Goal: Transaction & Acquisition: Purchase product/service

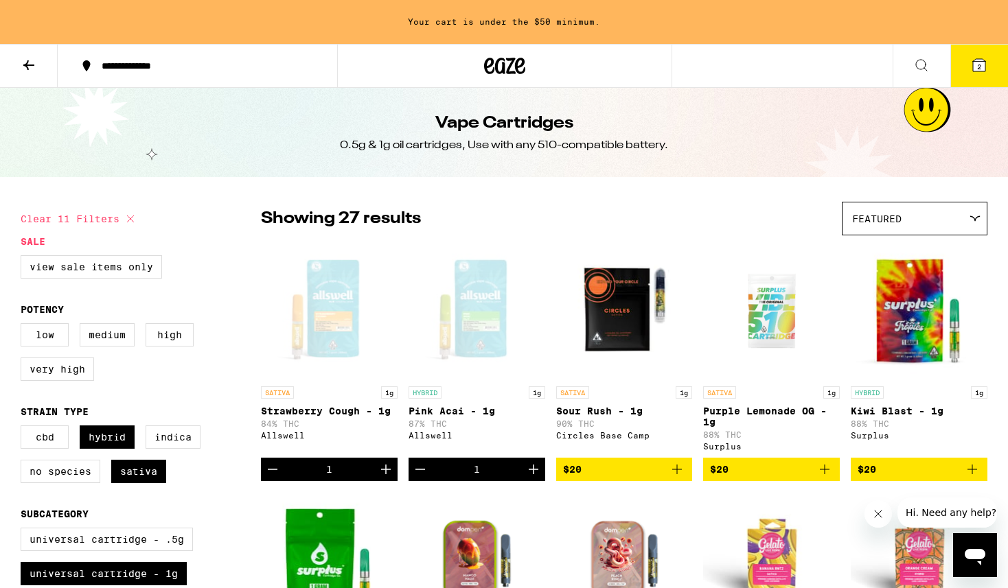
click at [463, 115] on h1 "Vape Cartridges" at bounding box center [504, 123] width 138 height 23
click at [490, 73] on icon at bounding box center [489, 66] width 10 height 16
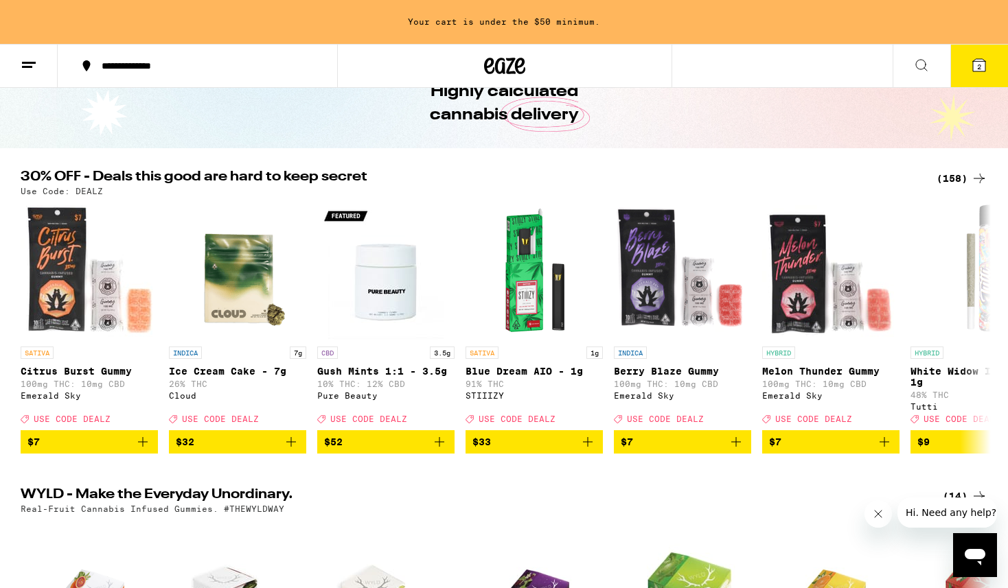
scroll to position [93, 0]
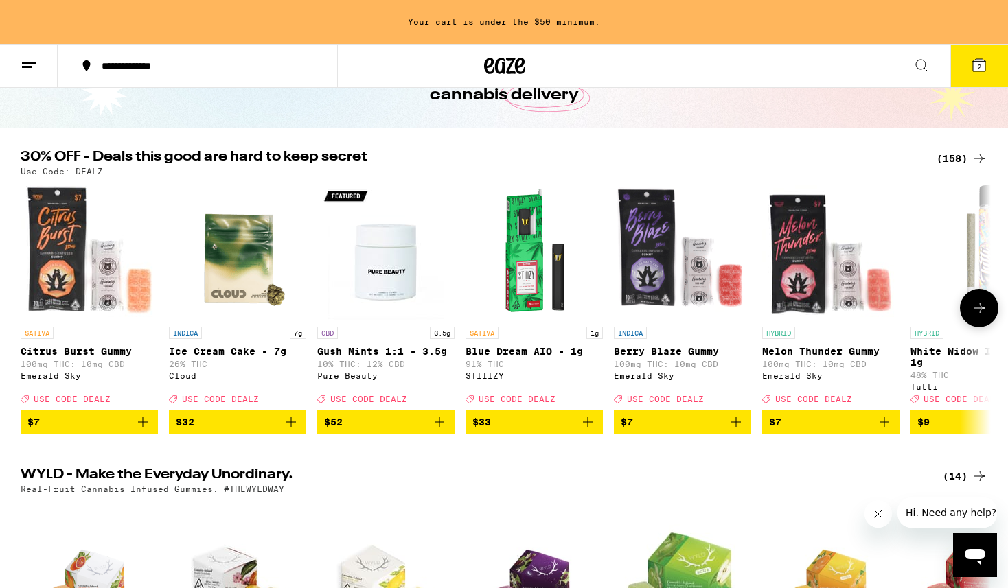
click at [393, 268] on img "Open page for Gush Mints 1:1 - 3.5g from Pure Beauty" at bounding box center [385, 251] width 137 height 137
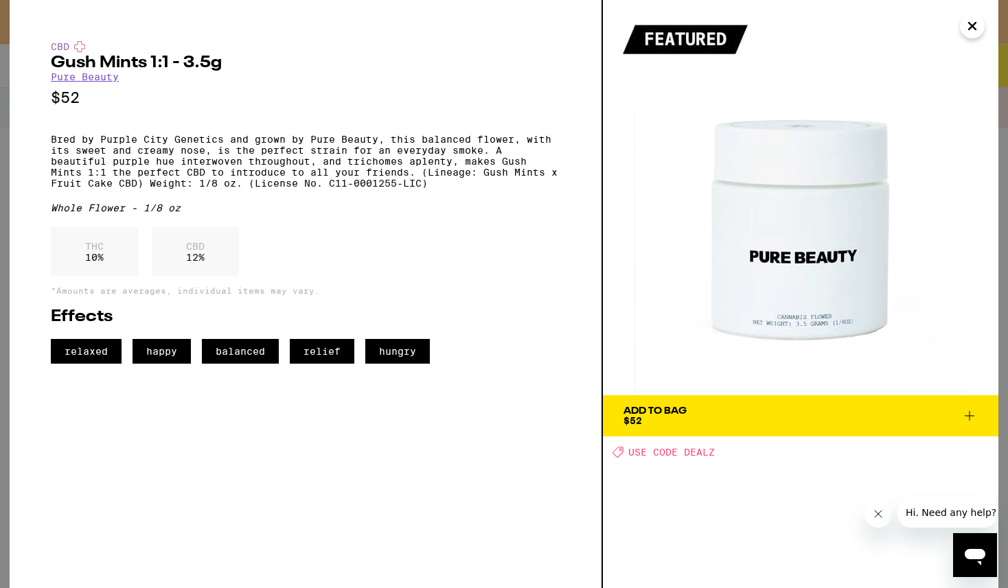
click at [975, 19] on icon "Close" at bounding box center [972, 26] width 16 height 21
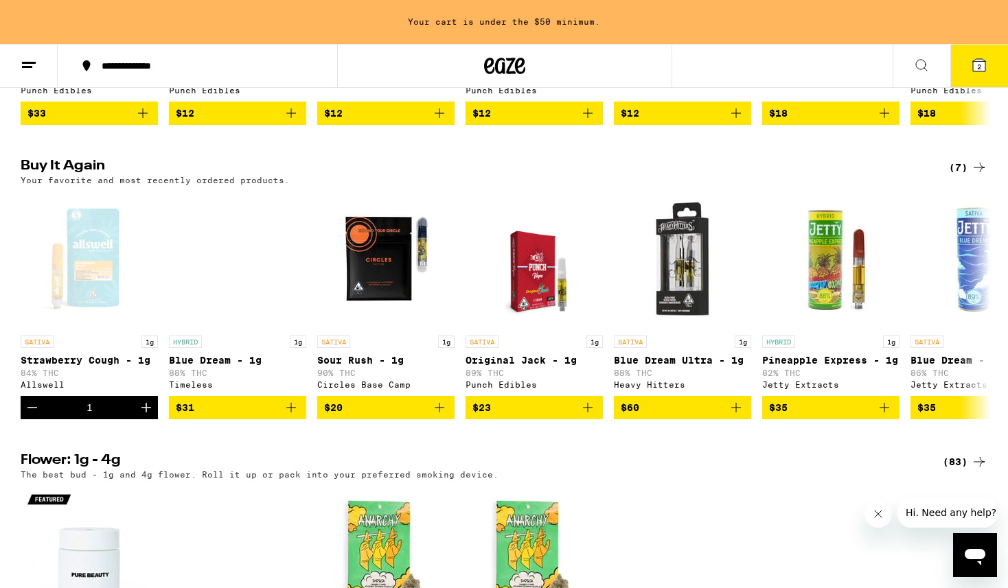
scroll to position [1019, 0]
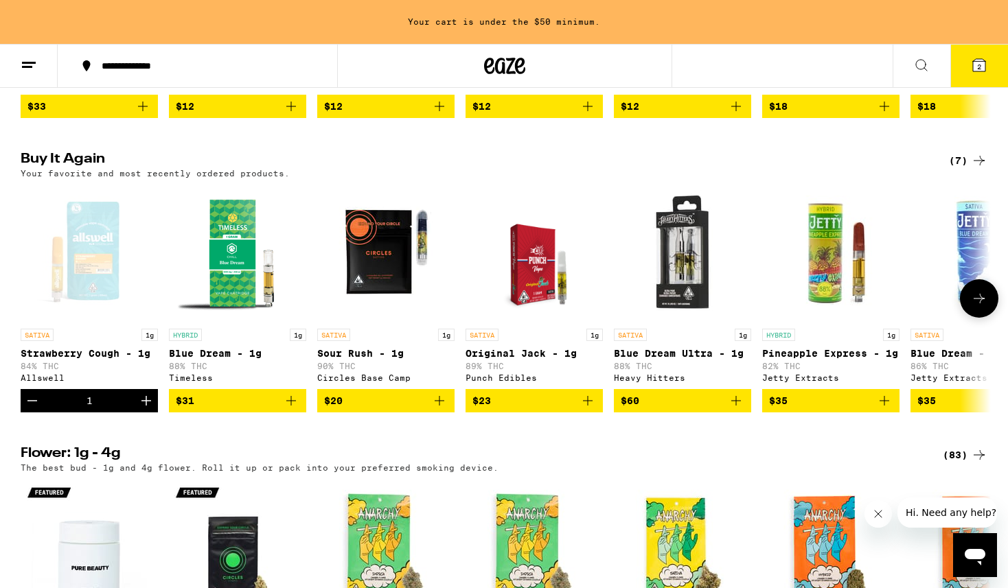
click at [734, 409] on icon "Add to bag" at bounding box center [736, 401] width 16 height 16
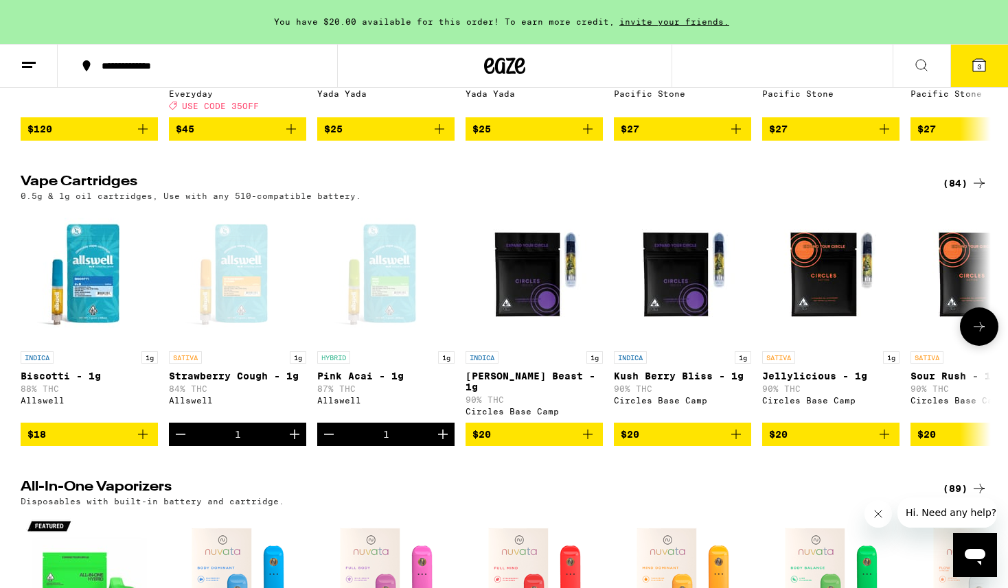
scroll to position [0, 0]
click at [962, 191] on div "(84)" at bounding box center [964, 183] width 45 height 16
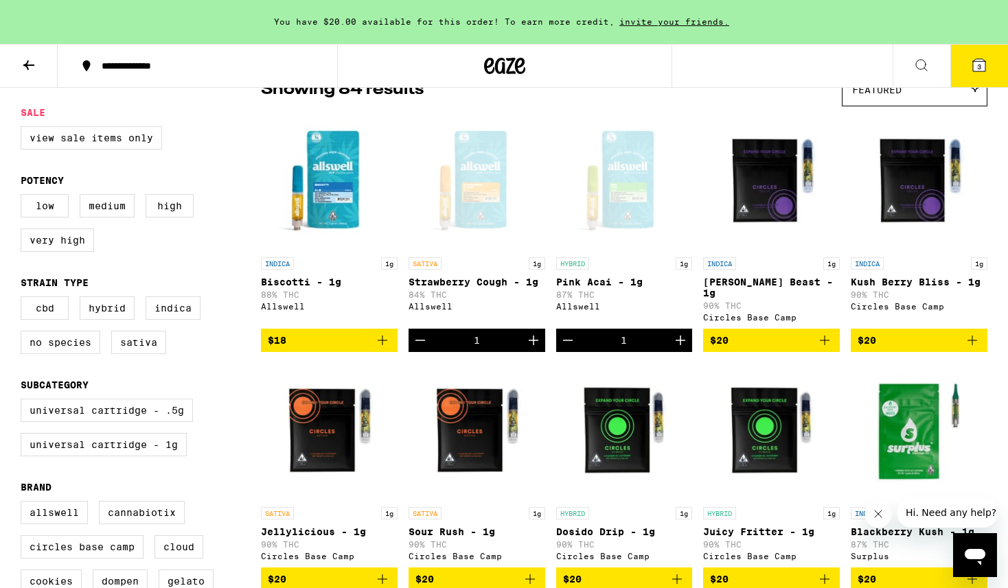
scroll to position [156, 0]
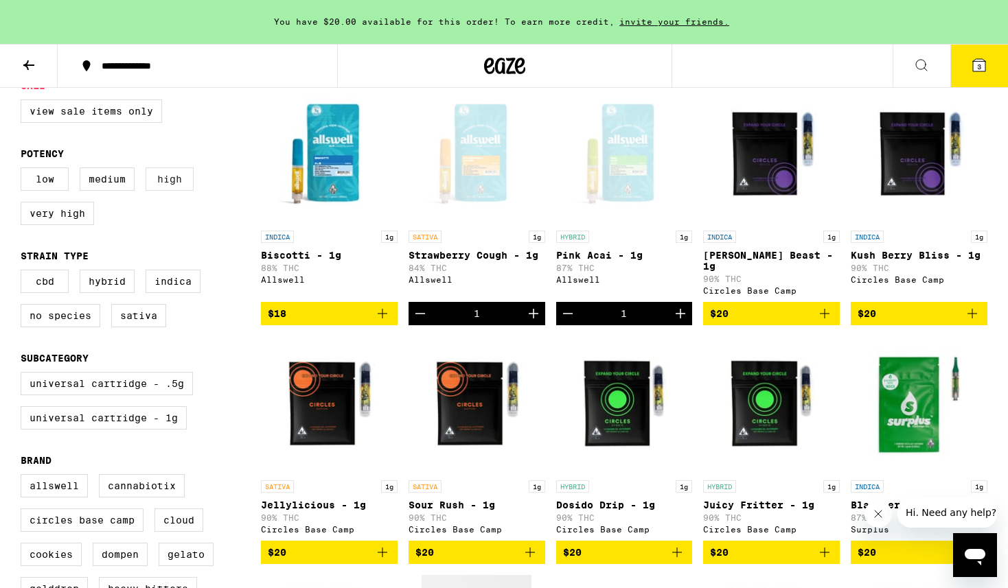
click at [170, 180] on label "High" at bounding box center [170, 178] width 48 height 23
click at [24, 170] on input "High" at bounding box center [23, 170] width 1 height 1
checkbox input "true"
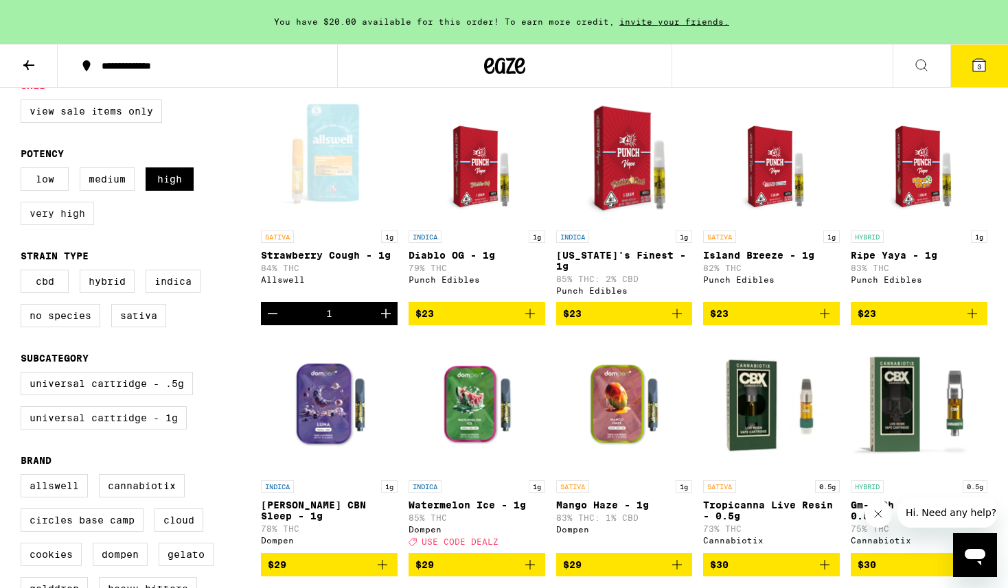
click at [80, 222] on label "Very High" at bounding box center [57, 213] width 73 height 23
click at [24, 170] on input "Very High" at bounding box center [23, 170] width 1 height 1
checkbox input "true"
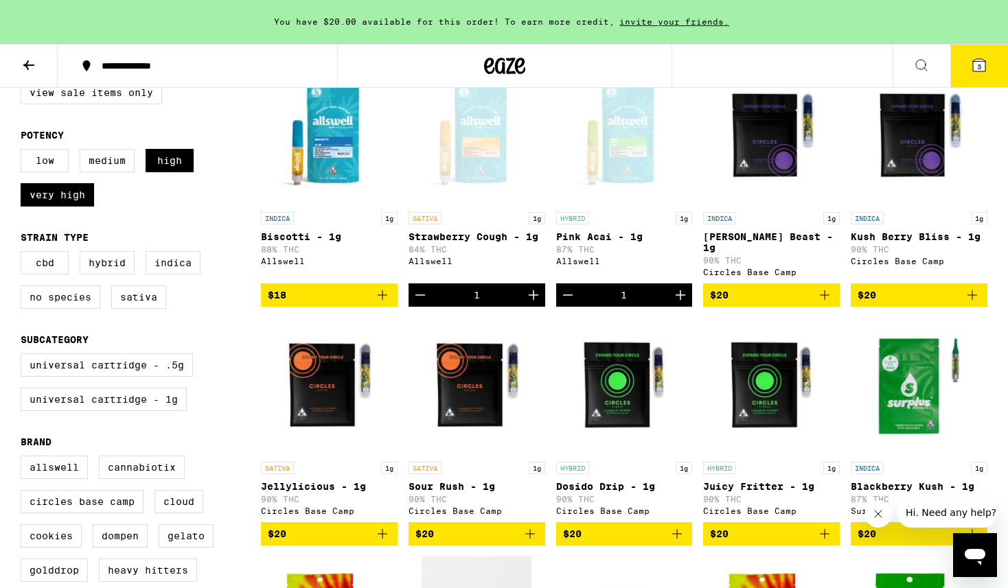
scroll to position [176, 0]
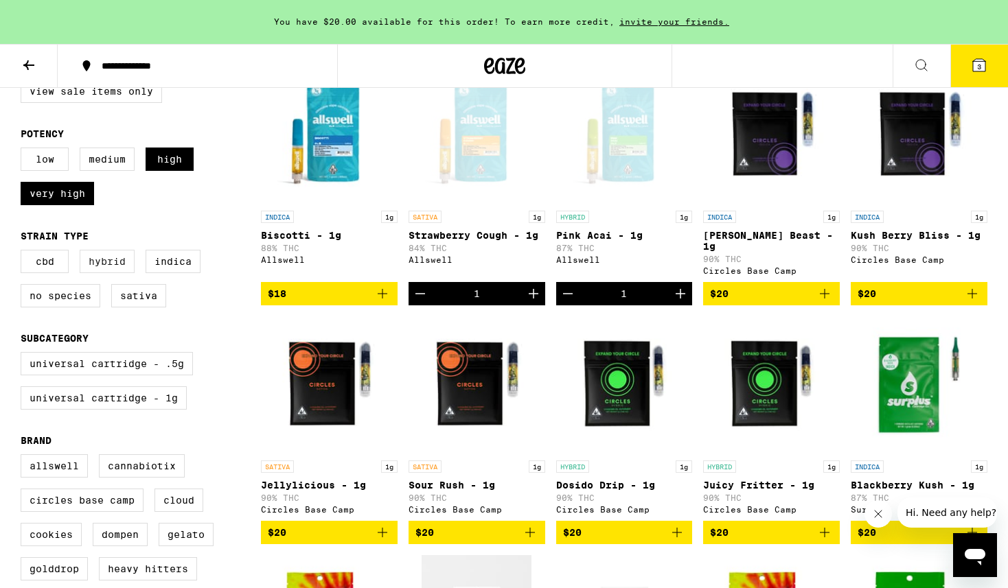
click at [126, 266] on label "Hybrid" at bounding box center [107, 261] width 55 height 23
click at [24, 253] on input "Hybrid" at bounding box center [23, 252] width 1 height 1
checkbox input "true"
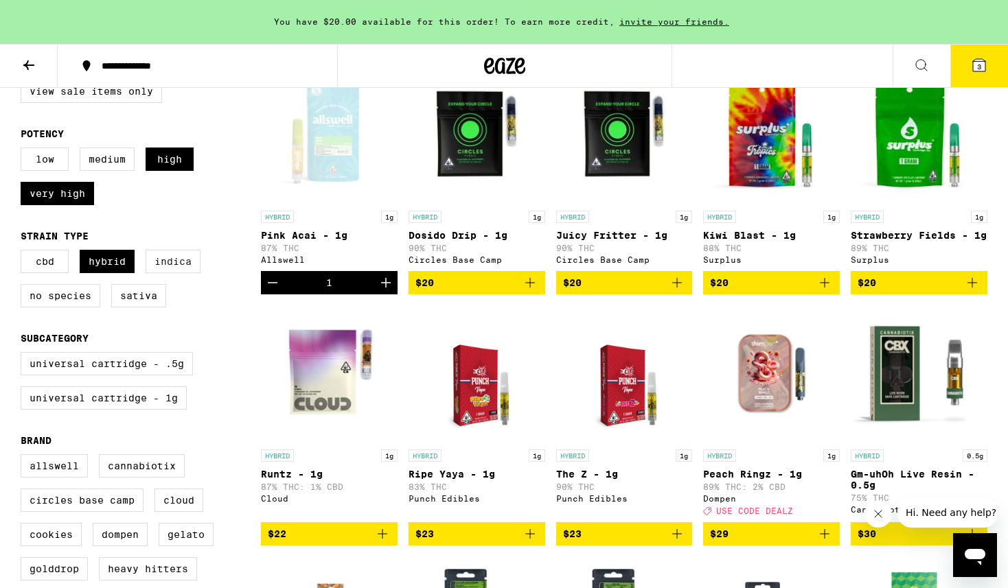
click at [167, 271] on label "Indica" at bounding box center [173, 261] width 55 height 23
click at [24, 253] on input "Indica" at bounding box center [23, 252] width 1 height 1
checkbox input "true"
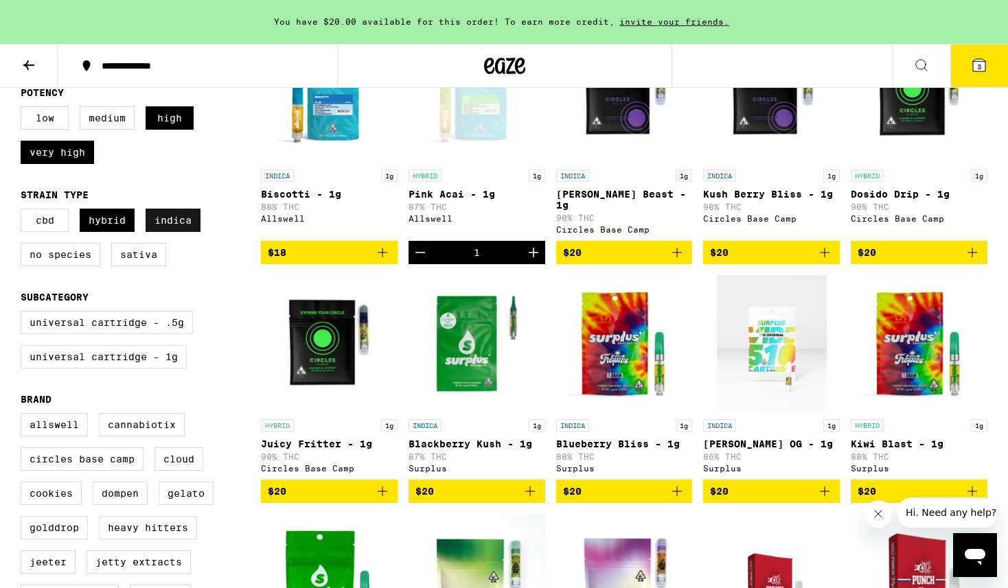
scroll to position [226, 0]
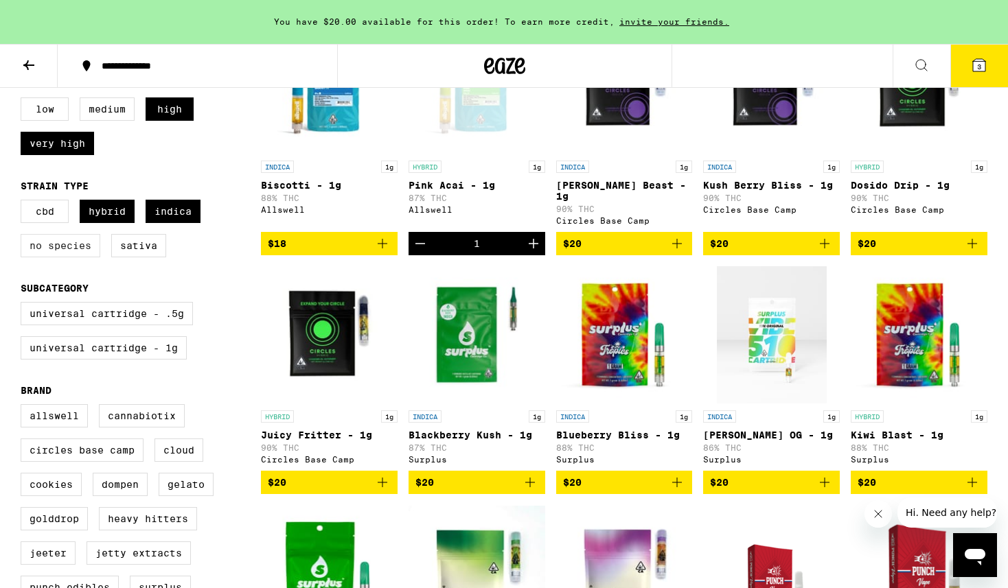
click at [95, 257] on label "No Species" at bounding box center [61, 245] width 80 height 23
click at [24, 202] on input "No Species" at bounding box center [23, 202] width 1 height 1
checkbox input "true"
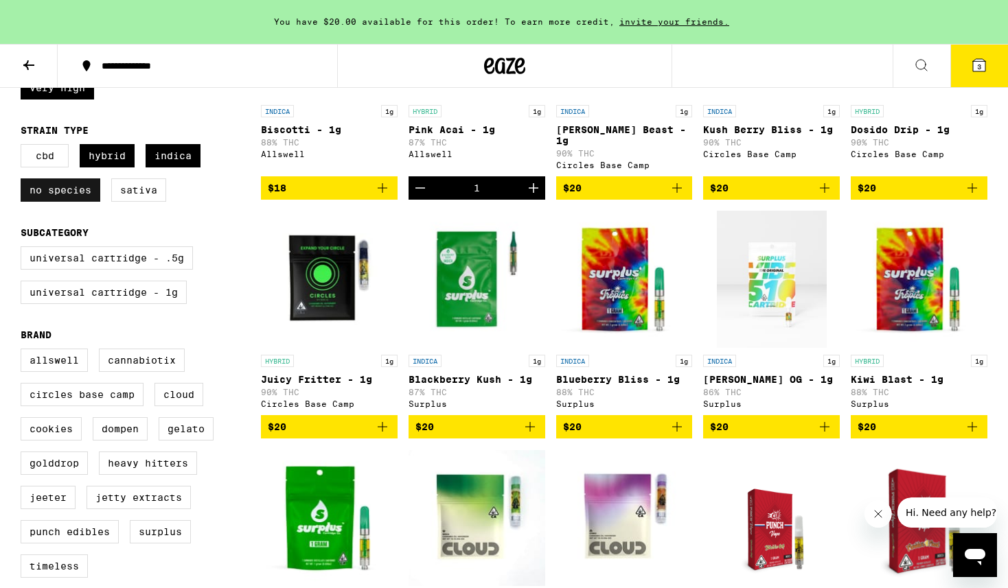
scroll to position [312, 0]
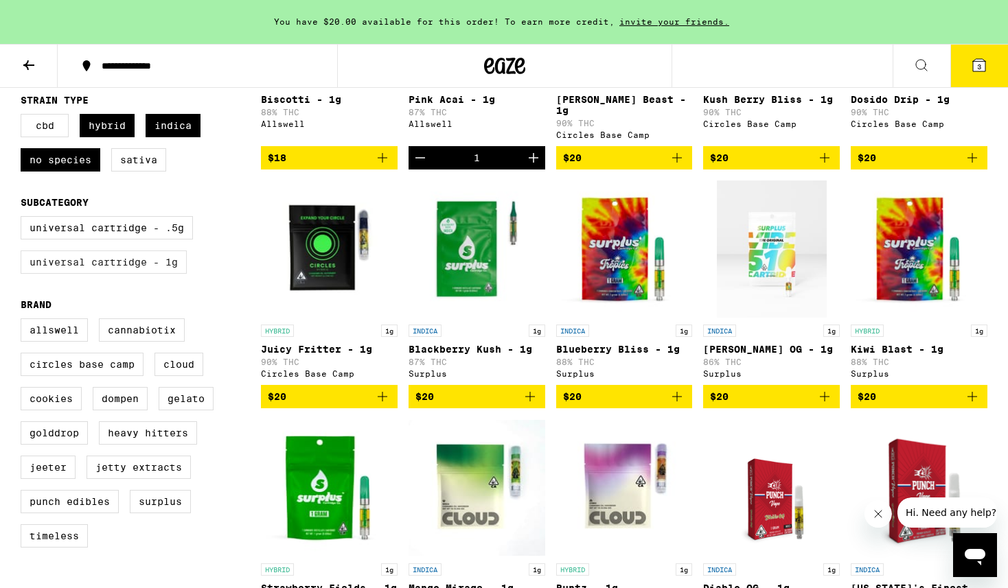
click at [96, 274] on label "Universal Cartridge - 1g" at bounding box center [104, 262] width 166 height 23
click at [24, 219] on input "Universal Cartridge - 1g" at bounding box center [23, 218] width 1 height 1
checkbox input "true"
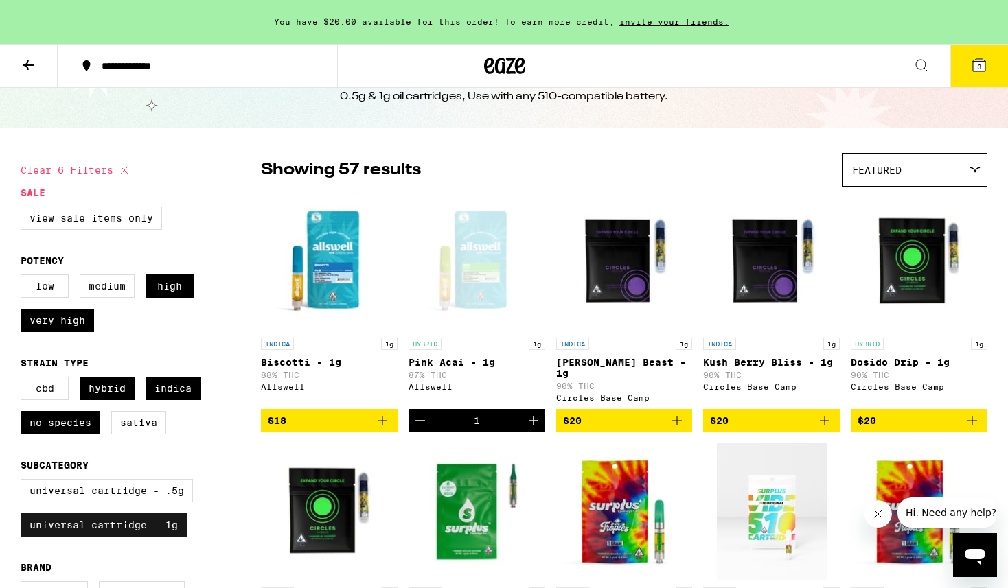
scroll to position [63, 0]
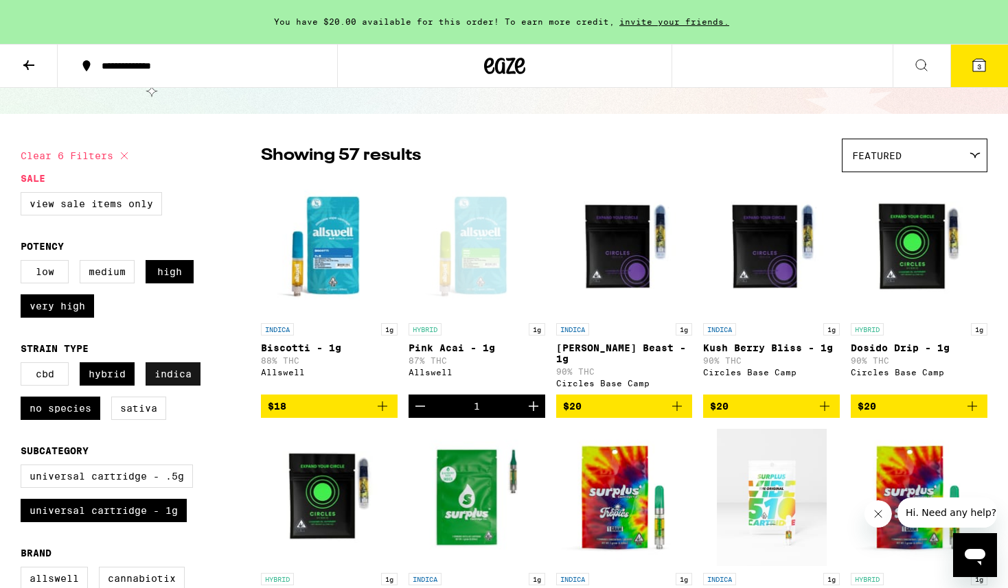
click at [177, 376] on label "Indica" at bounding box center [173, 373] width 55 height 23
click at [24, 365] on input "Indica" at bounding box center [23, 364] width 1 height 1
checkbox input "false"
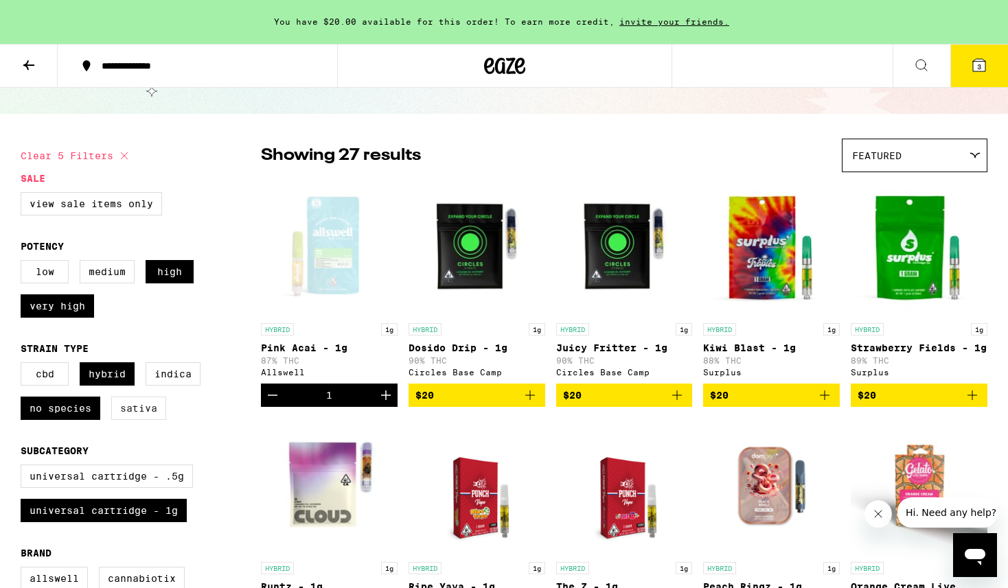
click at [146, 409] on label "Sativa" at bounding box center [138, 408] width 55 height 23
click at [24, 365] on input "Sativa" at bounding box center [23, 364] width 1 height 1
checkbox input "true"
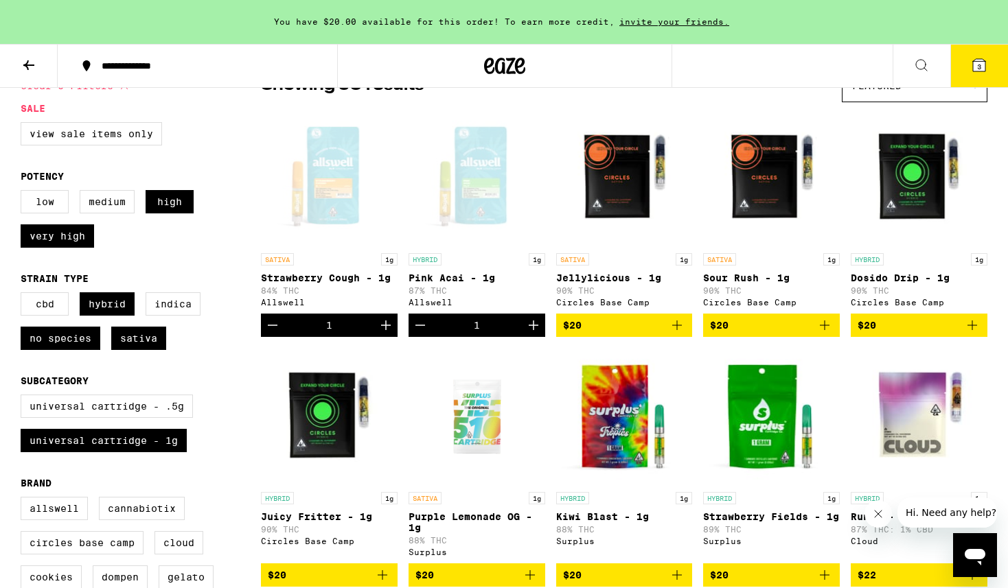
scroll to position [137, 0]
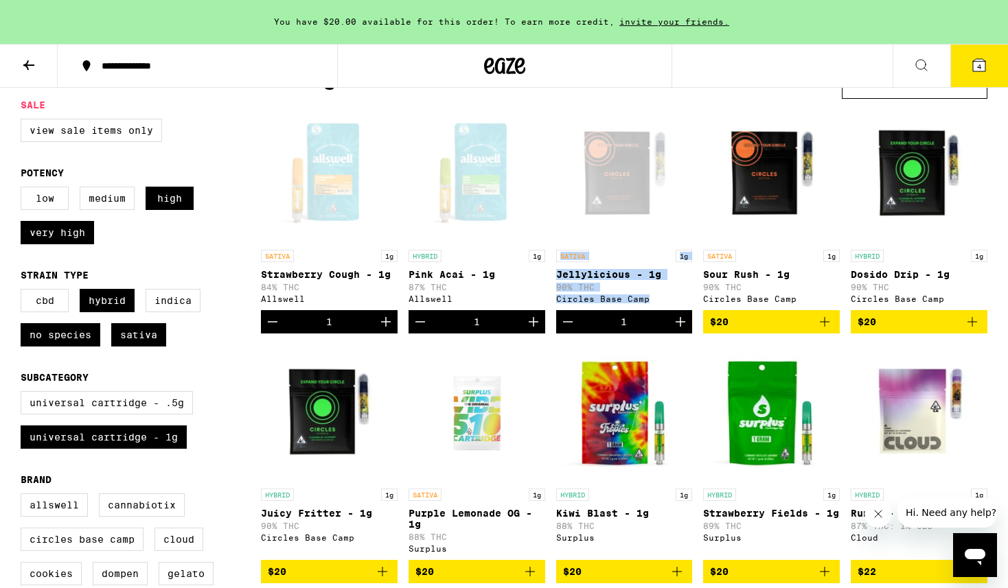
click at [688, 369] on img "Open page for Kiwi Blast - 1g from Surplus" at bounding box center [624, 413] width 137 height 137
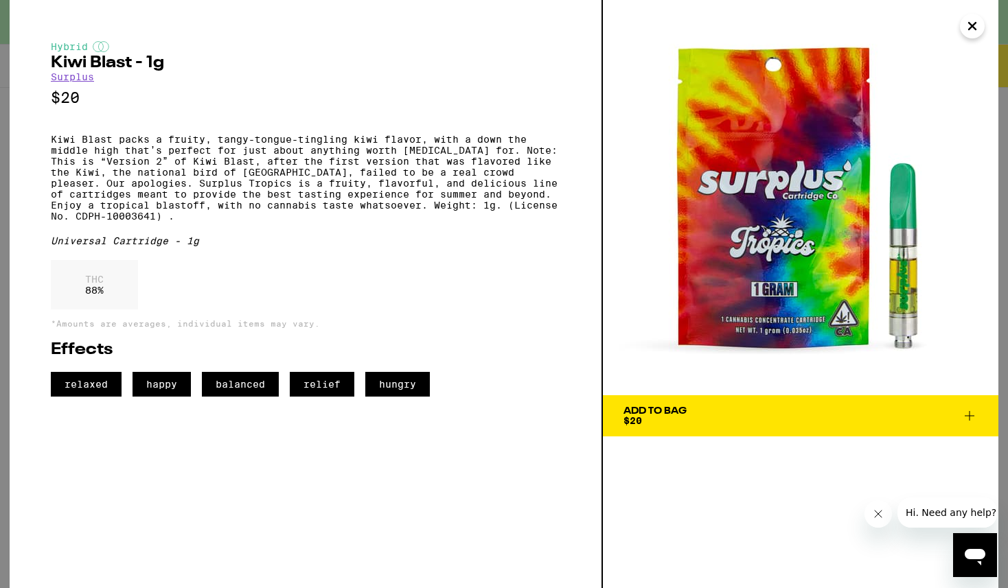
click at [980, 25] on button "Close" at bounding box center [972, 26] width 25 height 25
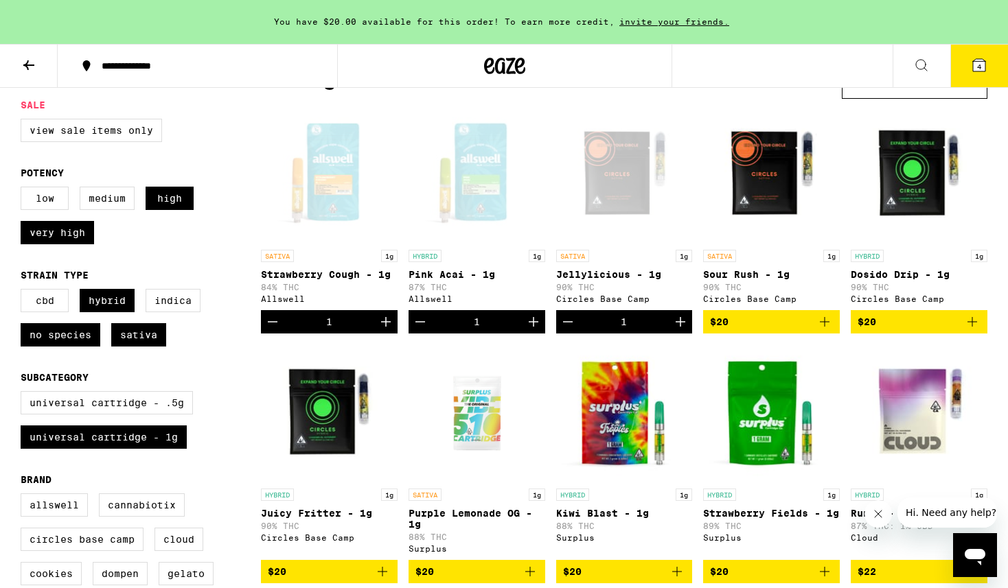
click at [727, 89] on div "Showing 50 results Featured Featured Price: Low to High Price: High to Low" at bounding box center [624, 82] width 726 height 34
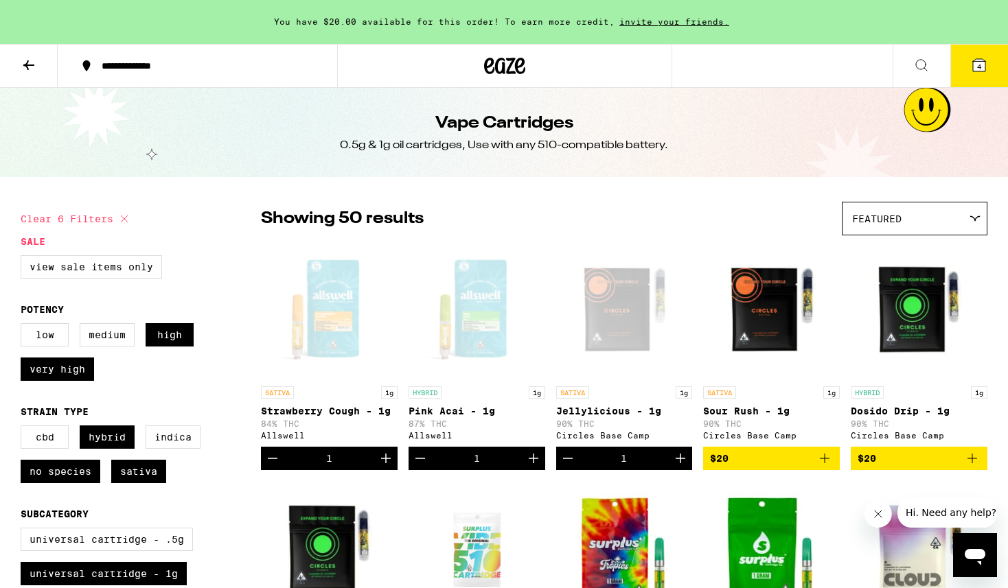
click at [503, 64] on icon at bounding box center [505, 66] width 21 height 16
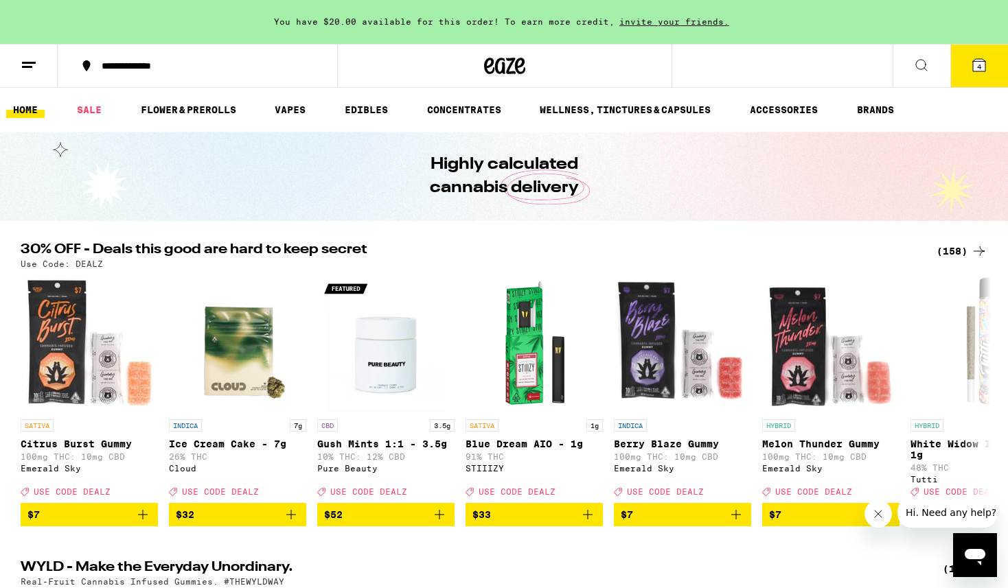
scroll to position [1106, 0]
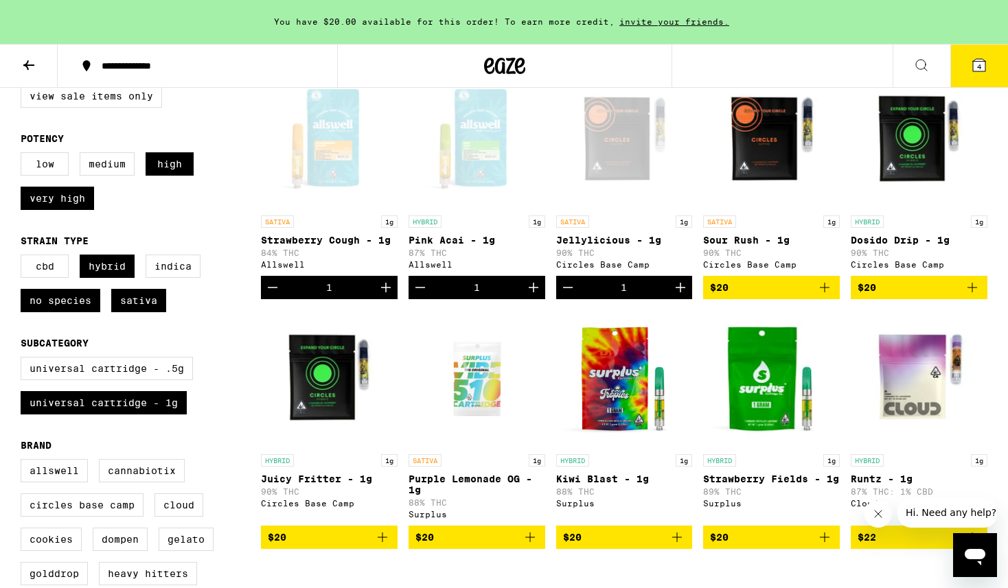
scroll to position [176, 0]
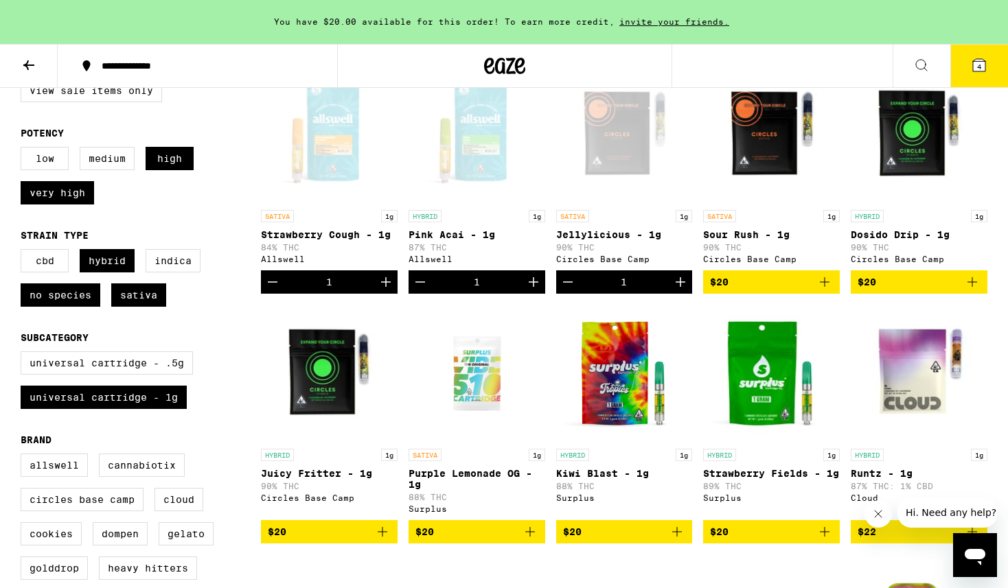
click at [879, 233] on p "Dosido Drip - 1g" at bounding box center [918, 234] width 137 height 11
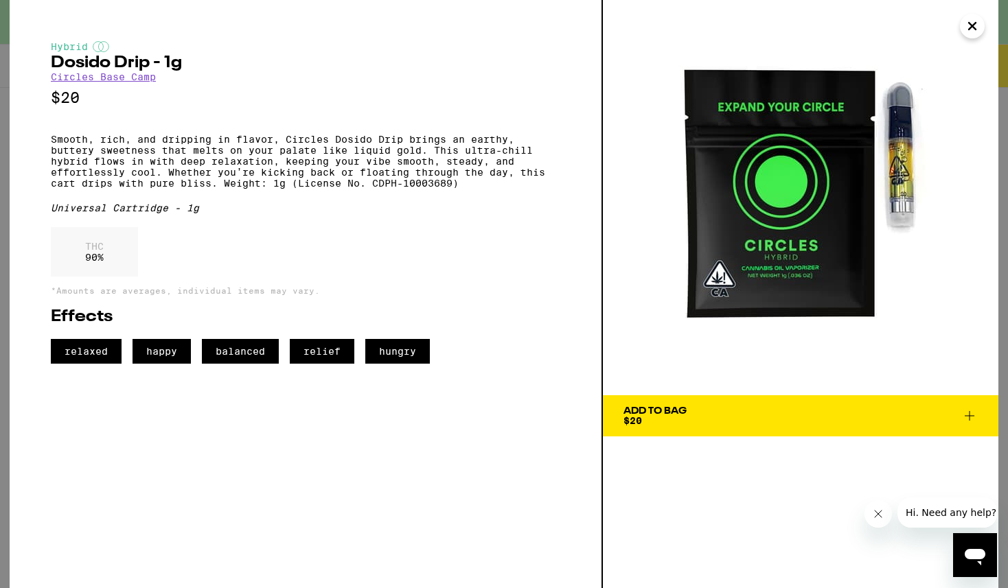
click at [967, 28] on icon "Close" at bounding box center [972, 26] width 16 height 21
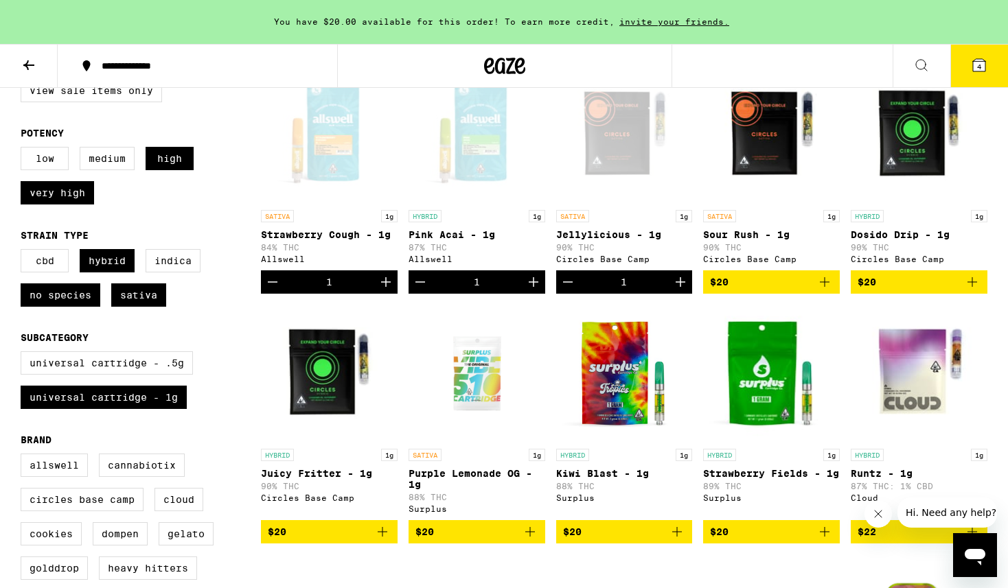
click at [342, 400] on img "Open page for Juicy Fritter - 1g from Circles Base Camp" at bounding box center [329, 373] width 137 height 137
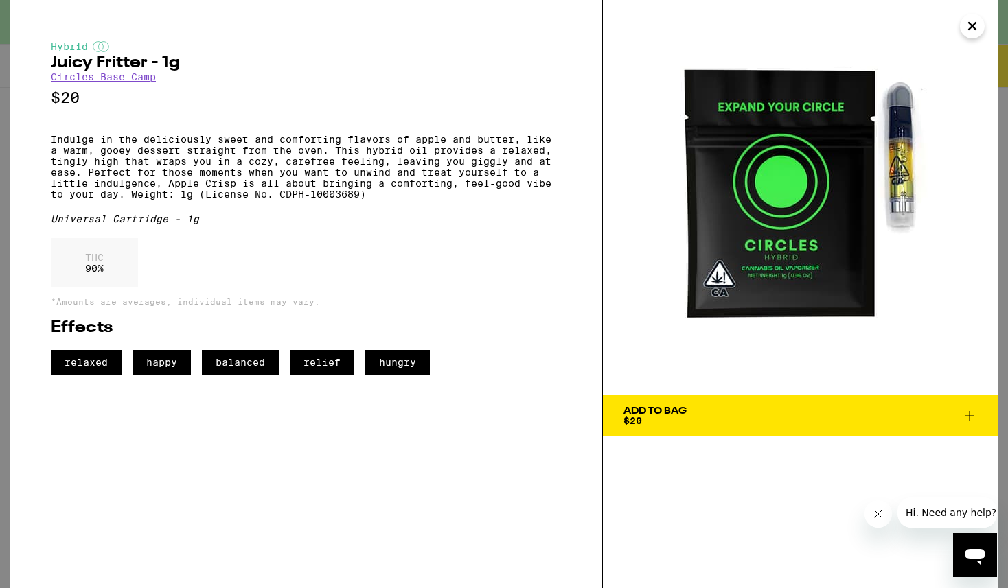
click at [973, 25] on icon "Close" at bounding box center [971, 26] width 7 height 7
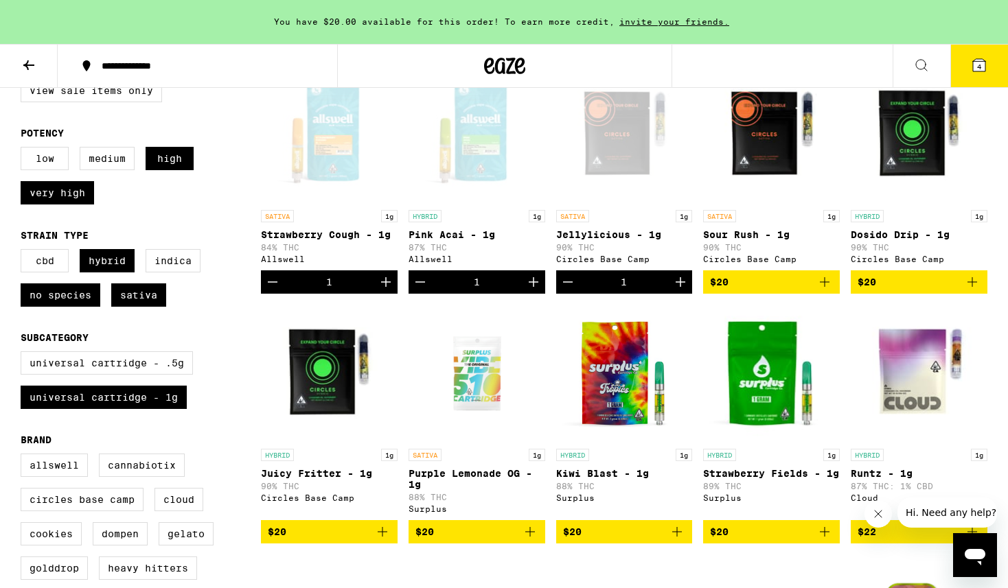
click at [304, 479] on p "Juicy Fritter - 1g" at bounding box center [329, 473] width 137 height 11
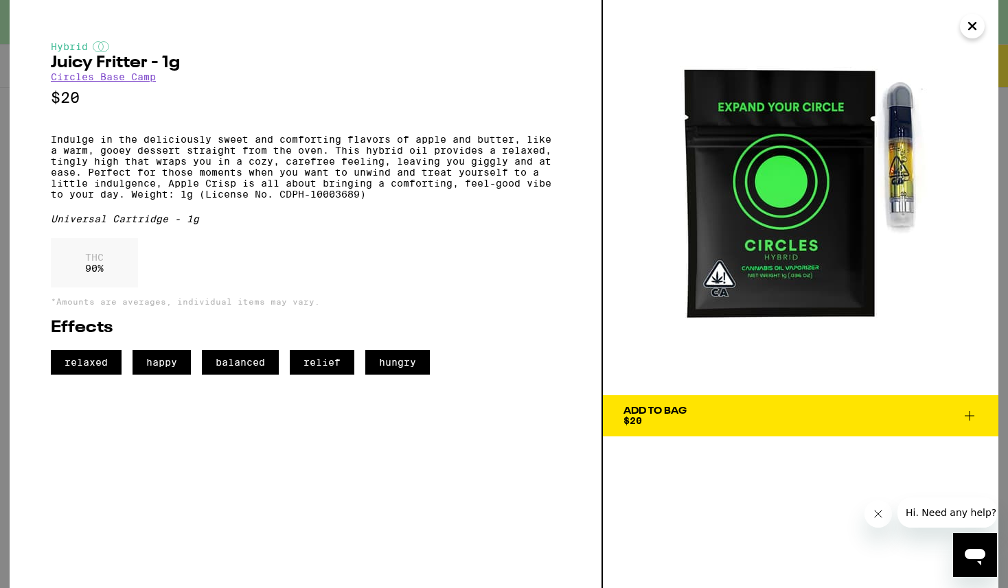
click at [964, 36] on div "Hybrid Juicy Fritter - 1g Circles Base Camp $20 Indulge in the deliciously swee…" at bounding box center [504, 294] width 988 height 588
click at [968, 16] on icon "Close" at bounding box center [972, 26] width 16 height 21
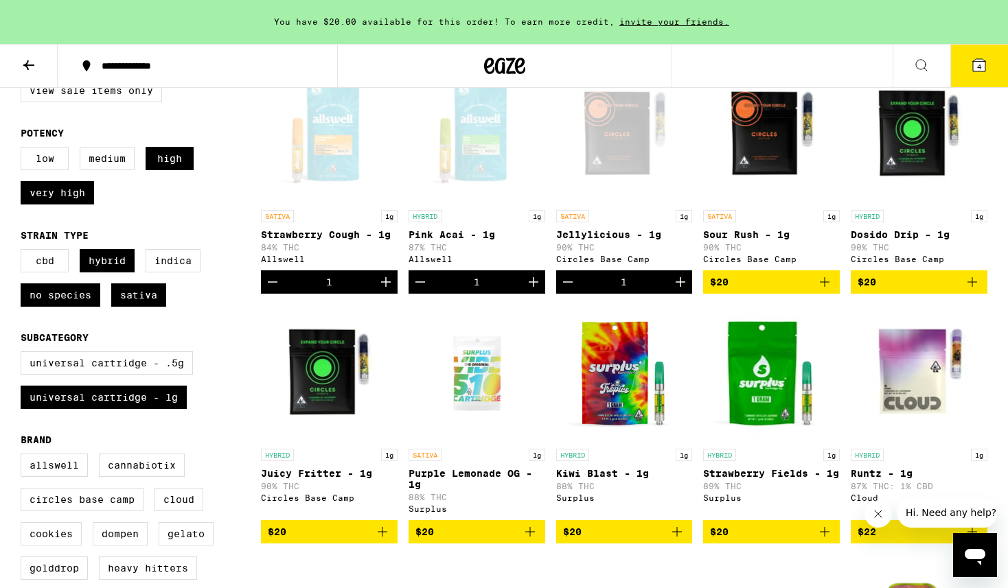
click at [501, 482] on p "Purple Lemonade OG - 1g" at bounding box center [476, 479] width 137 height 22
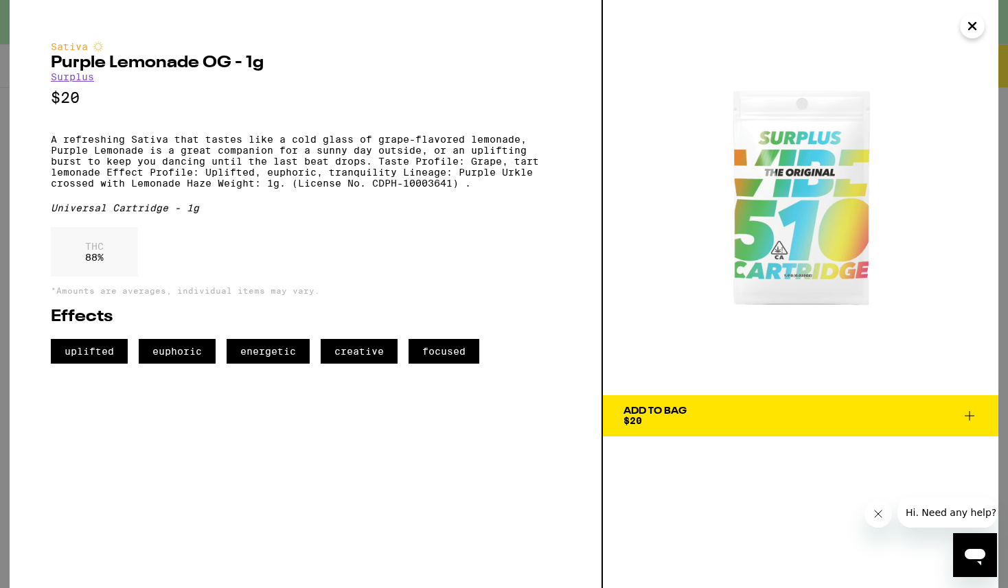
click at [951, 409] on span "Add To Bag $20" at bounding box center [800, 415] width 354 height 19
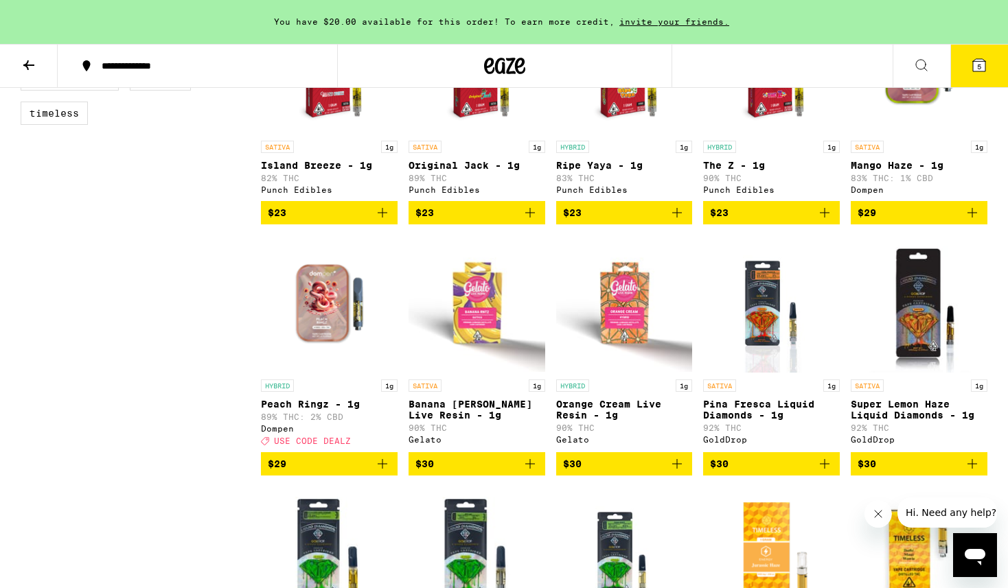
scroll to position [753, 0]
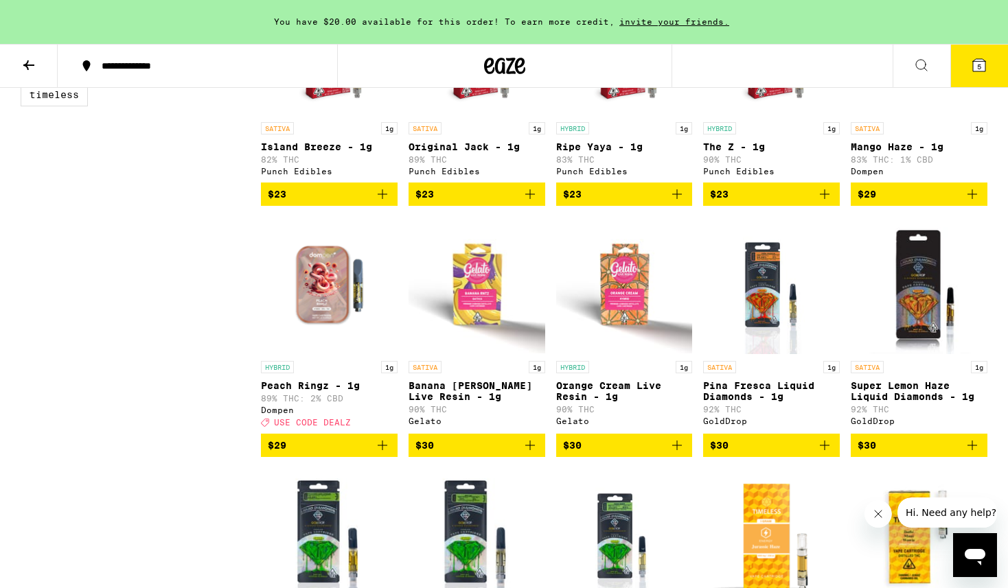
click at [485, 402] on p "Banana Runtz Live Resin - 1g" at bounding box center [476, 391] width 137 height 22
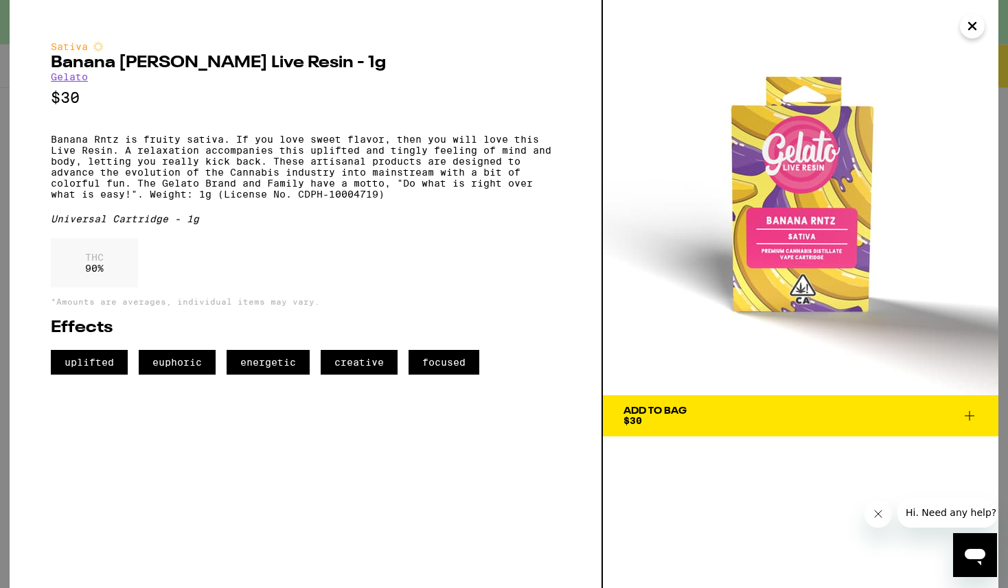
click at [973, 30] on icon "Close" at bounding box center [972, 26] width 16 height 21
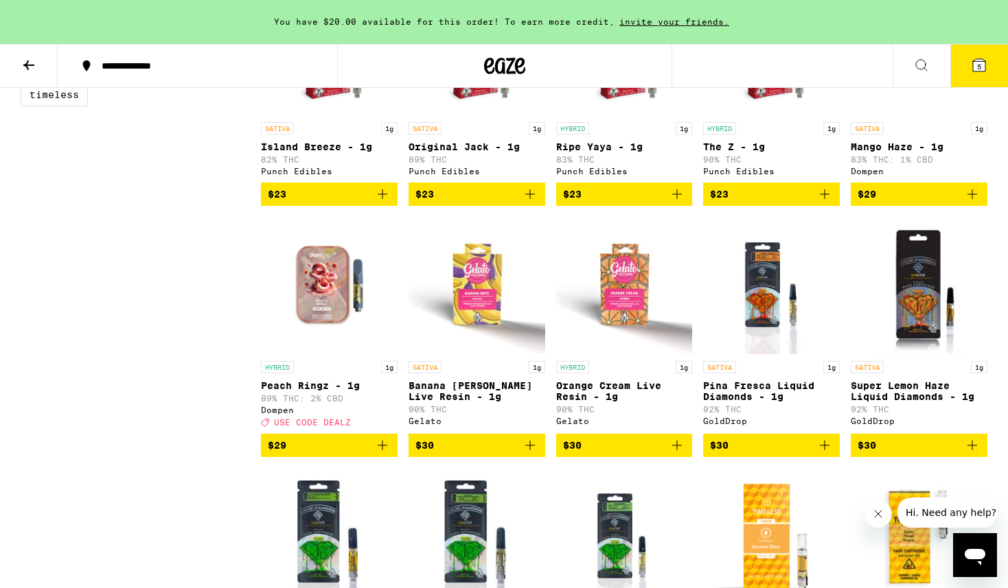
click at [609, 402] on p "Orange Cream Live Resin - 1g" at bounding box center [624, 391] width 137 height 22
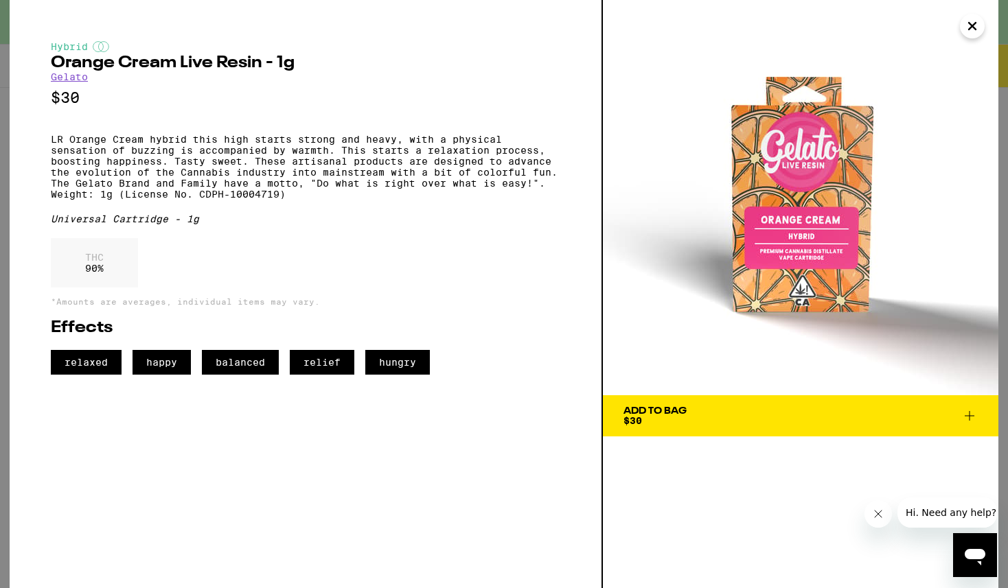
click at [970, 422] on icon at bounding box center [969, 416] width 16 height 16
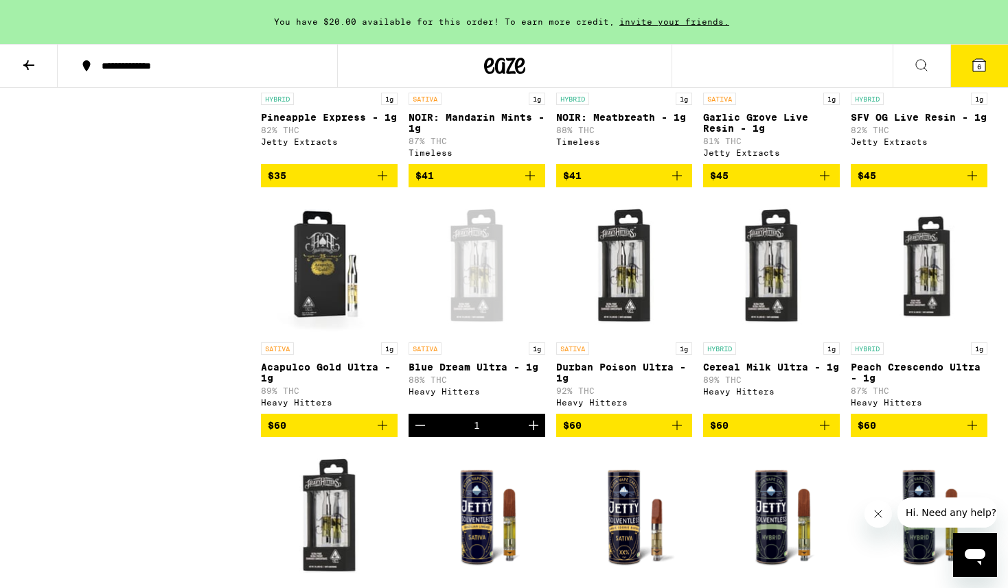
scroll to position [2036, 0]
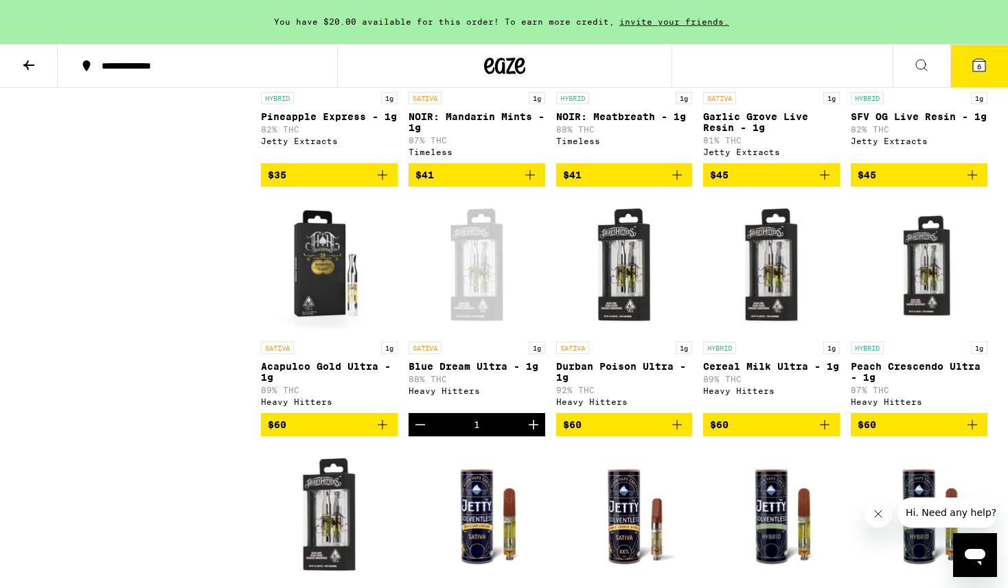
click at [416, 433] on icon "Decrement" at bounding box center [420, 425] width 16 height 16
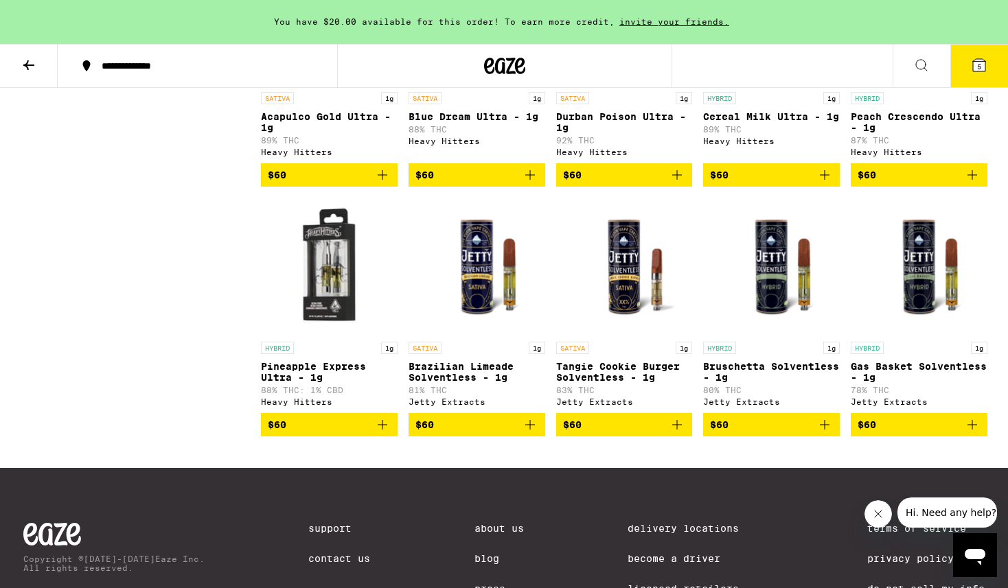
scroll to position [2289, 0]
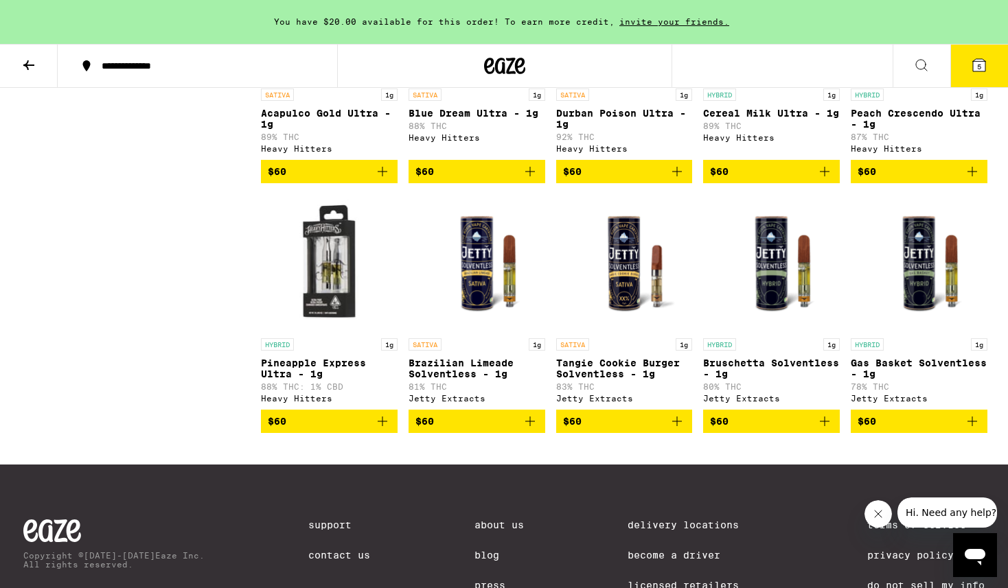
click at [613, 380] on p "Tangie Cookie Burger Solventless - 1g" at bounding box center [624, 369] width 137 height 22
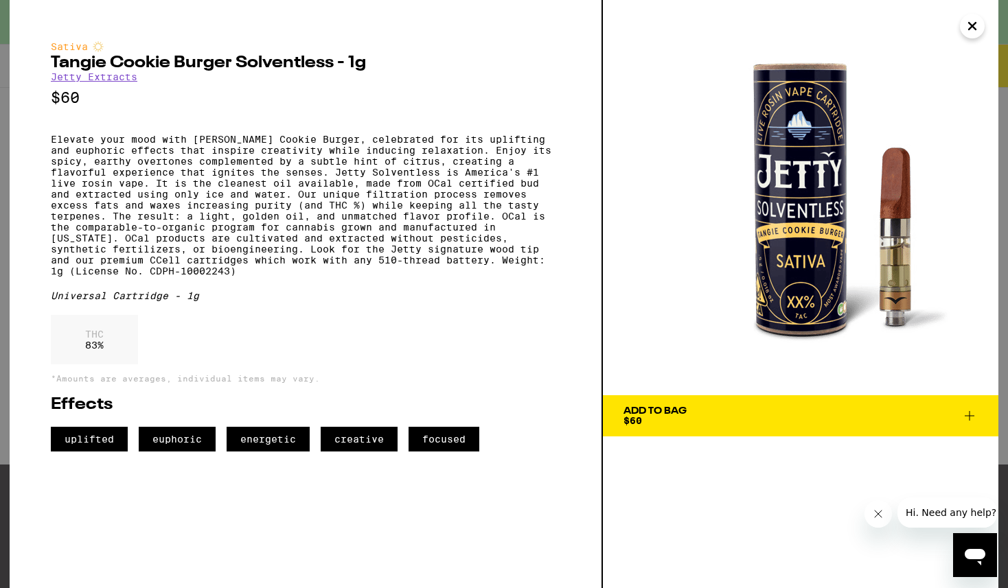
click at [969, 25] on icon "Close" at bounding box center [972, 26] width 16 height 21
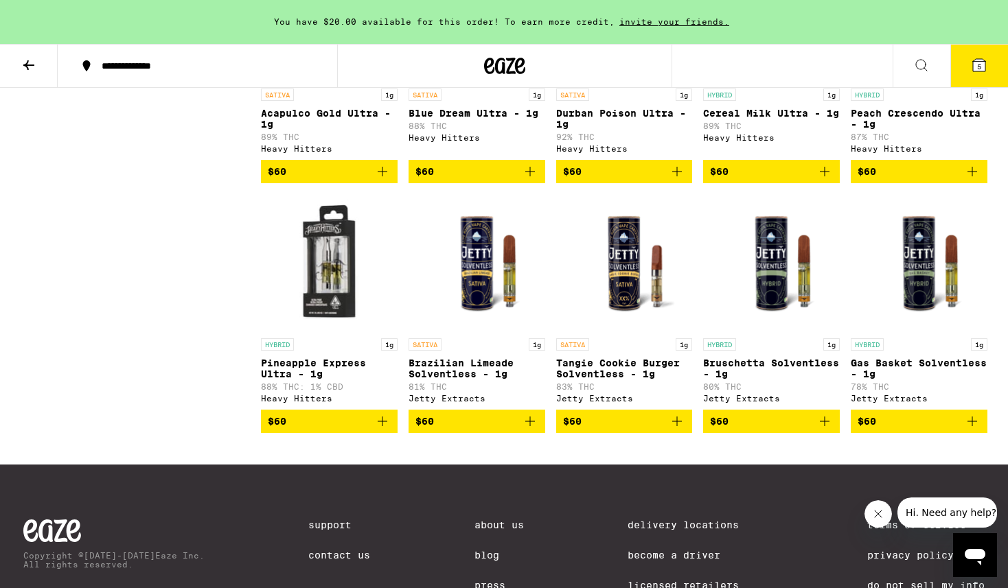
click at [483, 380] on p "Brazilian Limeade Solventless - 1g" at bounding box center [476, 369] width 137 height 22
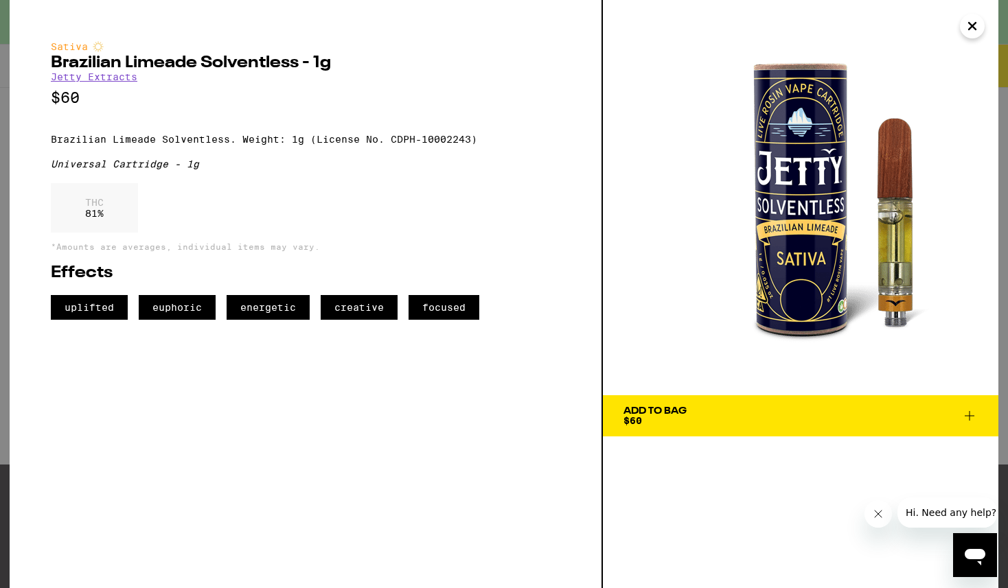
click at [971, 418] on icon at bounding box center [969, 416] width 16 height 16
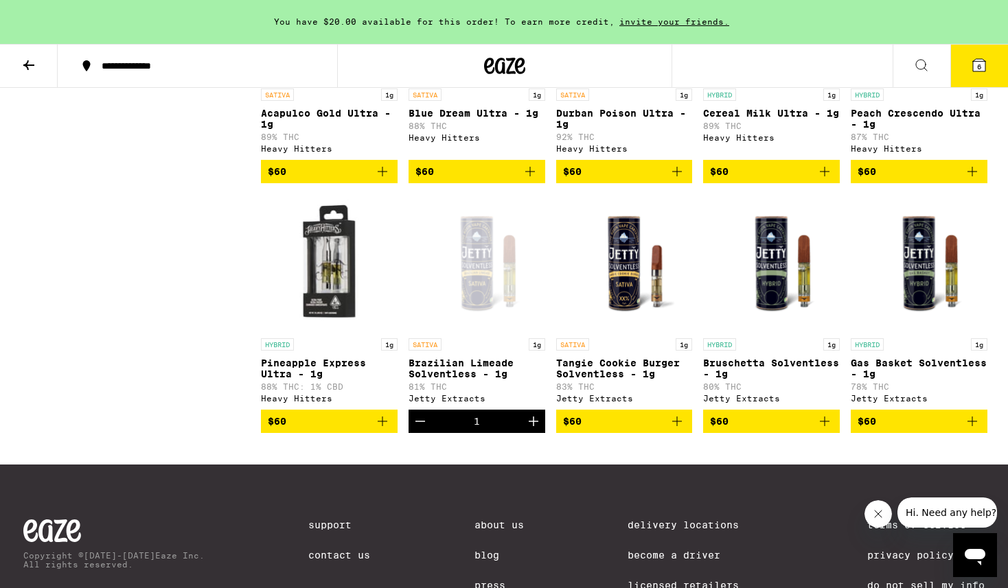
click at [973, 74] on button "6" at bounding box center [979, 66] width 58 height 43
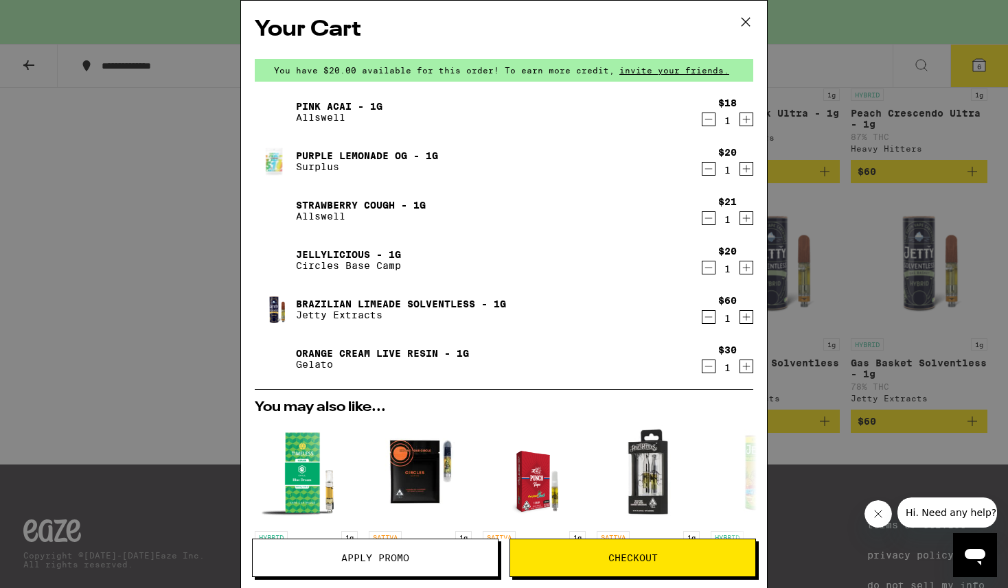
click at [710, 317] on icon "Decrement" at bounding box center [709, 317] width 8 height 0
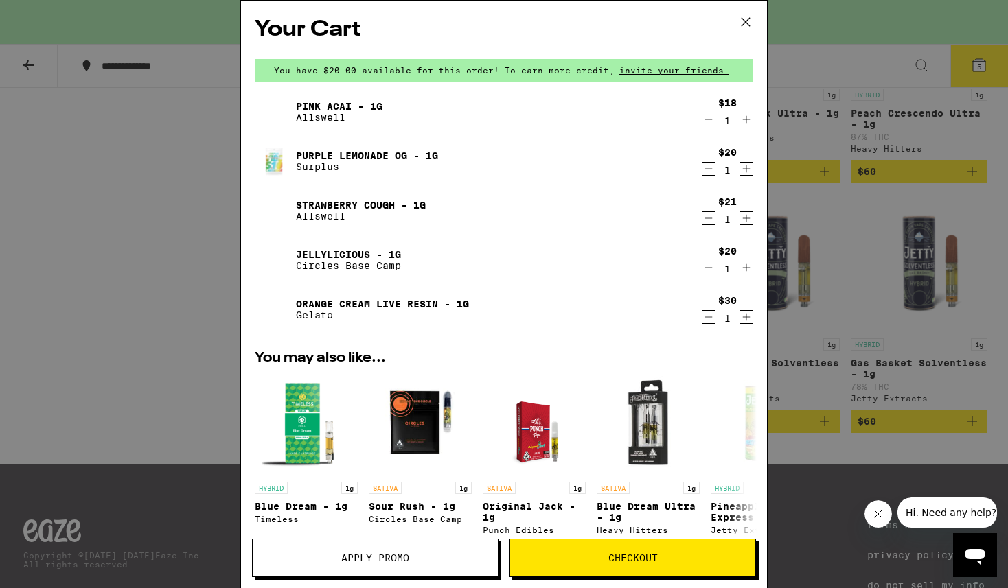
click at [746, 18] on icon at bounding box center [745, 22] width 21 height 21
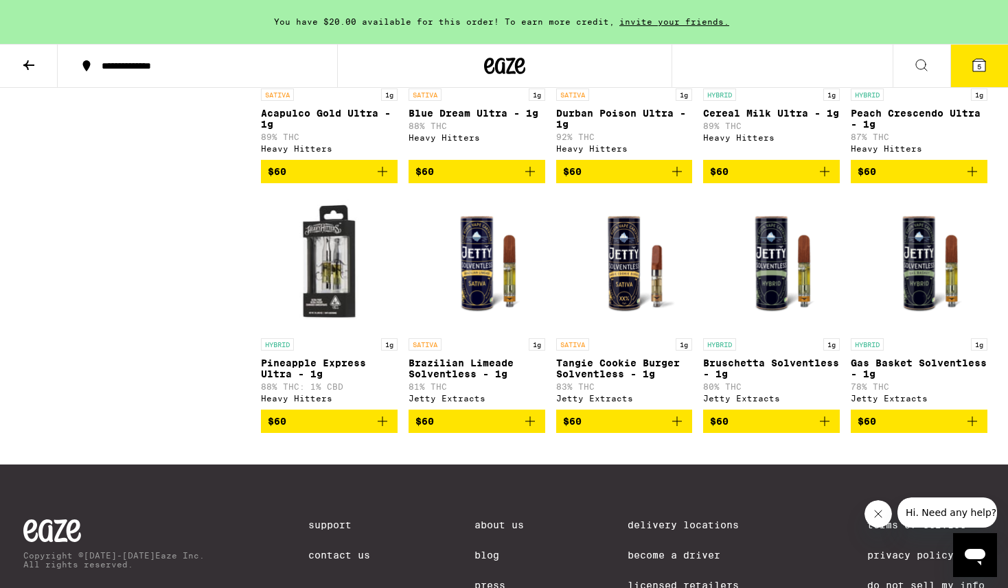
click at [539, 433] on button "$60" at bounding box center [476, 421] width 137 height 23
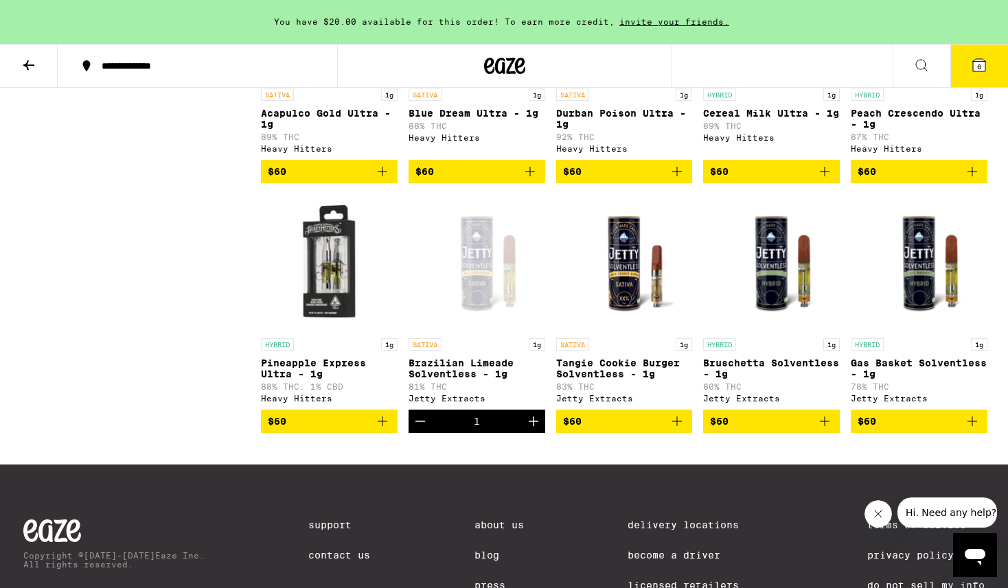
click at [963, 58] on button "6" at bounding box center [979, 66] width 58 height 43
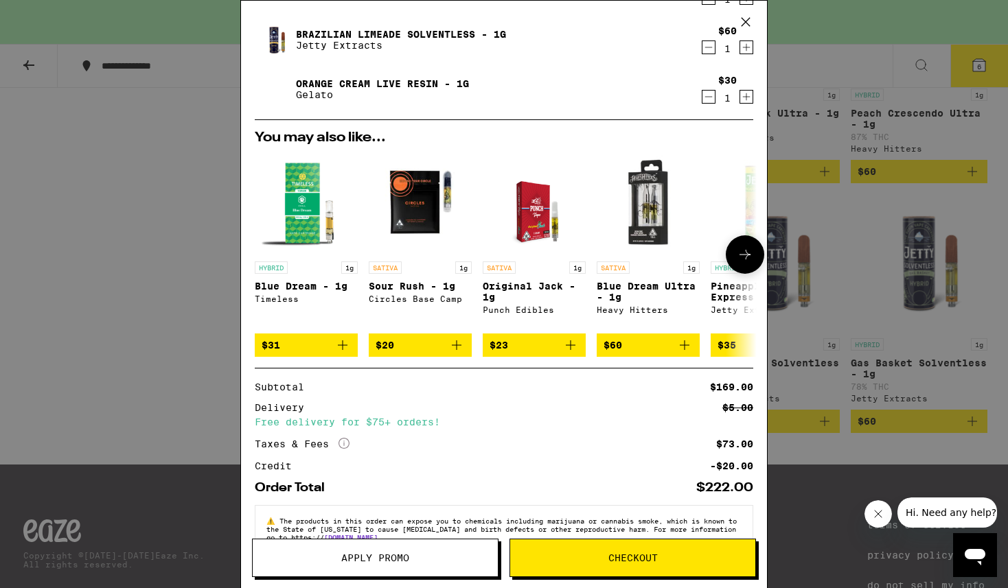
scroll to position [310, 0]
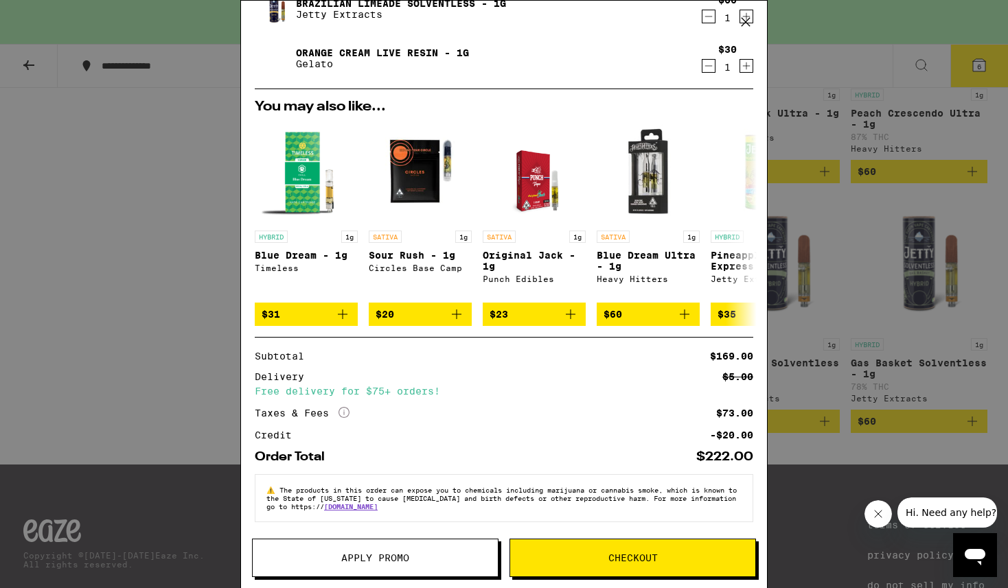
click at [612, 556] on span "Checkout" at bounding box center [632, 558] width 49 height 10
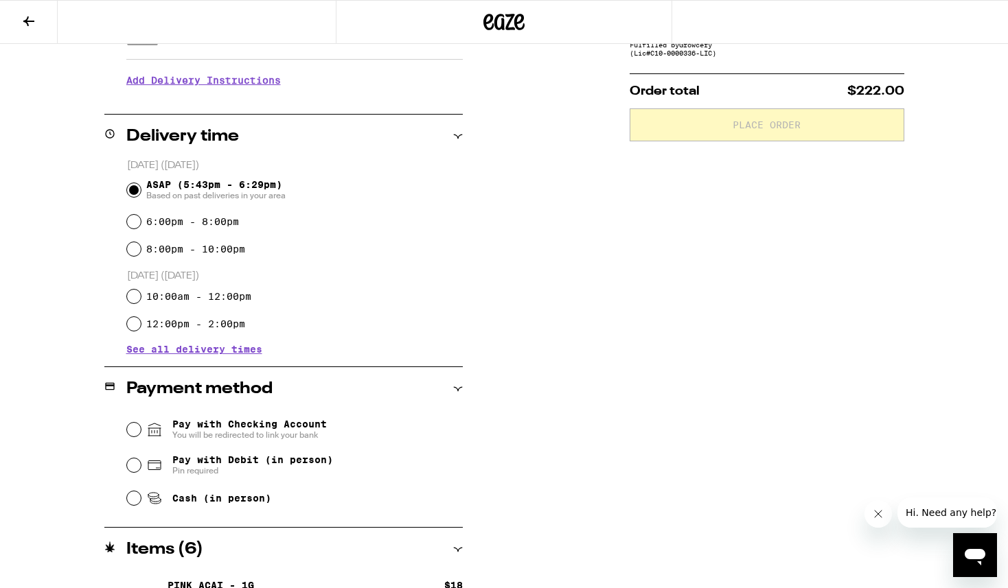
scroll to position [281, 0]
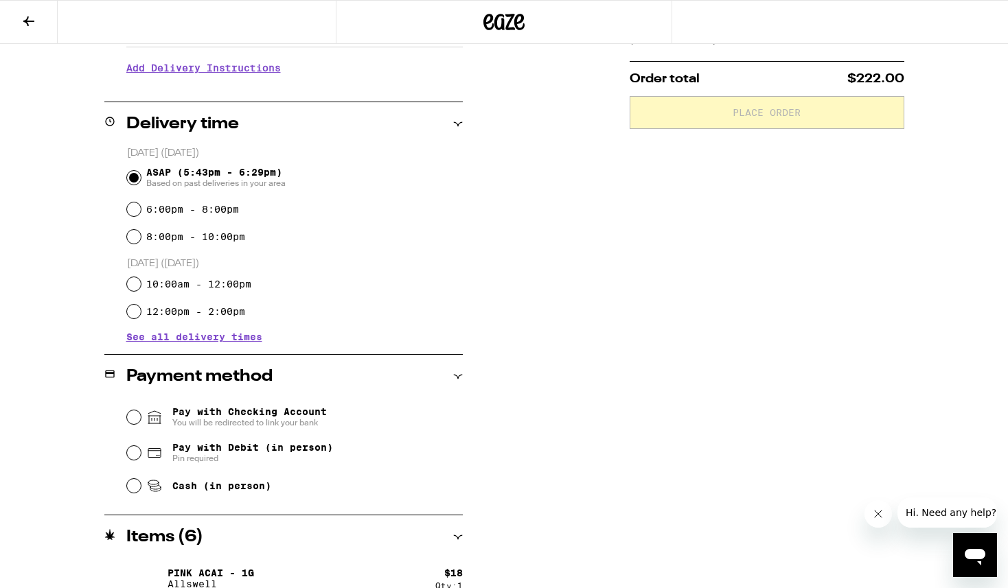
click at [267, 452] on span "Pay with Debit (in person)" at bounding box center [252, 447] width 161 height 11
click at [141, 452] on input "Pay with Debit (in person) Pin required" at bounding box center [134, 453] width 14 height 14
radio input "true"
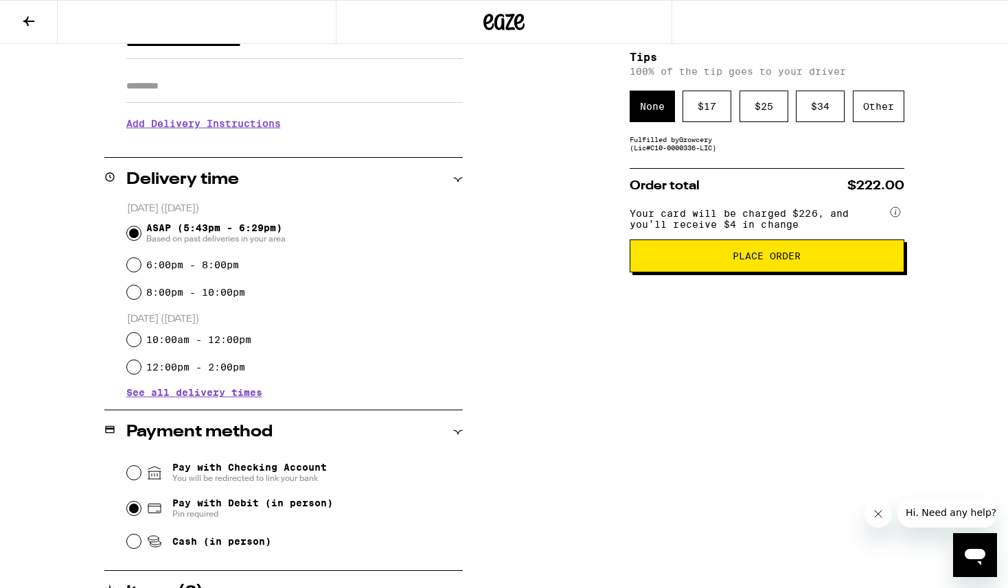
scroll to position [50, 0]
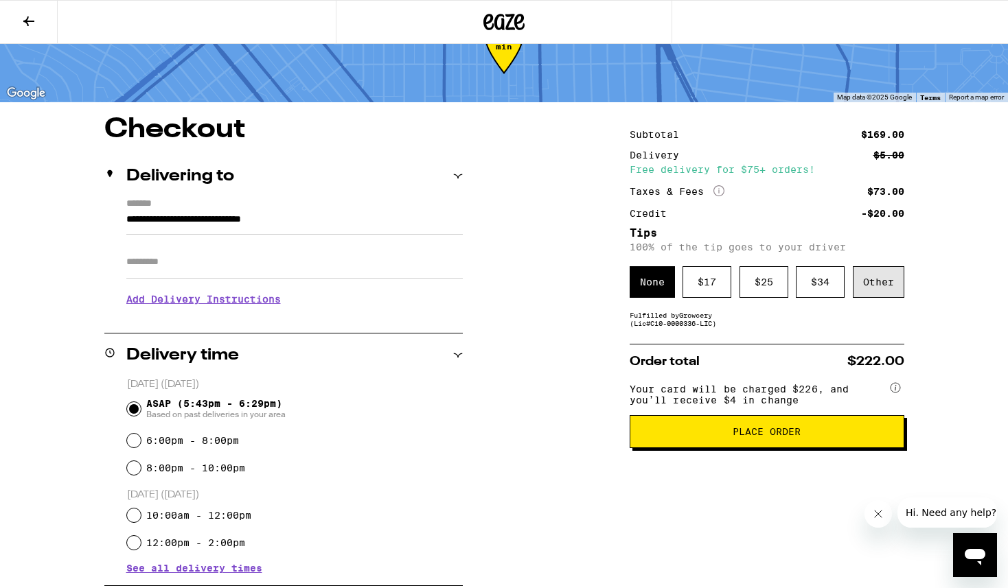
click at [884, 281] on div "Other" at bounding box center [877, 282] width 51 height 32
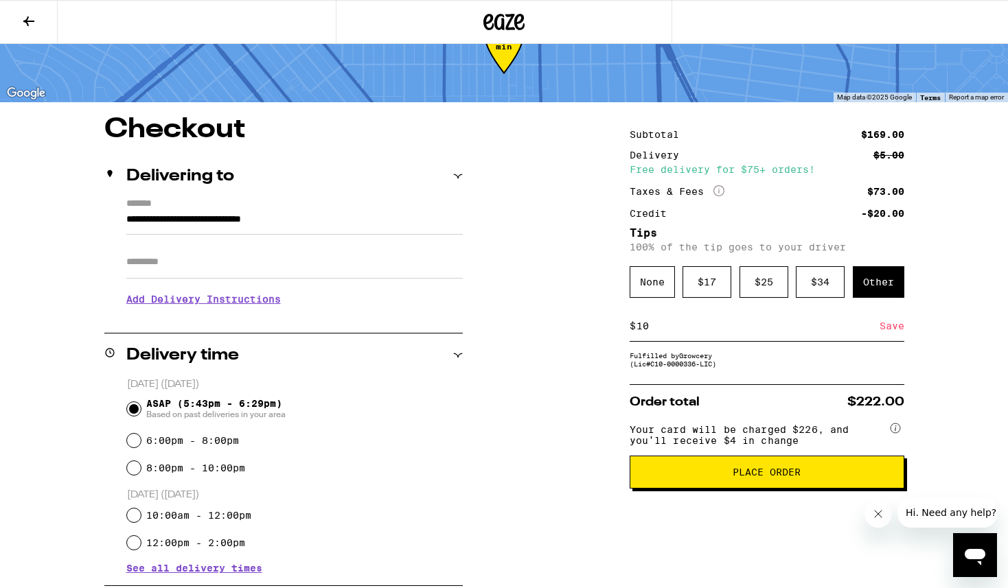
click at [898, 328] on div "Save" at bounding box center [891, 326] width 25 height 30
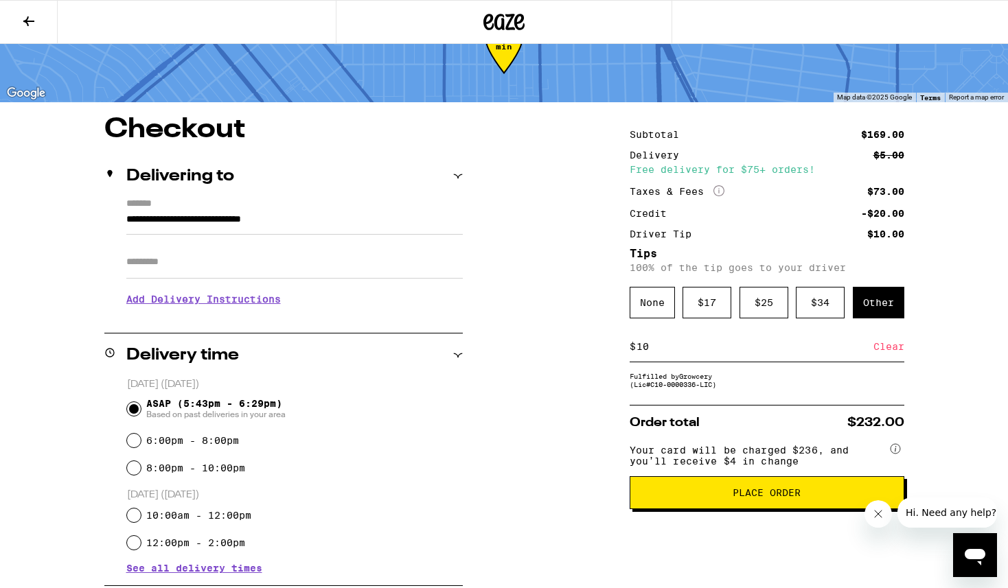
click at [740, 353] on input "10" at bounding box center [754, 346] width 237 height 12
type input "1"
type input "9"
click at [885, 349] on div "Save" at bounding box center [891, 347] width 25 height 30
click at [731, 353] on input "9" at bounding box center [754, 346] width 237 height 12
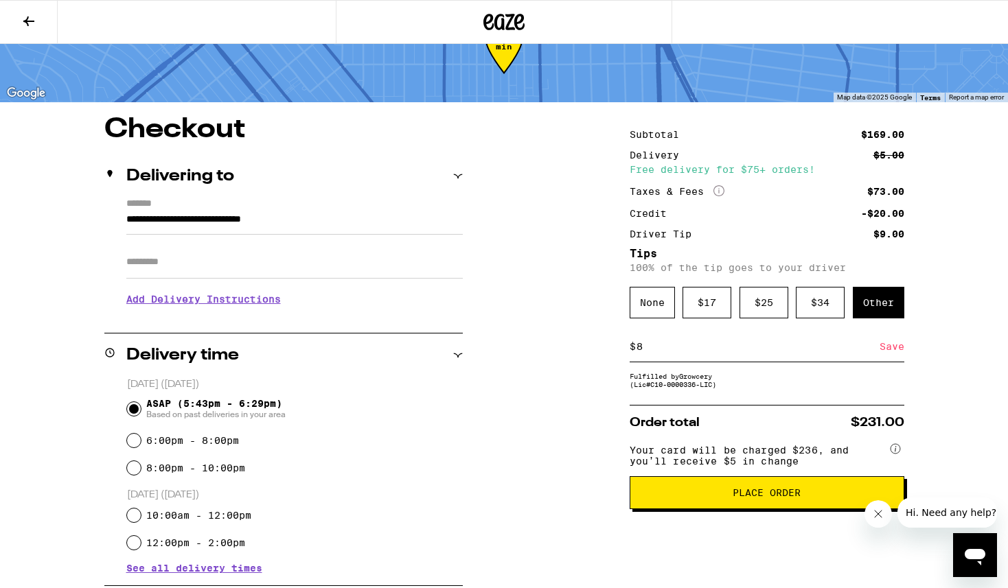
type input "8"
click at [881, 351] on div "Save" at bounding box center [891, 347] width 25 height 30
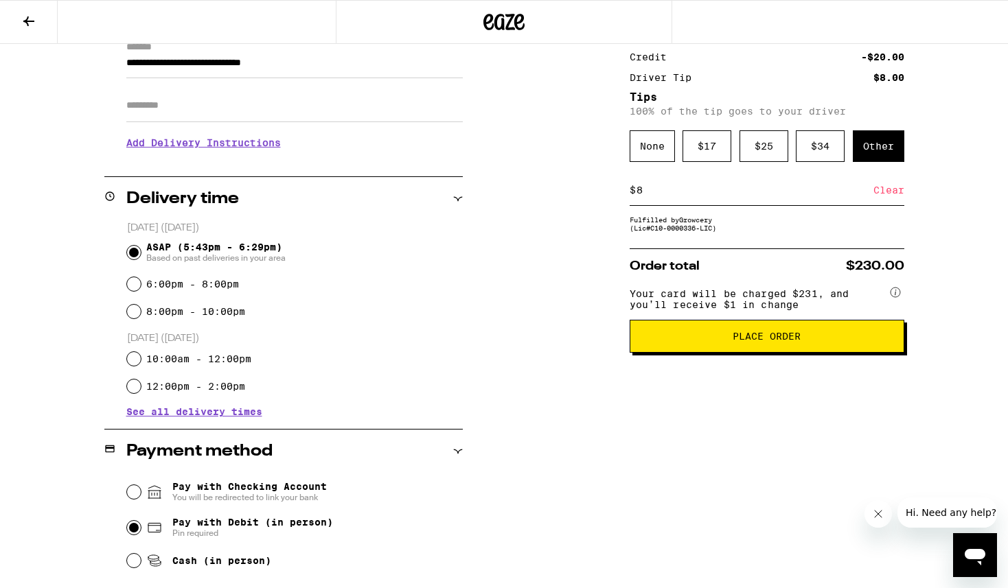
scroll to position [216, 0]
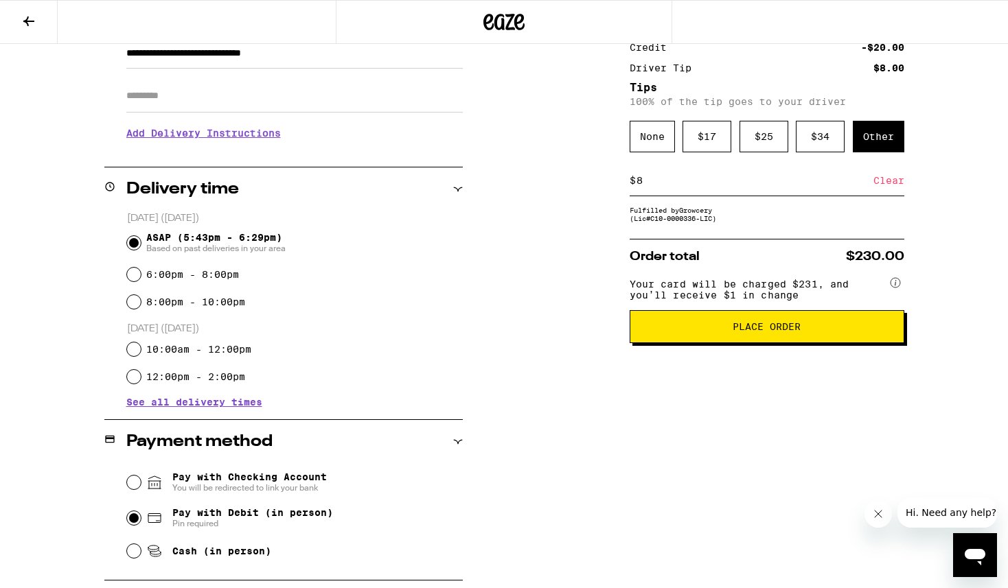
click at [741, 186] on input "8" at bounding box center [754, 180] width 237 height 12
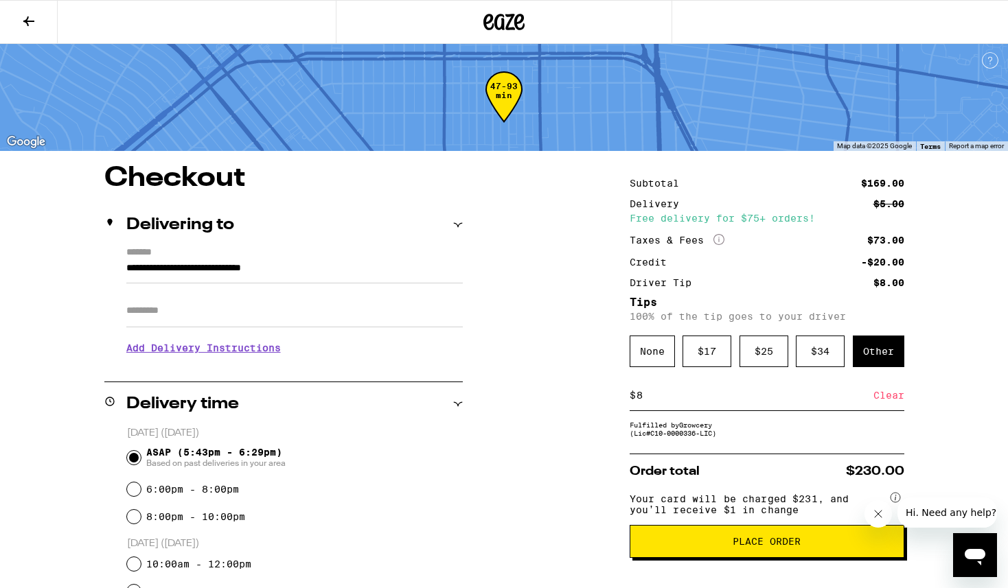
scroll to position [0, 0]
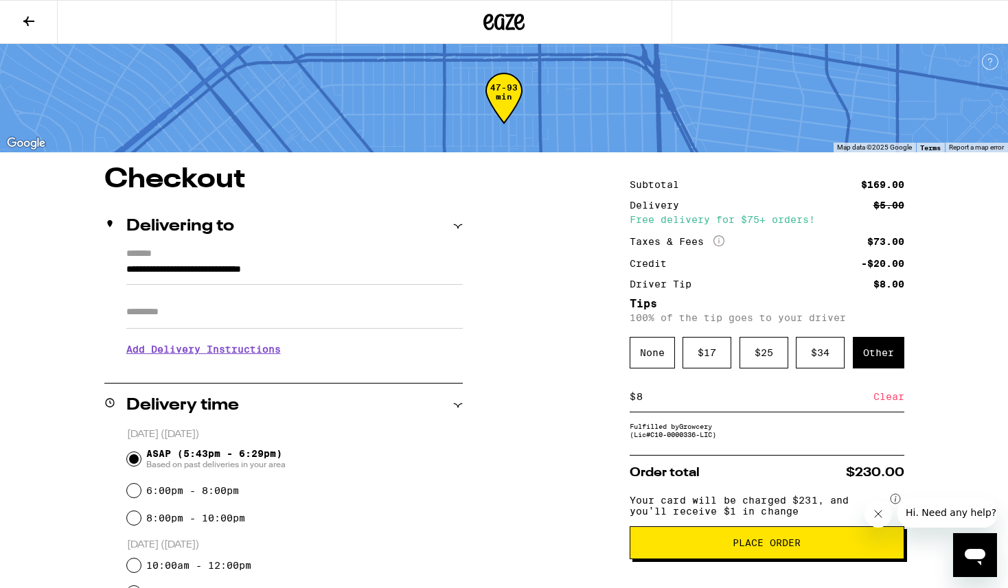
click at [21, 13] on icon at bounding box center [29, 21] width 16 height 16
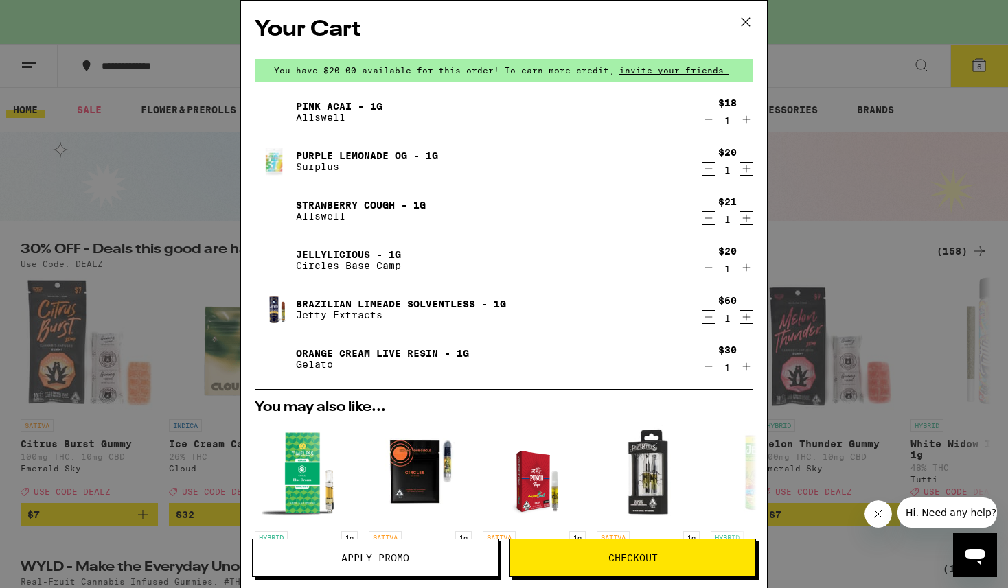
click at [643, 88] on div "Your Cart You have $20.00 available for this order! To earn more credit, invite…" at bounding box center [504, 274] width 526 height 546
click at [707, 369] on icon "Decrement" at bounding box center [708, 366] width 12 height 16
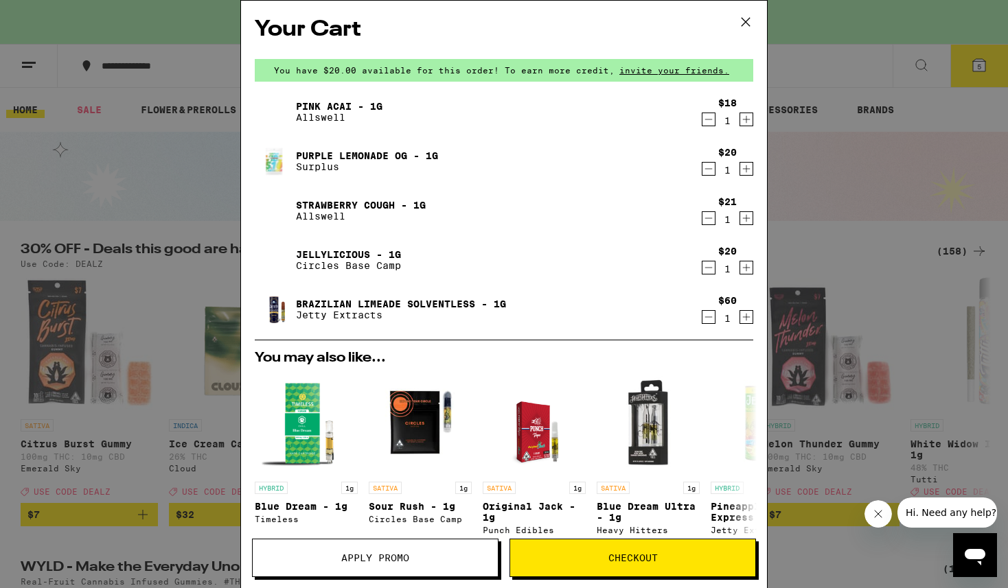
drag, startPoint x: 612, startPoint y: 552, endPoint x: 565, endPoint y: 410, distance: 149.5
click at [598, 531] on div "Your Cart You have $20.00 available for this order! To earn more credit, invite…" at bounding box center [503, 294] width 527 height 588
click at [461, 302] on link "Brazilian Limeade Solventless - 1g" at bounding box center [401, 304] width 210 height 11
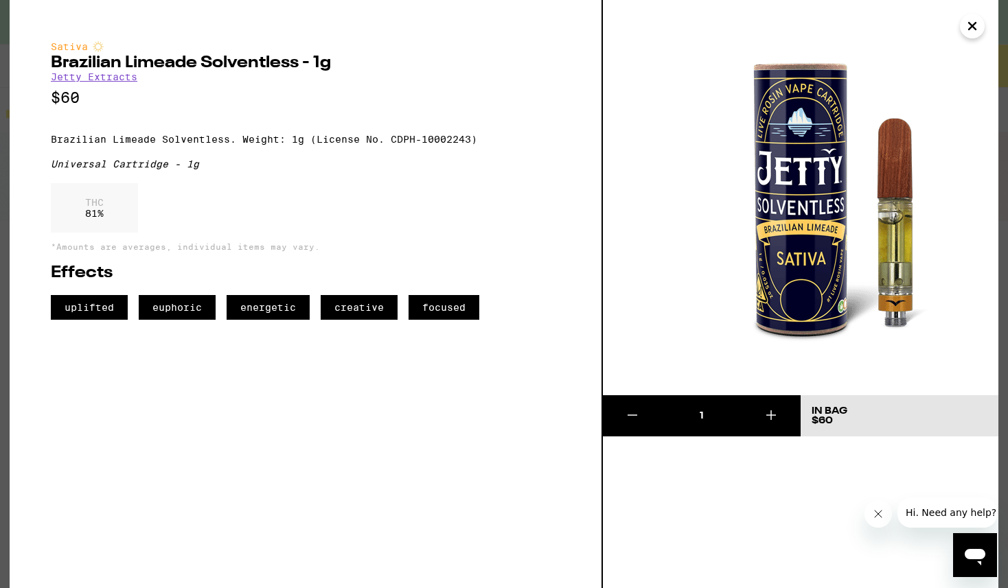
click at [971, 21] on icon "Close" at bounding box center [972, 26] width 16 height 21
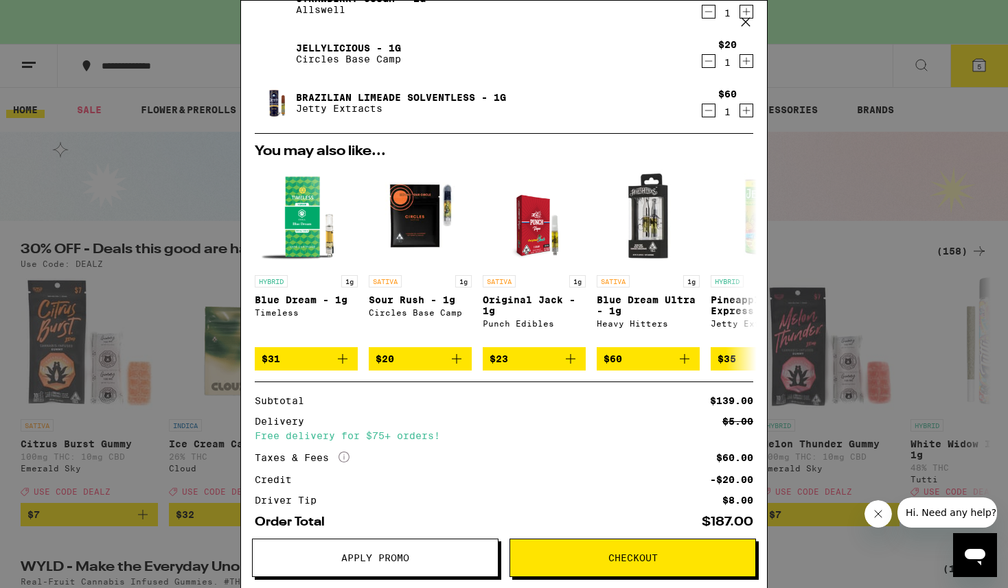
scroll to position [281, 0]
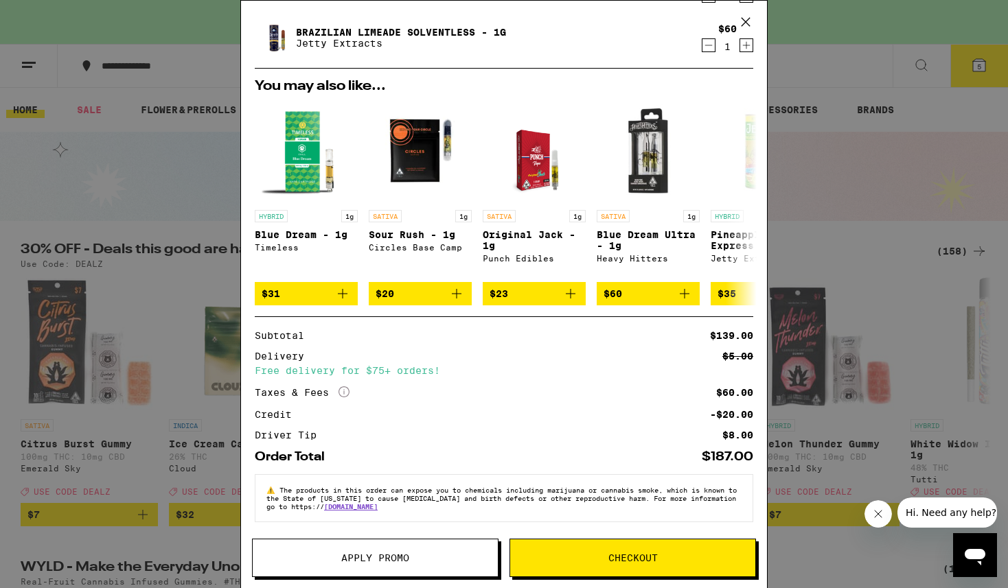
click at [635, 550] on button "Checkout" at bounding box center [632, 558] width 246 height 38
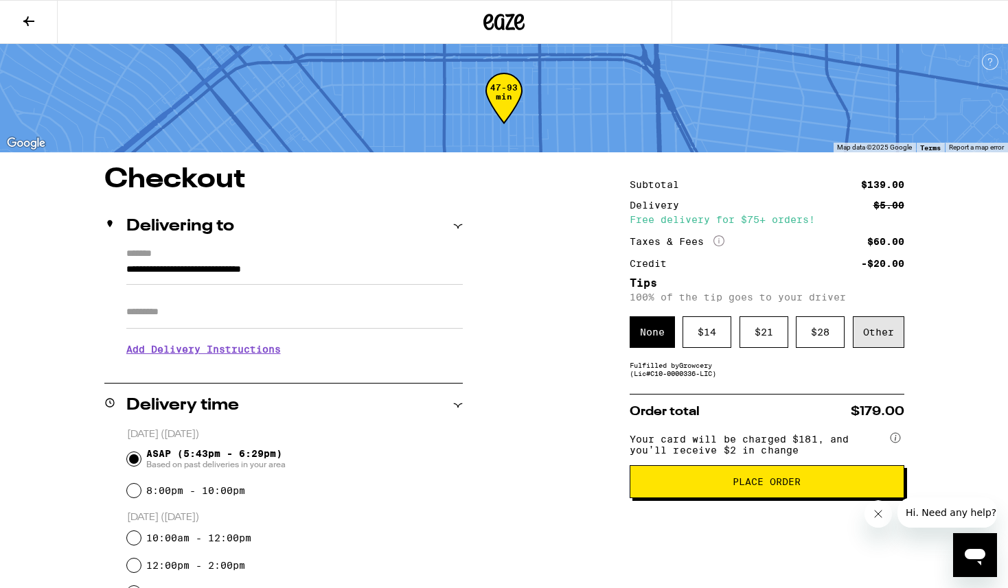
click at [854, 332] on div "Other" at bounding box center [877, 332] width 51 height 32
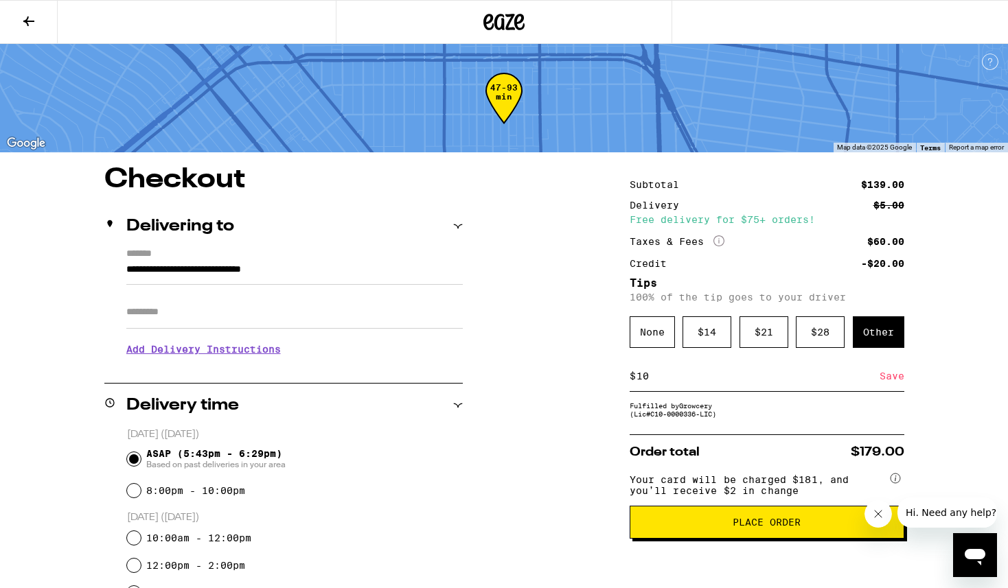
click at [890, 379] on div "Save" at bounding box center [891, 376] width 25 height 30
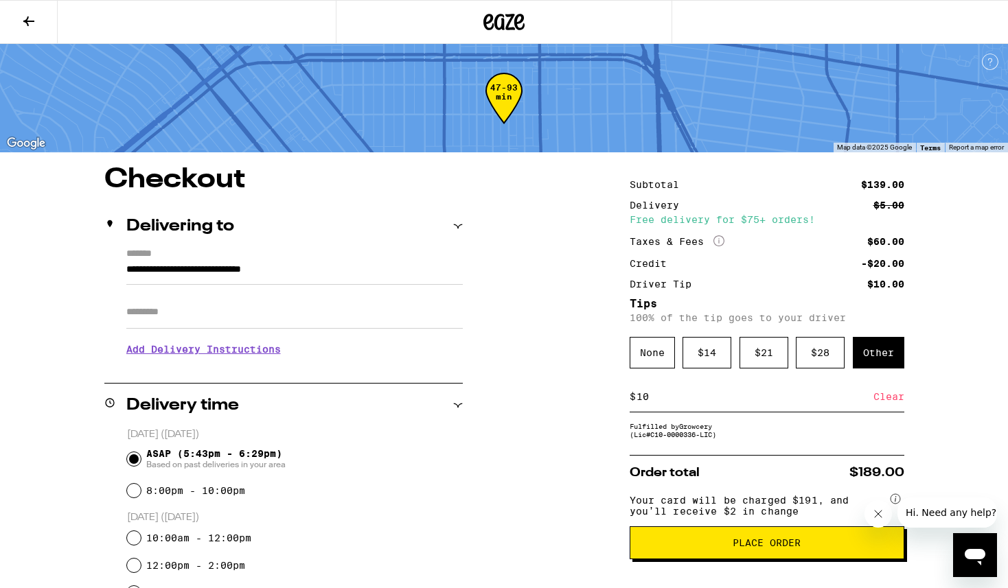
click at [732, 403] on input "10" at bounding box center [754, 397] width 237 height 12
type input "1"
type input "9"
click at [900, 397] on div "Save" at bounding box center [891, 397] width 25 height 30
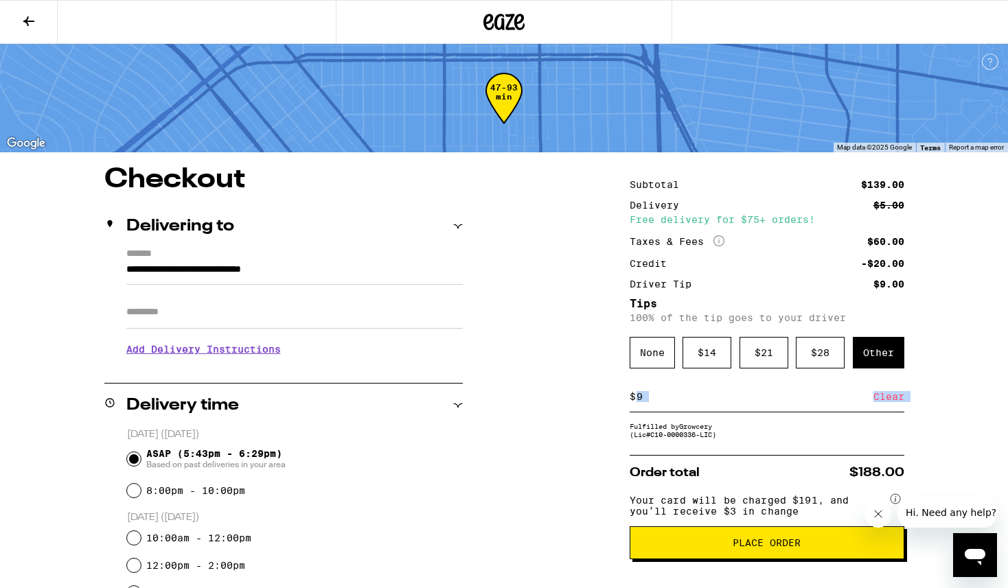
drag, startPoint x: 769, startPoint y: 421, endPoint x: 767, endPoint y: 412, distance: 8.5
click at [766, 408] on div "$ 9 Clear" at bounding box center [766, 397] width 275 height 31
click at [754, 403] on input "9" at bounding box center [754, 397] width 237 height 12
click at [882, 406] on div "Save" at bounding box center [891, 397] width 25 height 30
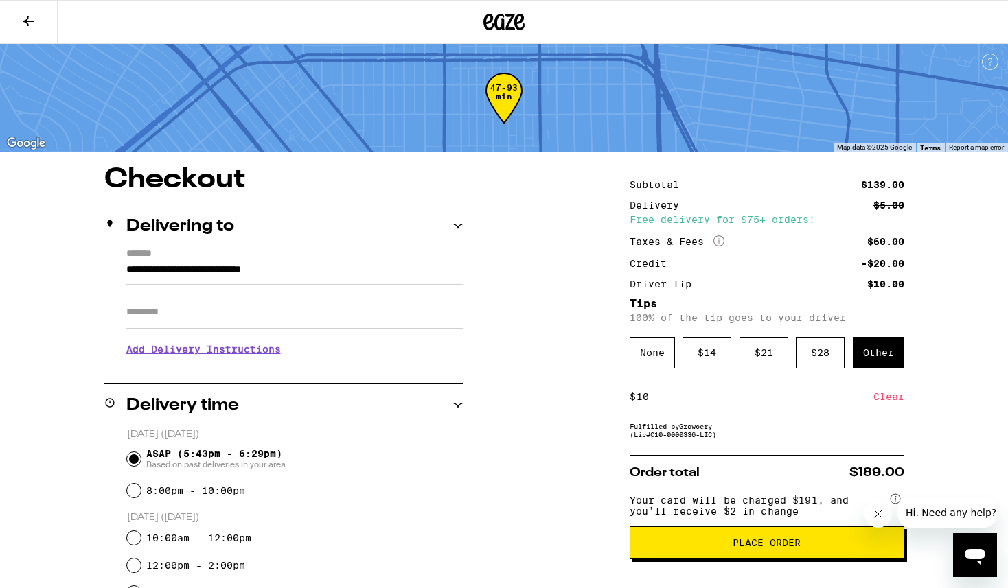
drag, startPoint x: 657, startPoint y: 404, endPoint x: 644, endPoint y: 404, distance: 12.4
click at [644, 403] on input "10" at bounding box center [754, 397] width 237 height 12
click at [885, 390] on div "Save" at bounding box center [891, 397] width 25 height 30
click at [802, 403] on input "11" at bounding box center [754, 397] width 237 height 12
type input "10"
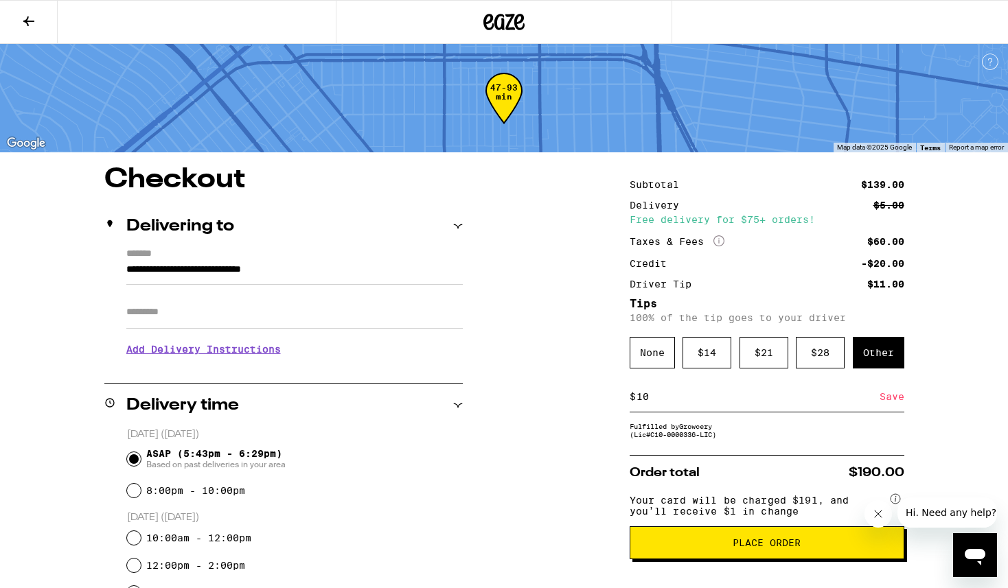
click at [884, 402] on div "Save" at bounding box center [891, 397] width 25 height 30
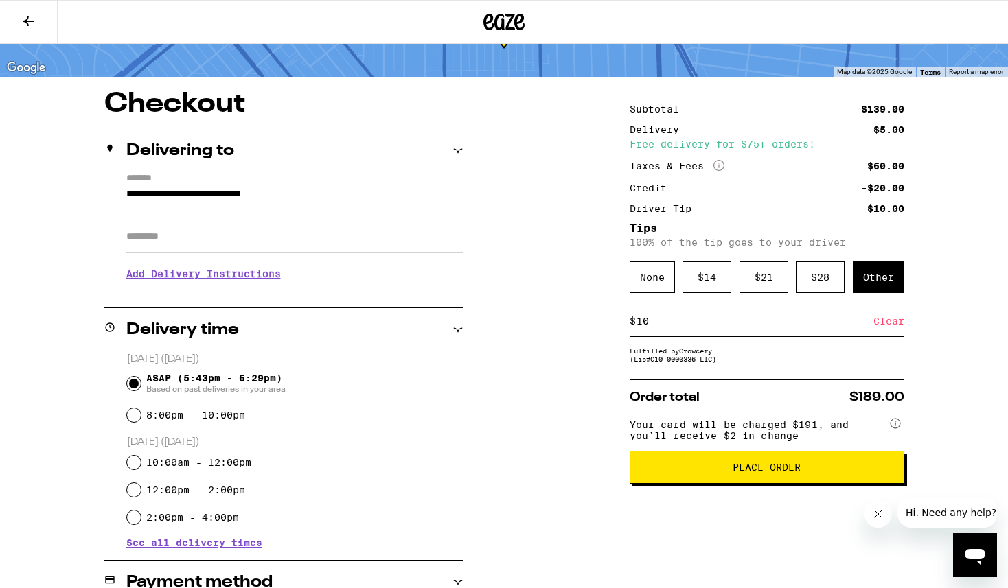
scroll to position [90, 0]
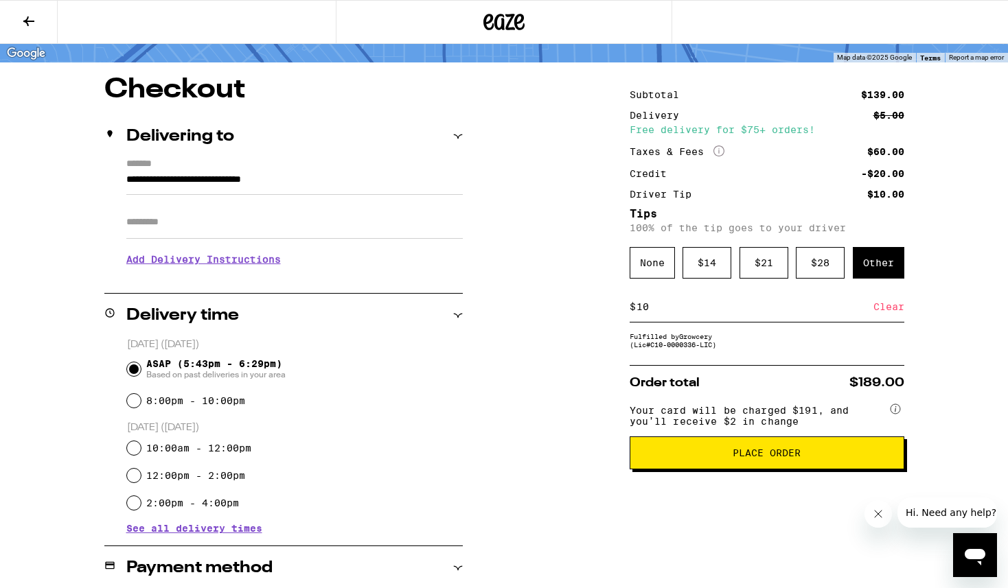
click at [32, 30] on button at bounding box center [29, 22] width 58 height 43
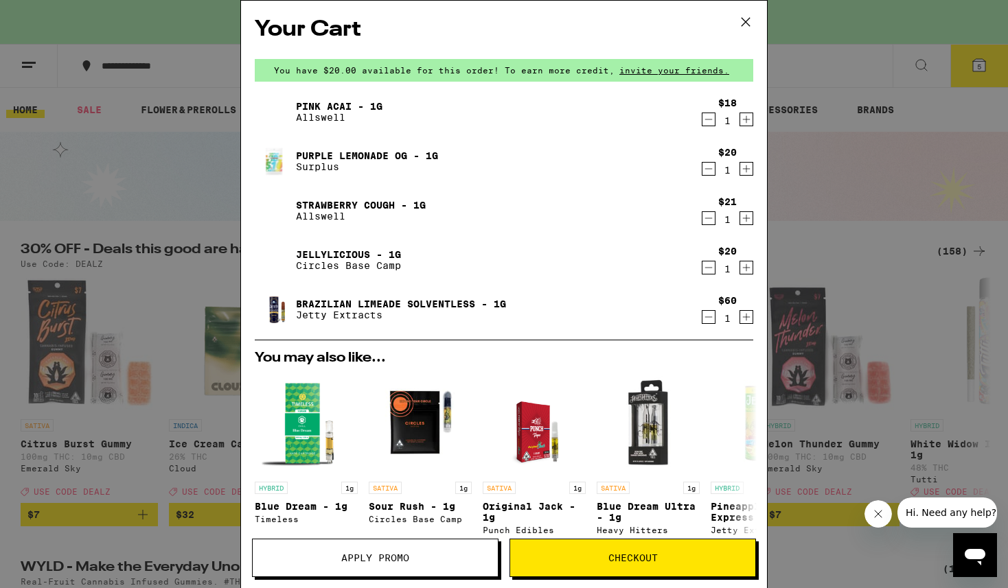
click at [745, 28] on icon at bounding box center [745, 22] width 21 height 21
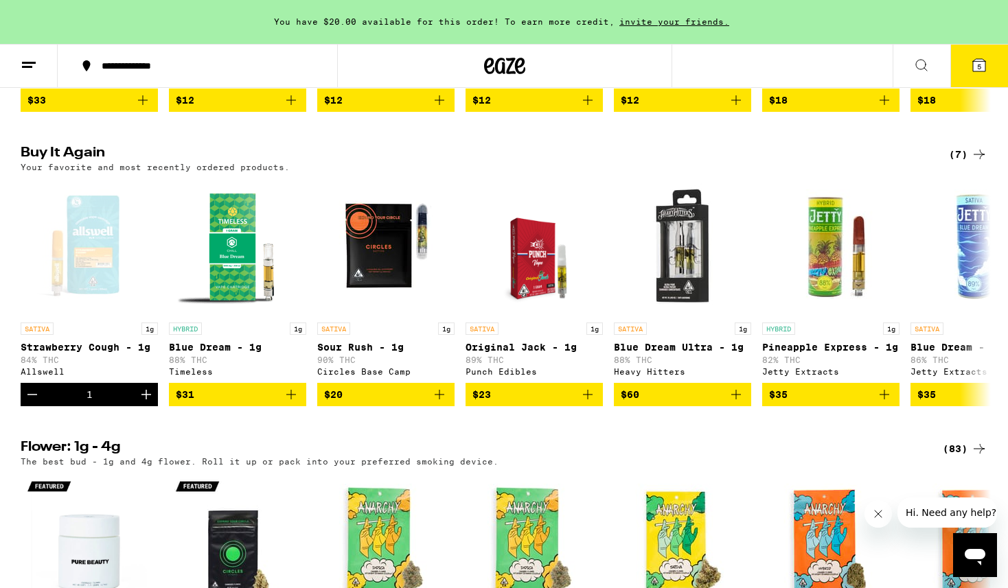
scroll to position [1032, 0]
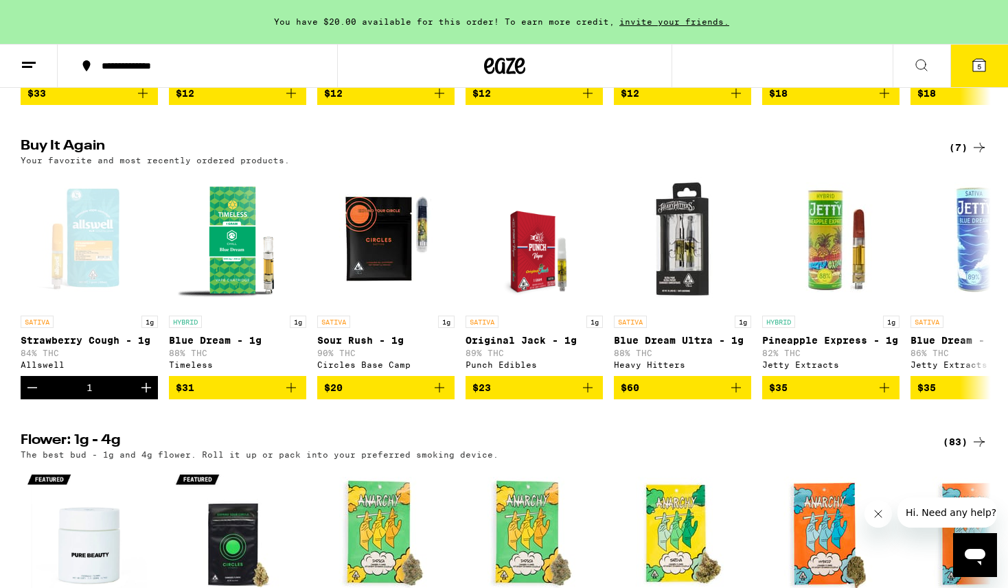
click at [966, 68] on button "5" at bounding box center [979, 66] width 58 height 43
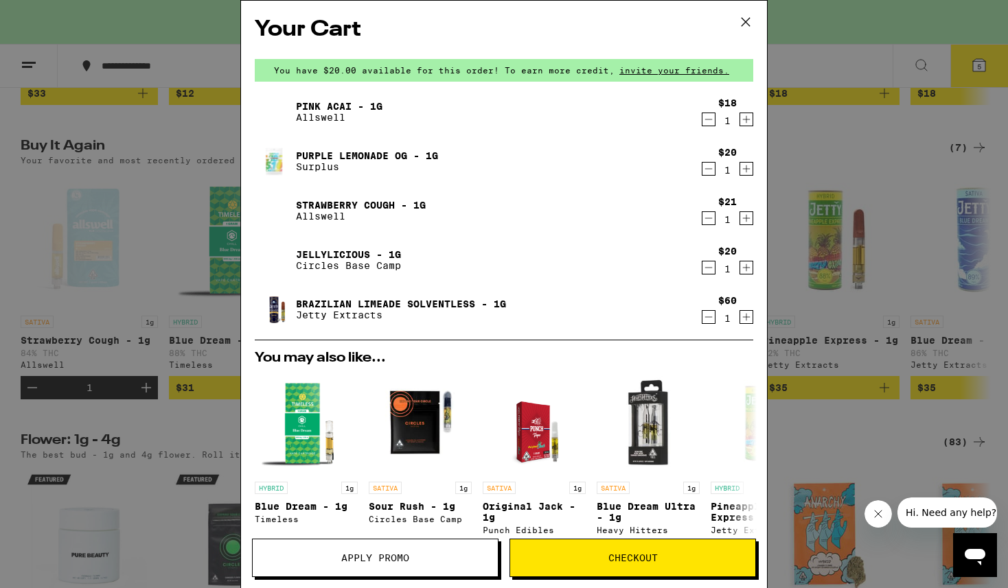
click at [366, 251] on link "Jellylicious - 1g" at bounding box center [348, 254] width 105 height 11
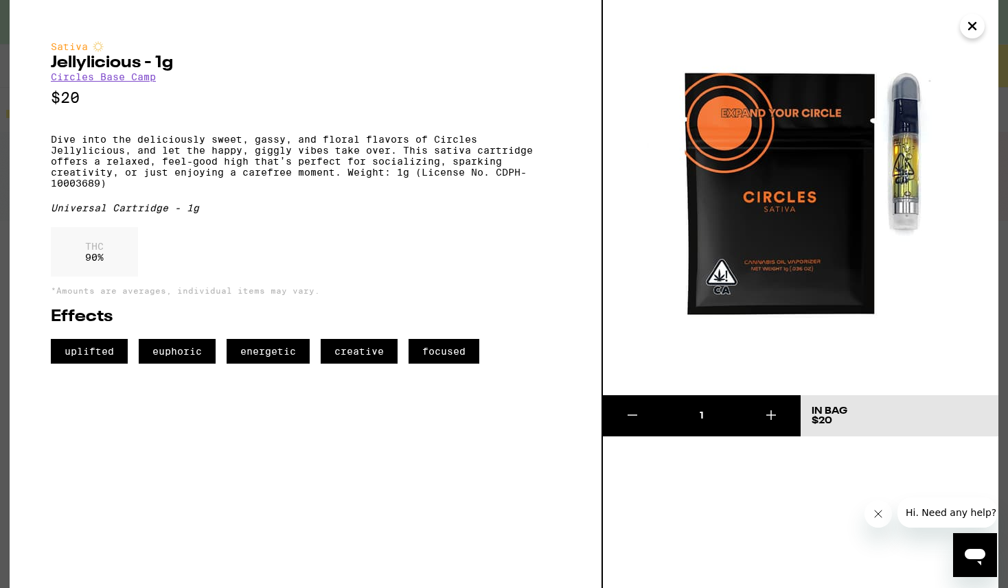
click at [968, 24] on icon "Close" at bounding box center [972, 26] width 16 height 21
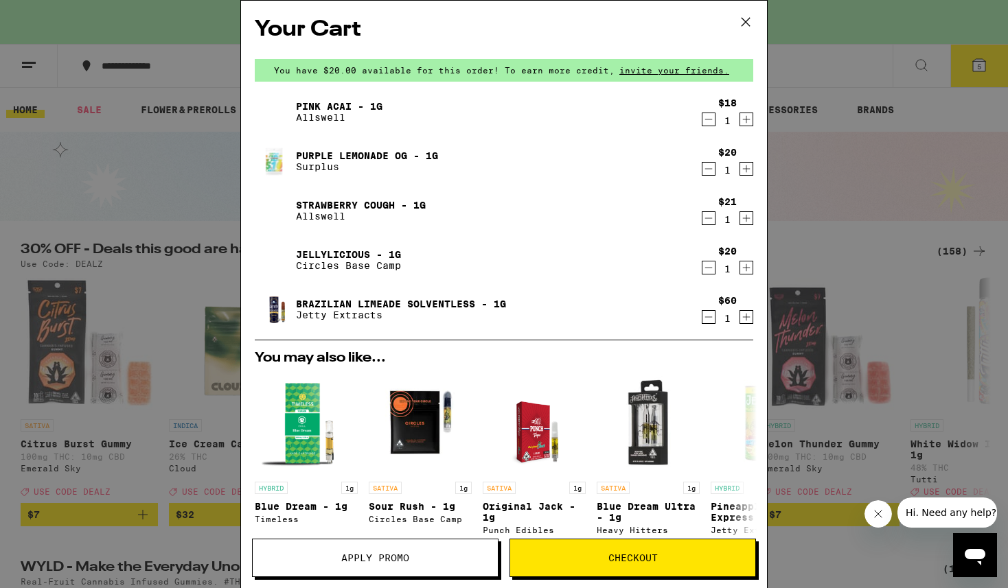
click at [827, 129] on div "Your Cart You have $20.00 available for this order! To earn more credit, invite…" at bounding box center [504, 294] width 1008 height 588
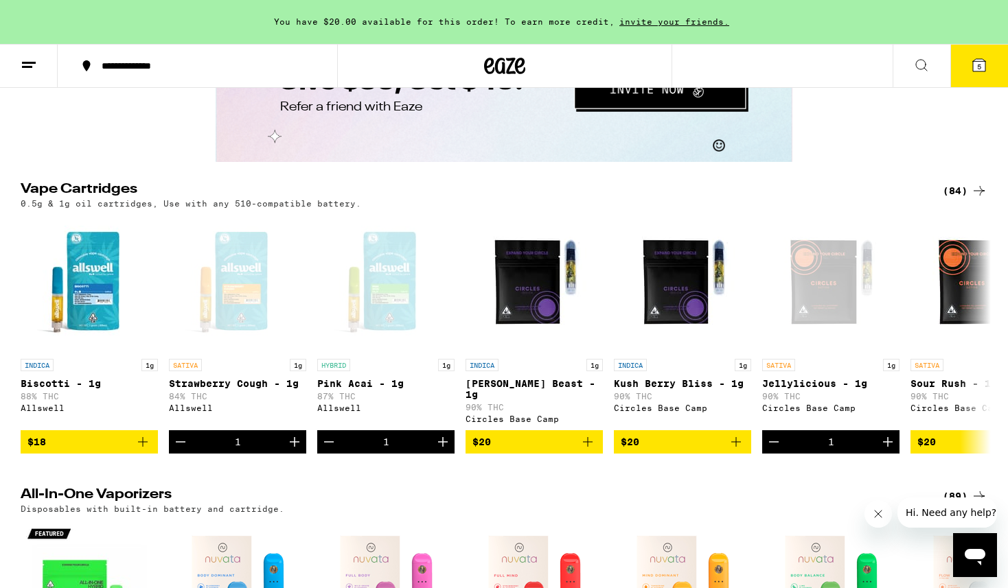
click at [960, 199] on div "(84)" at bounding box center [964, 191] width 45 height 16
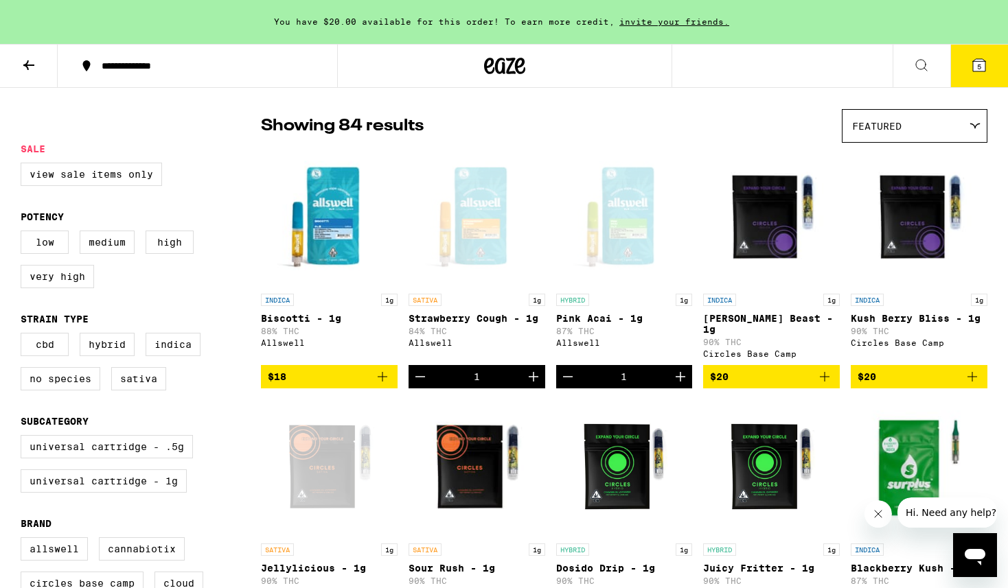
scroll to position [119, 0]
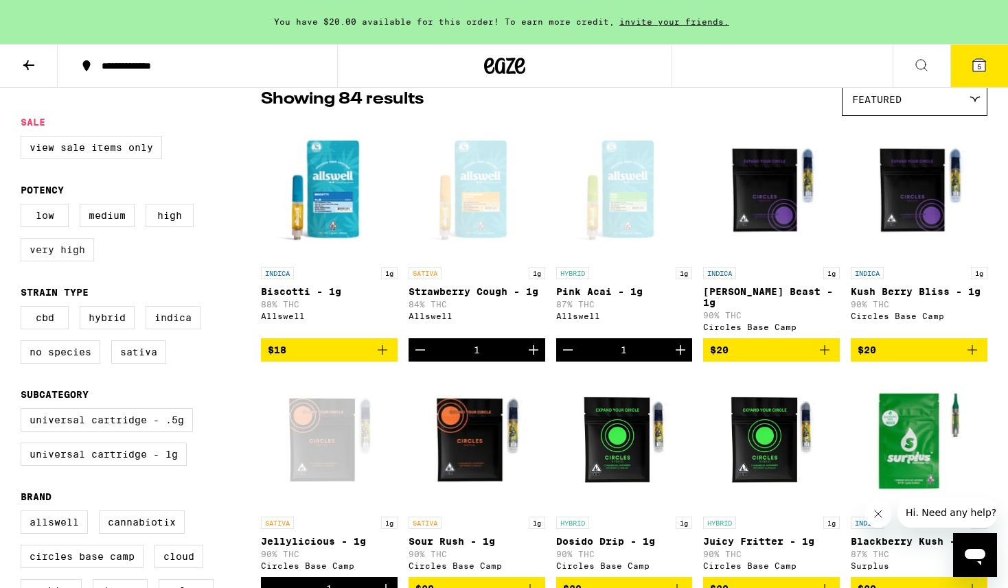
click at [71, 256] on label "Very High" at bounding box center [57, 249] width 73 height 23
click at [24, 207] on input "Very High" at bounding box center [23, 206] width 1 height 1
checkbox input "true"
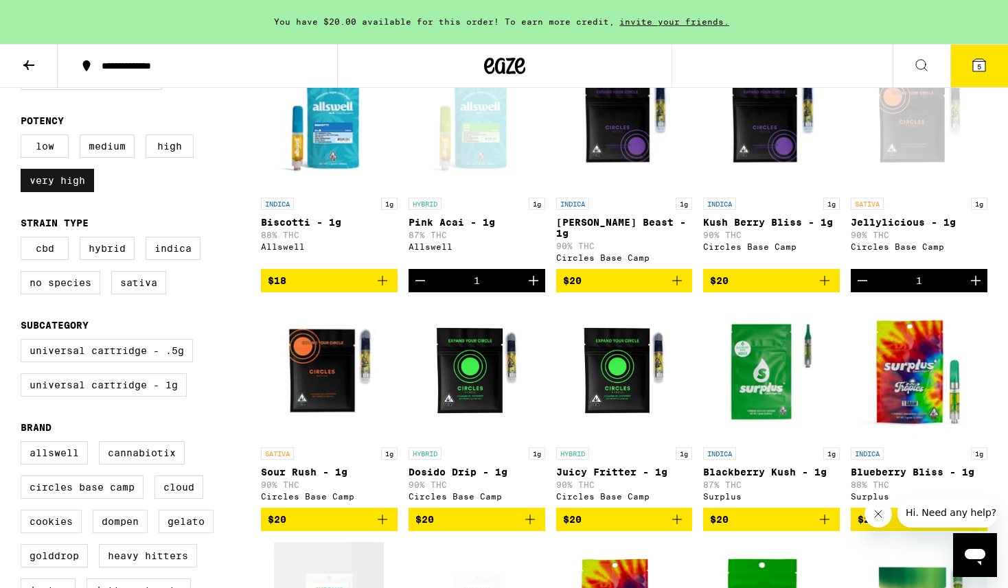
scroll to position [187, 0]
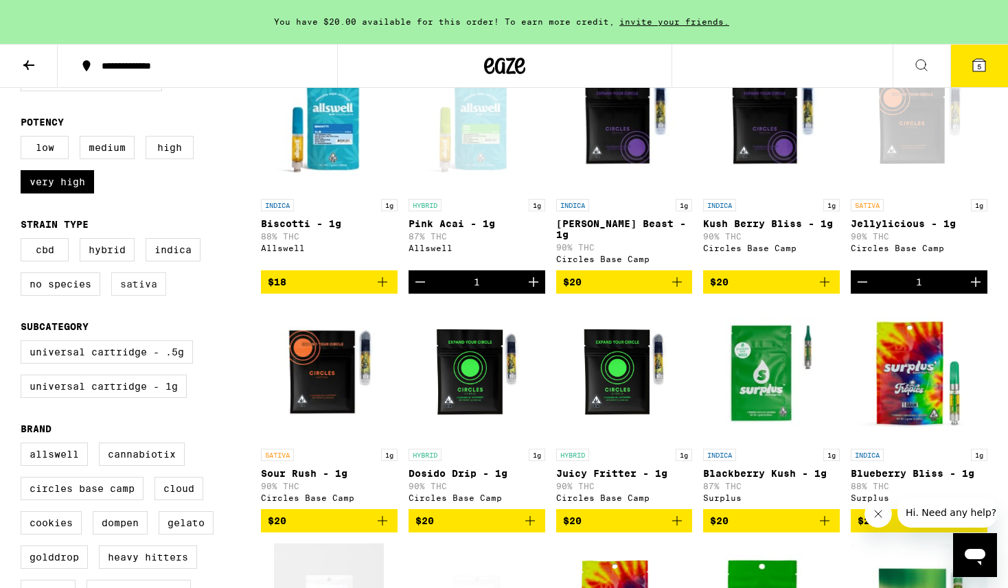
click at [129, 296] on label "Sativa" at bounding box center [138, 283] width 55 height 23
click at [24, 241] on input "Sativa" at bounding box center [23, 240] width 1 height 1
checkbox input "true"
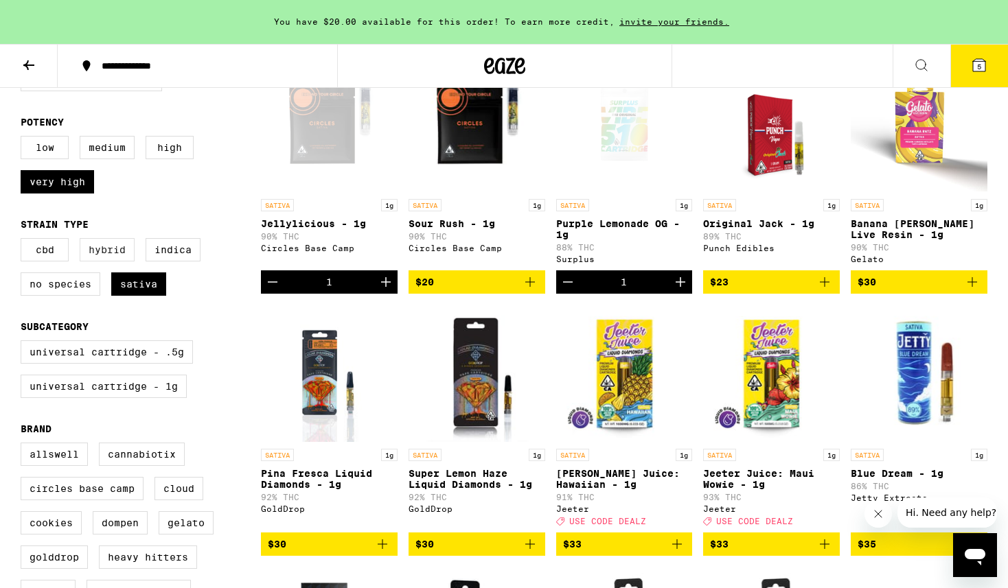
click at [107, 261] on label "Hybrid" at bounding box center [107, 249] width 55 height 23
click at [24, 241] on input "Hybrid" at bounding box center [23, 240] width 1 height 1
checkbox input "true"
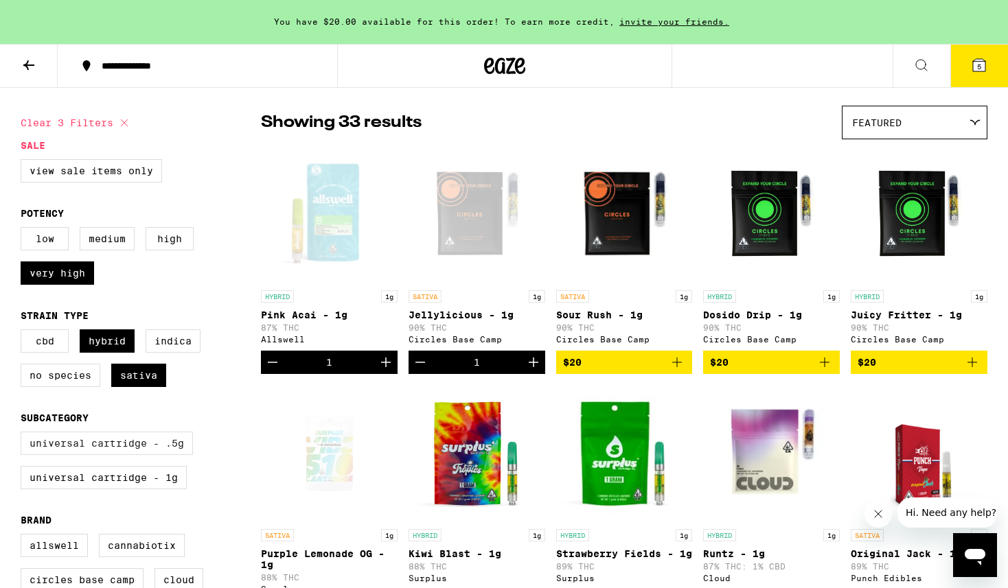
scroll to position [100, 0]
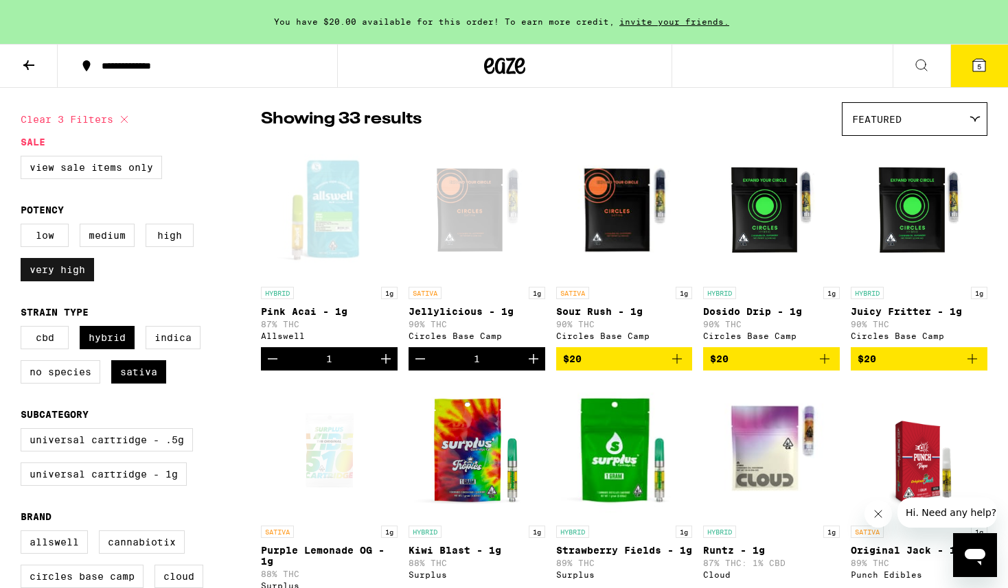
click at [80, 277] on label "Very High" at bounding box center [57, 269] width 73 height 23
click at [24, 226] on input "Very High" at bounding box center [23, 226] width 1 height 1
checkbox input "false"
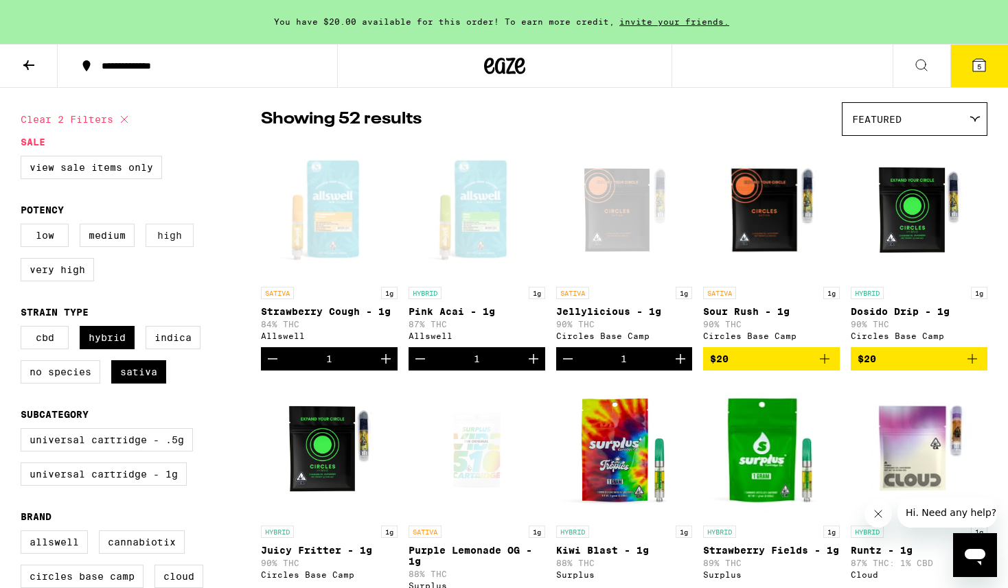
click at [166, 240] on label "High" at bounding box center [170, 235] width 48 height 23
click at [24, 226] on input "High" at bounding box center [23, 226] width 1 height 1
checkbox input "true"
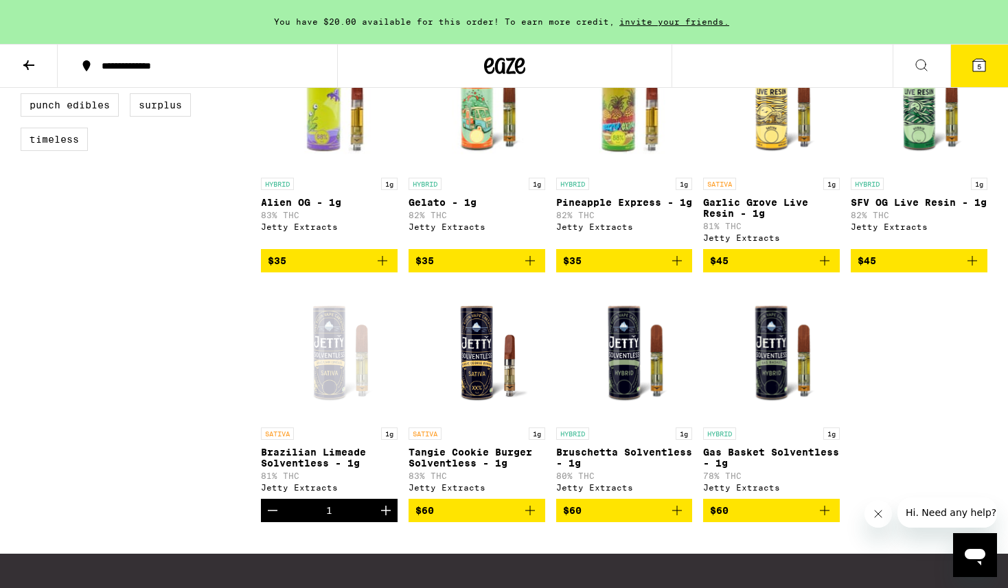
scroll to position [730, 0]
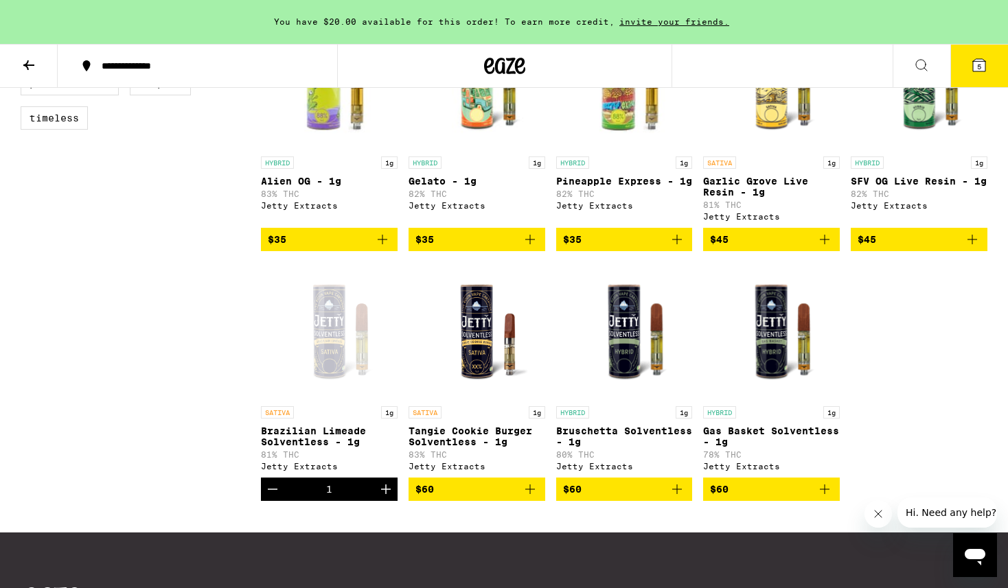
click at [270, 498] on icon "Decrement" at bounding box center [272, 489] width 16 height 16
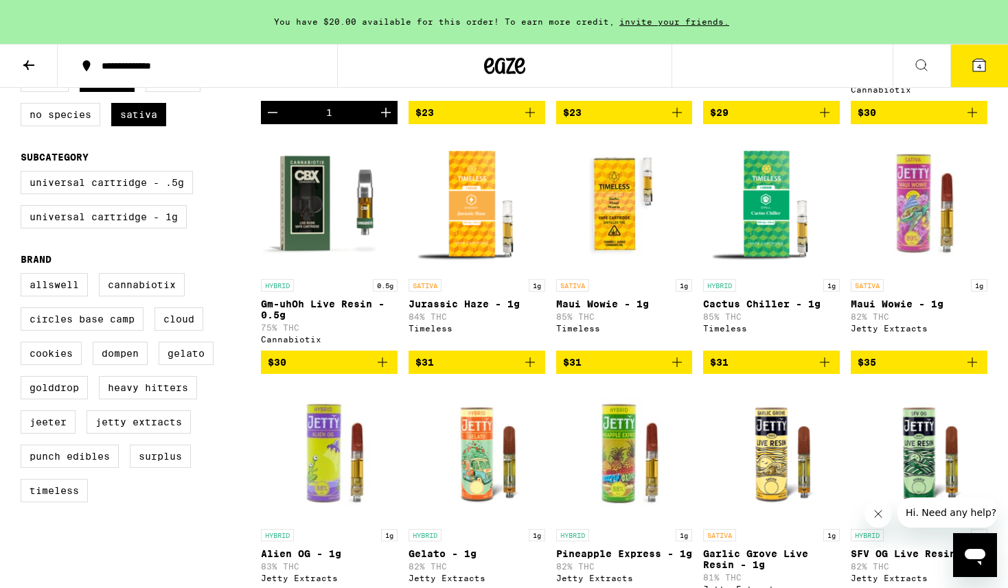
scroll to position [151, 0]
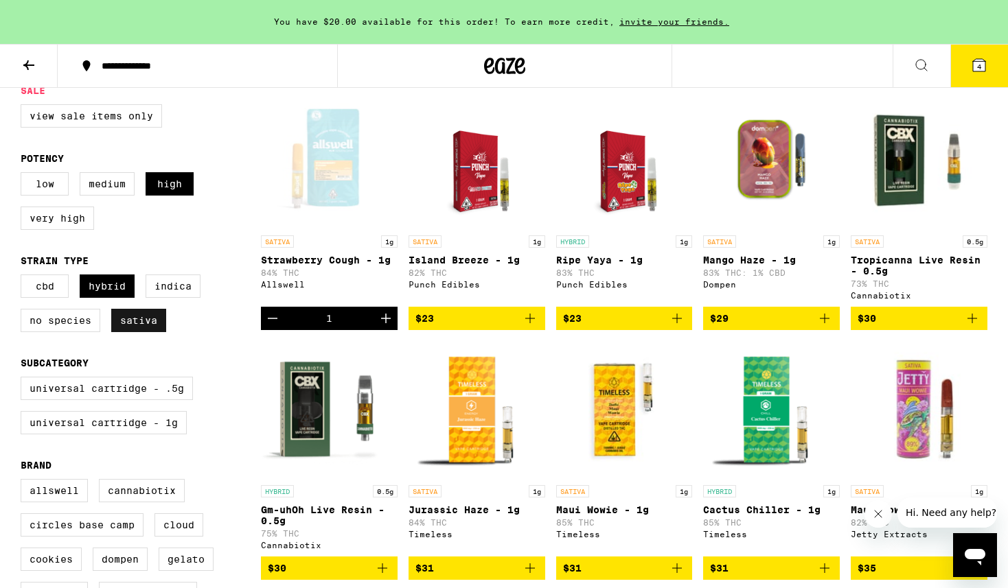
click at [159, 332] on label "Sativa" at bounding box center [138, 320] width 55 height 23
click at [24, 277] on input "Sativa" at bounding box center [23, 277] width 1 height 1
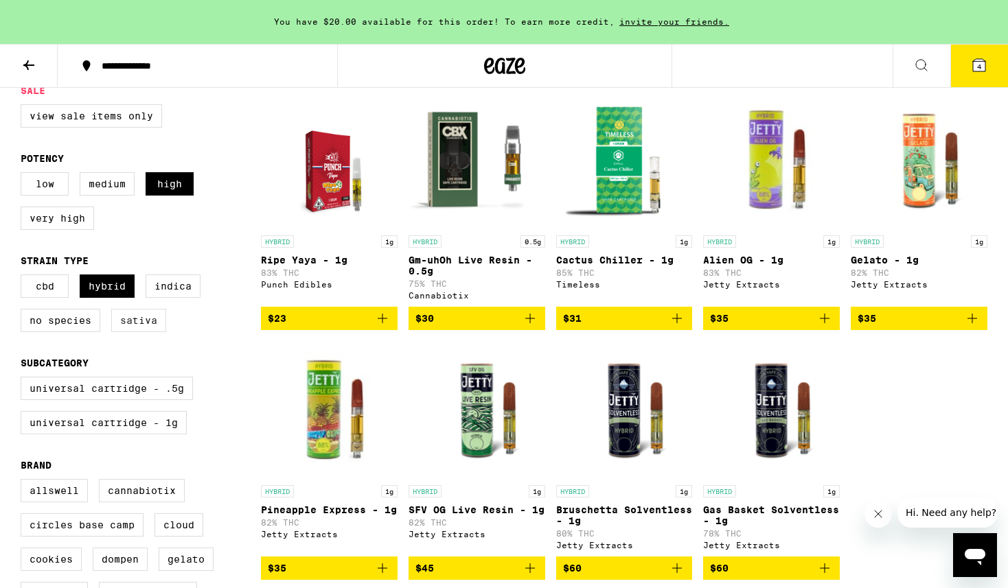
click at [155, 332] on label "Sativa" at bounding box center [138, 320] width 55 height 23
click at [24, 277] on input "Sativa" at bounding box center [23, 277] width 1 height 1
checkbox input "true"
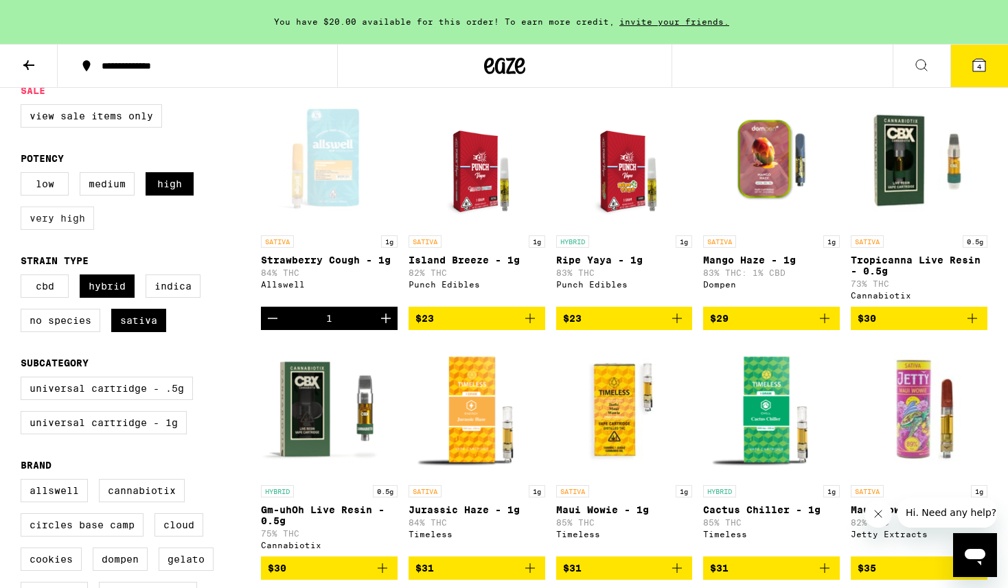
click at [77, 230] on label "Very High" at bounding box center [57, 218] width 73 height 23
click at [24, 175] on input "Very High" at bounding box center [23, 174] width 1 height 1
checkbox input "true"
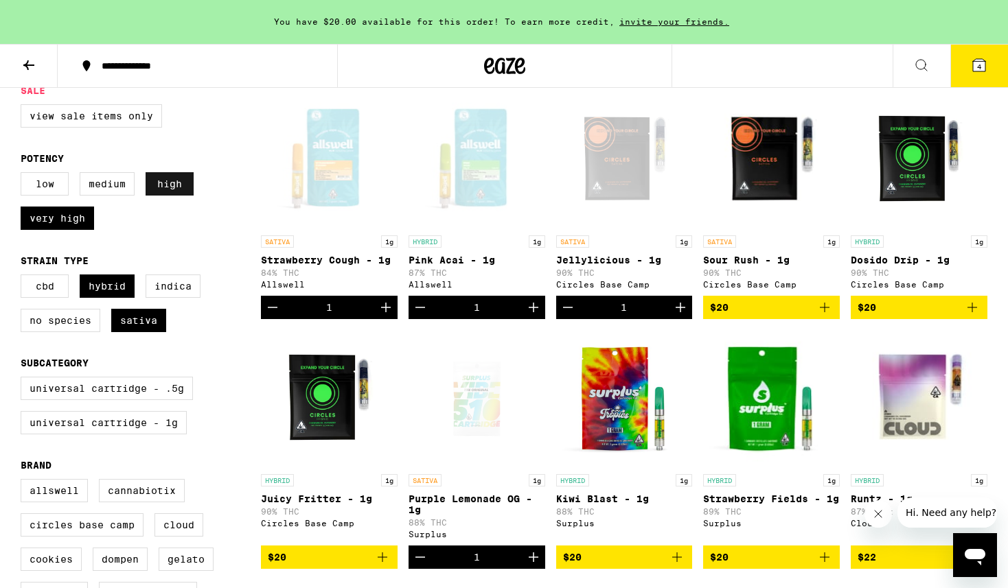
click at [174, 194] on label "High" at bounding box center [170, 183] width 48 height 23
click at [24, 175] on input "High" at bounding box center [23, 174] width 1 height 1
checkbox input "false"
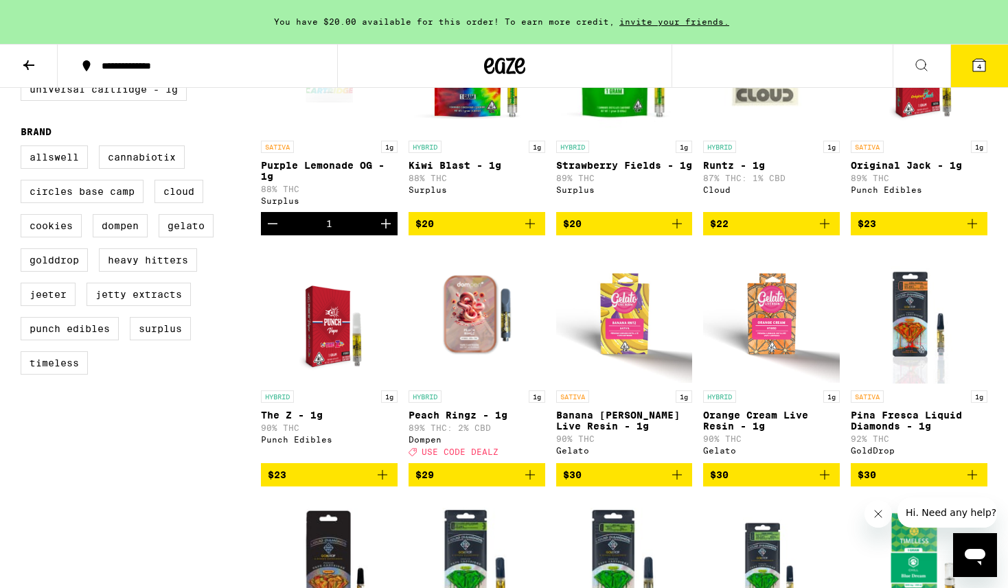
scroll to position [485, 0]
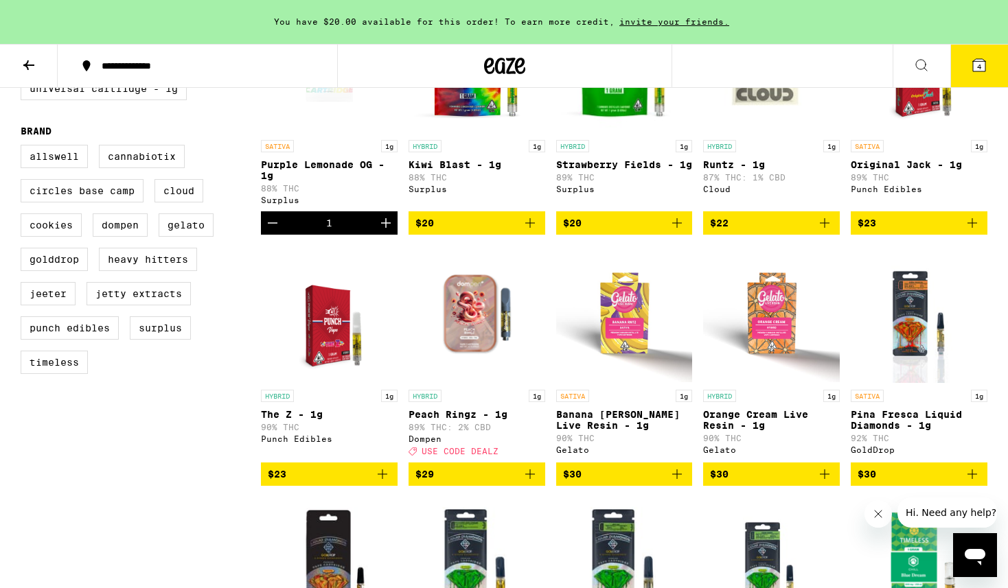
click at [824, 479] on icon "Add to bag" at bounding box center [824, 474] width 10 height 10
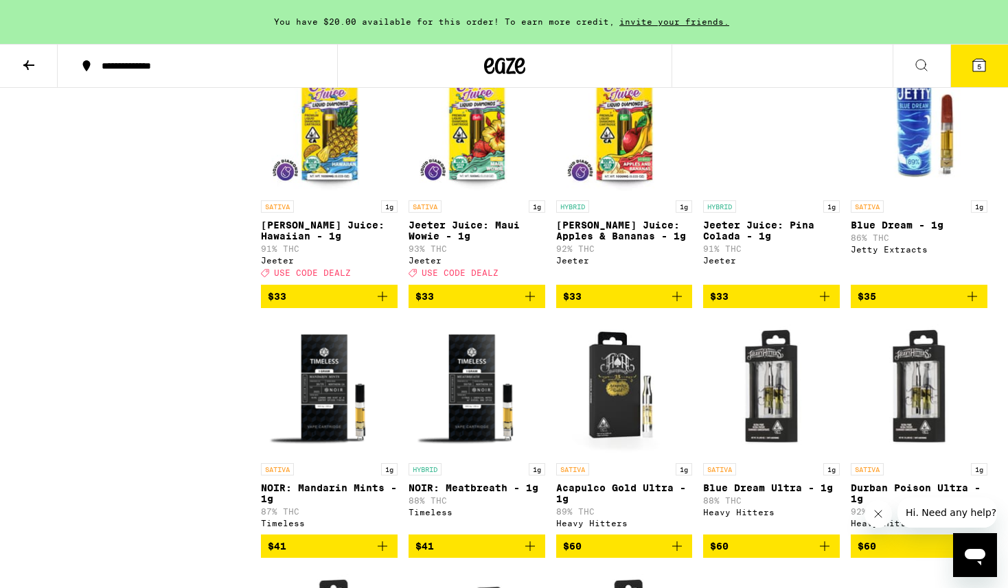
scroll to position [1174, 0]
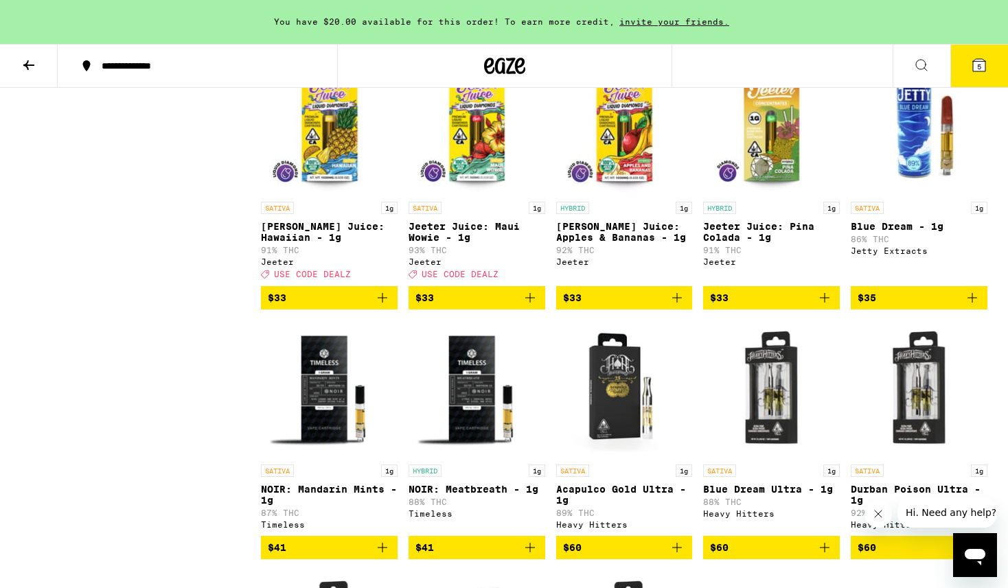
click at [975, 306] on icon "Add to bag" at bounding box center [972, 298] width 16 height 16
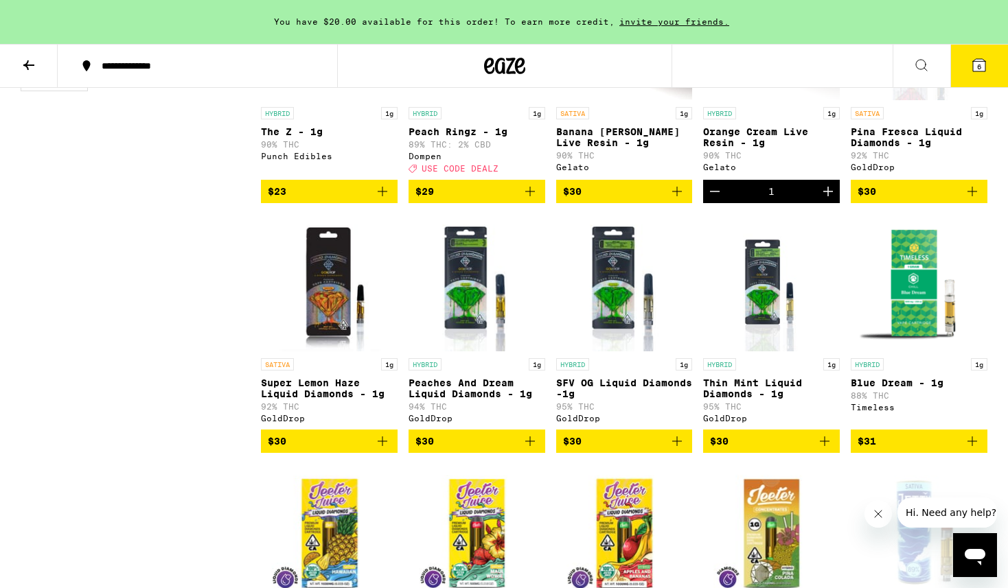
scroll to position [754, 0]
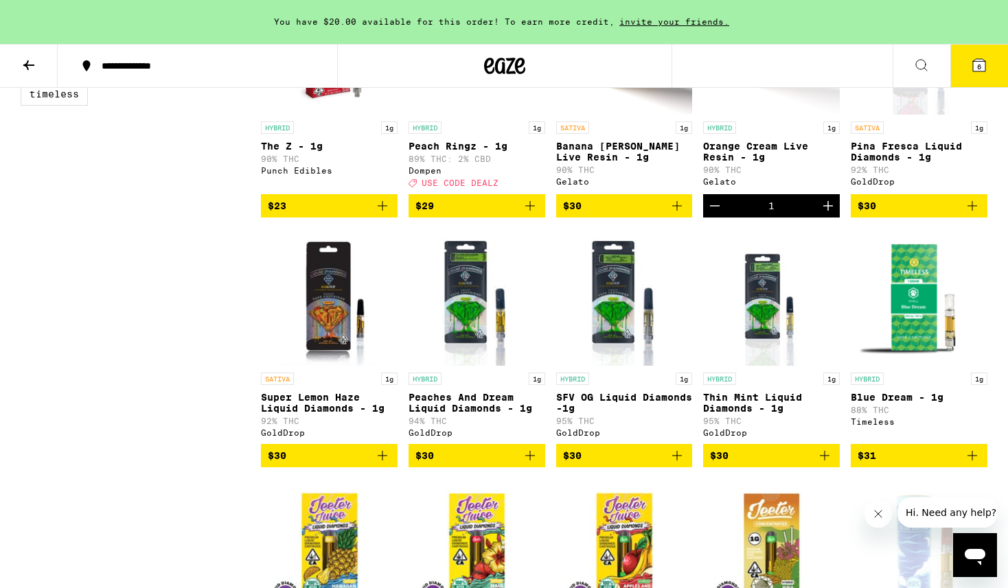
click at [713, 214] on icon "Decrement" at bounding box center [714, 206] width 16 height 16
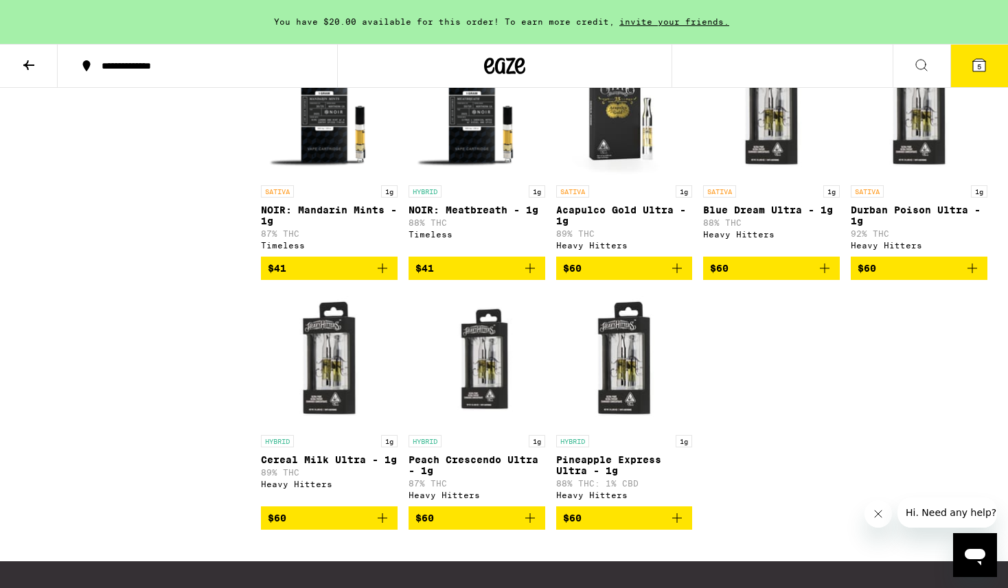
scroll to position [1470, 0]
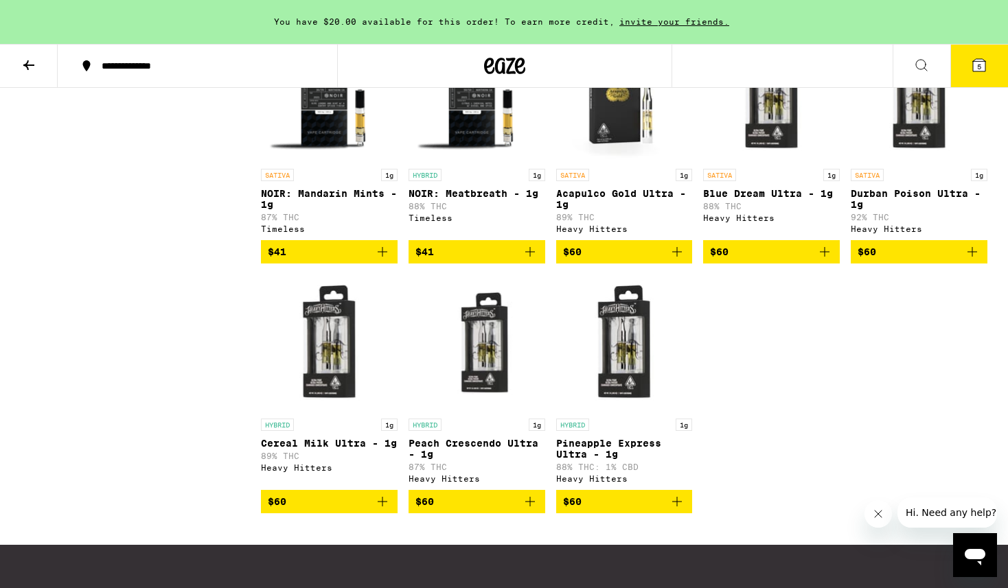
click at [316, 449] on p "Cereal Milk Ultra - 1g" at bounding box center [329, 443] width 137 height 11
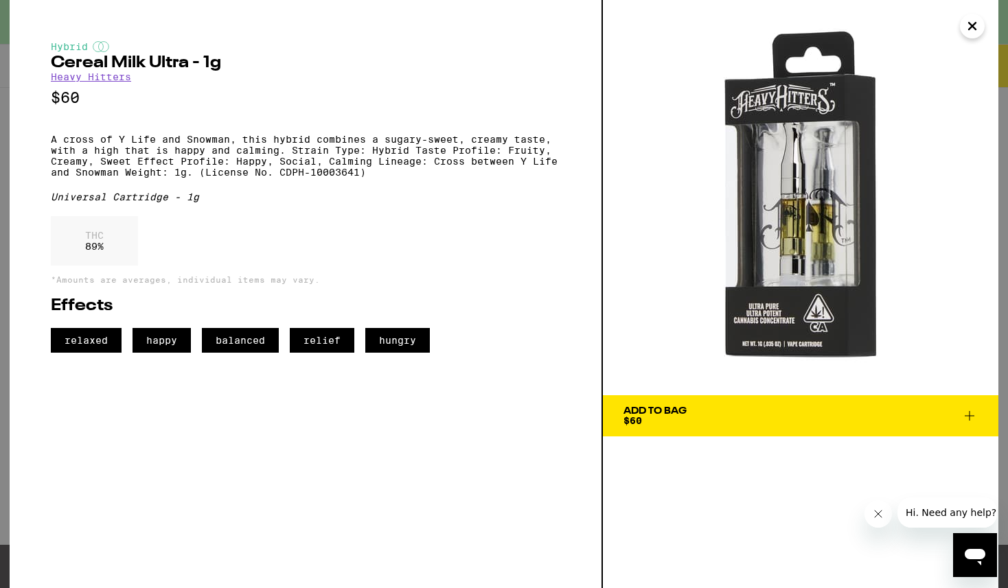
click at [974, 22] on icon "Close" at bounding box center [972, 26] width 16 height 21
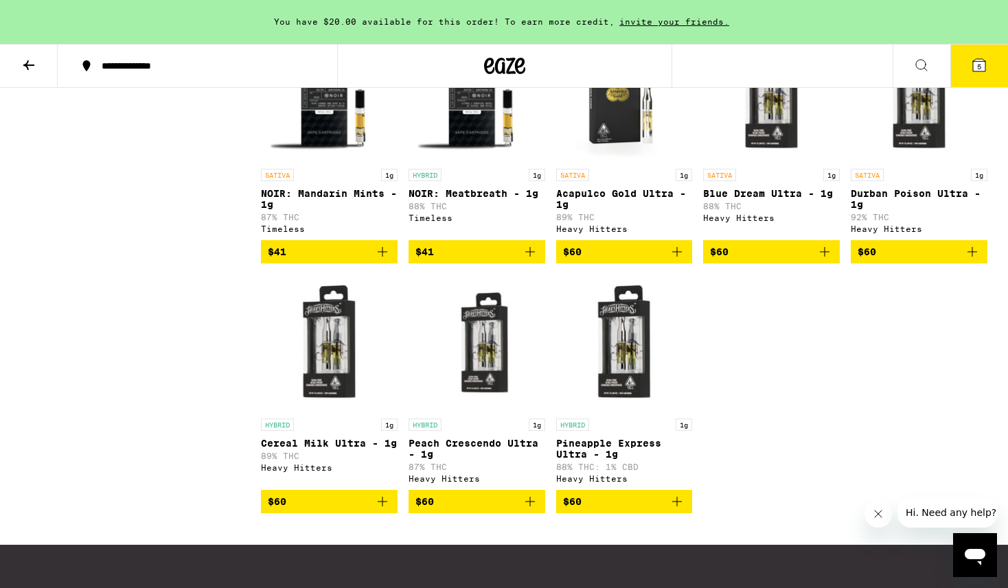
click at [463, 460] on p "Peach Crescendo Ultra - 1g" at bounding box center [476, 449] width 137 height 22
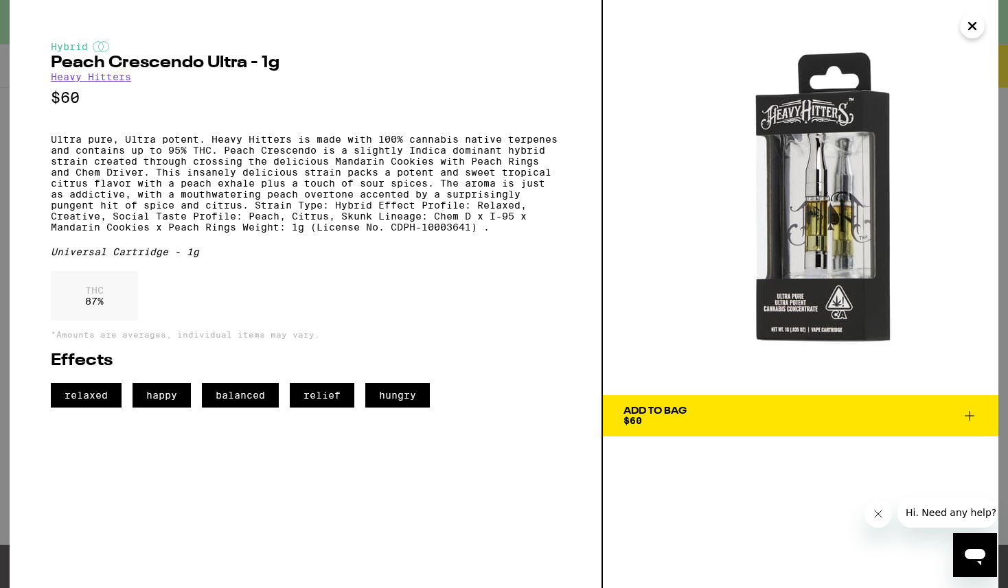
click at [975, 19] on icon "Close" at bounding box center [972, 26] width 16 height 21
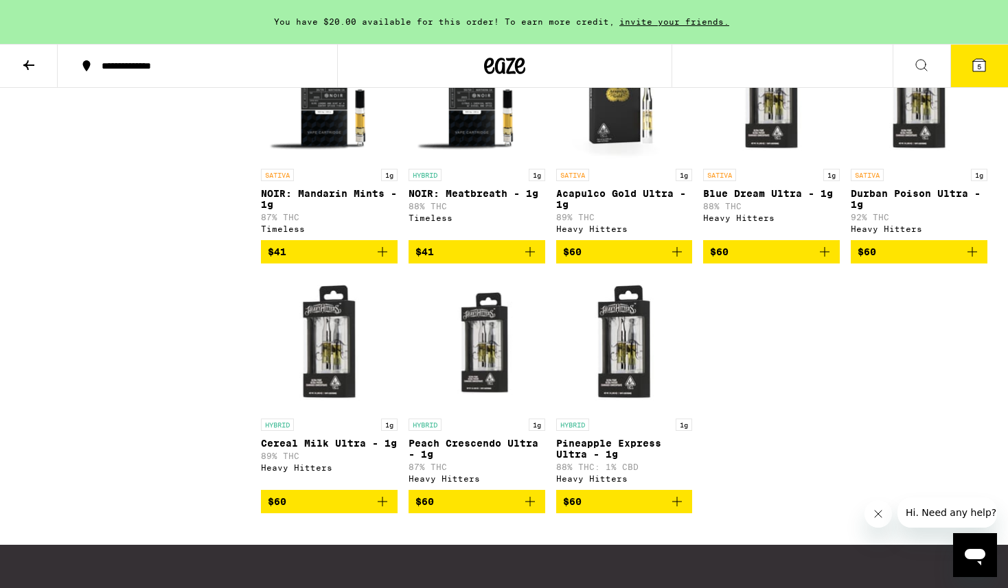
click at [617, 460] on p "Pineapple Express Ultra - 1g" at bounding box center [624, 449] width 137 height 22
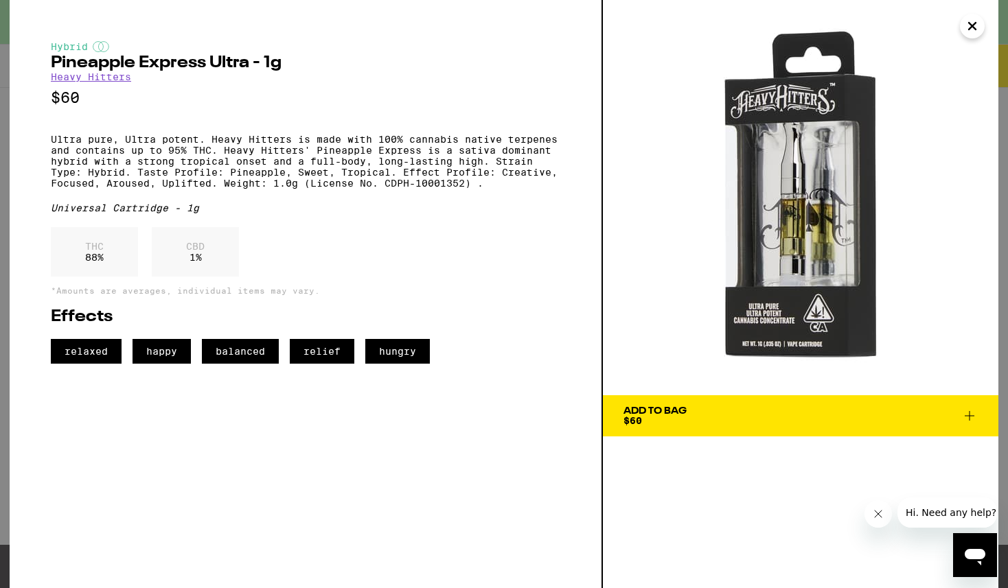
click at [971, 19] on icon "Close" at bounding box center [972, 26] width 16 height 21
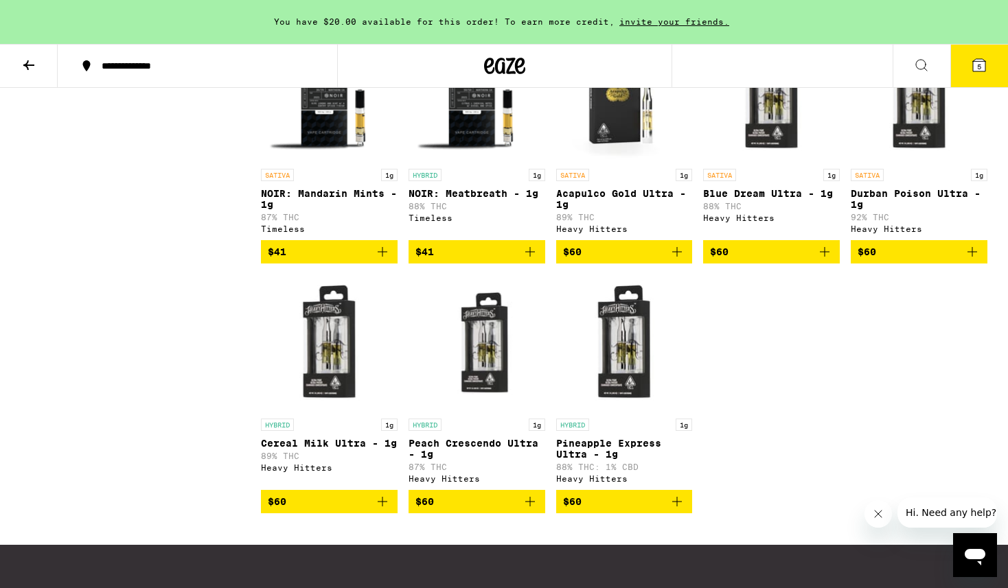
click at [906, 210] on p "Durban Poison Ultra - 1g" at bounding box center [918, 199] width 137 height 22
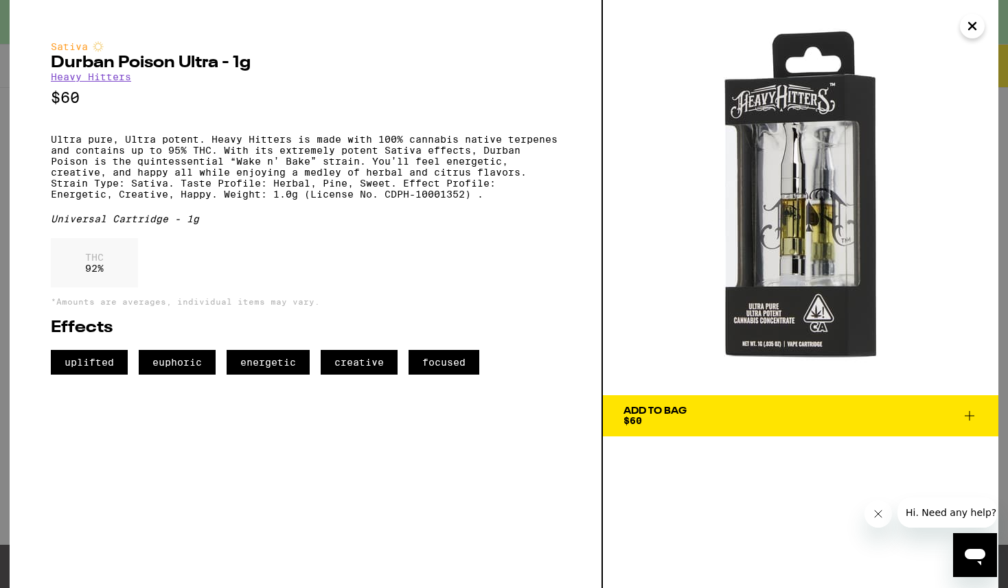
click at [969, 25] on icon "Close" at bounding box center [972, 26] width 16 height 21
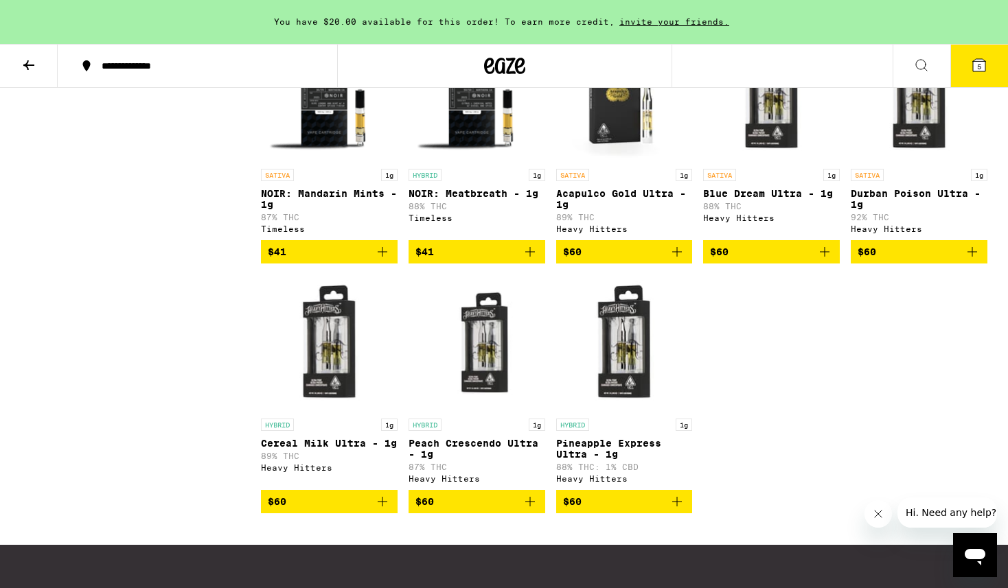
click at [966, 69] on button "5" at bounding box center [979, 66] width 58 height 43
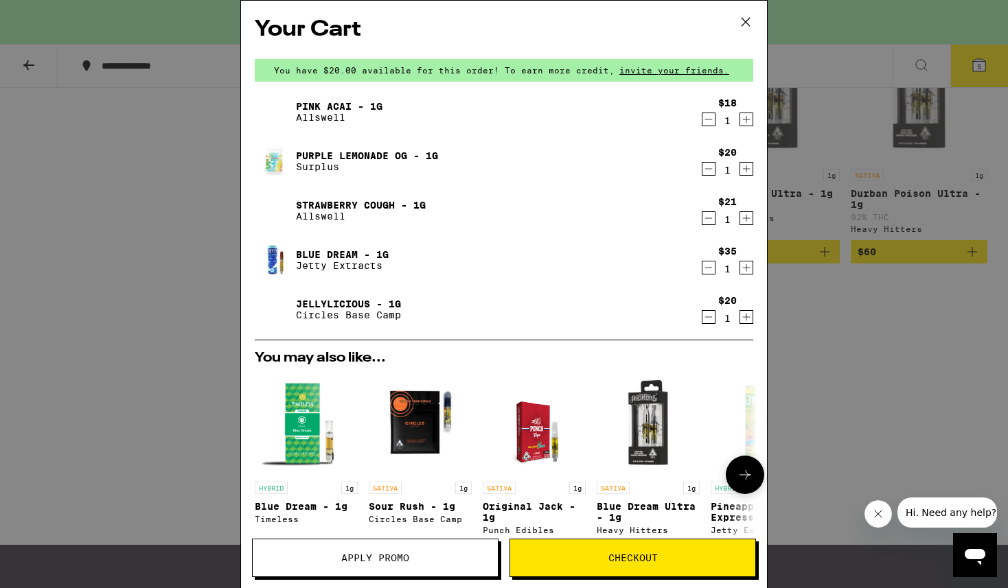
scroll to position [281, 0]
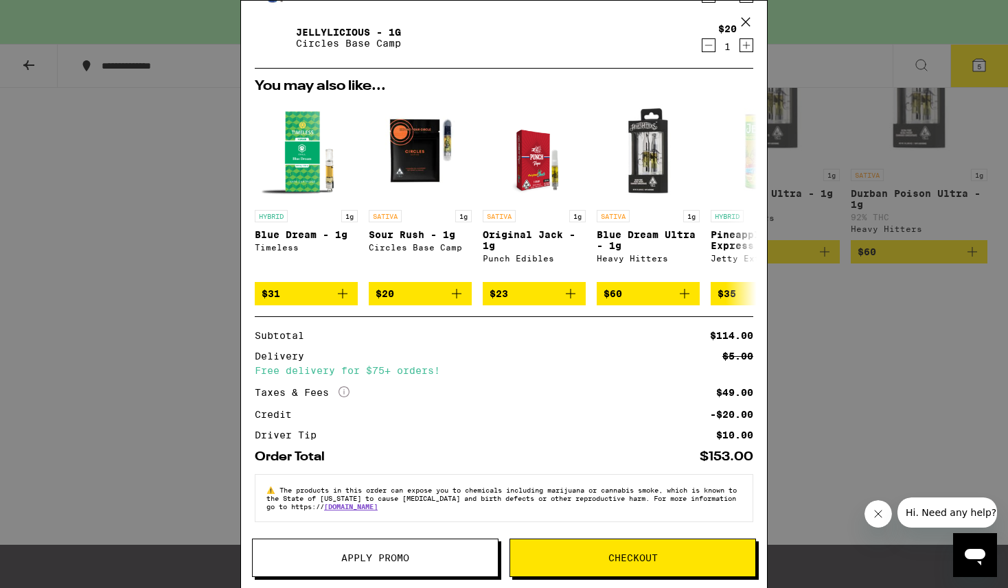
click at [841, 450] on div "Your Cart You have $20.00 available for this order! To earn more credit, invite…" at bounding box center [504, 294] width 1008 height 588
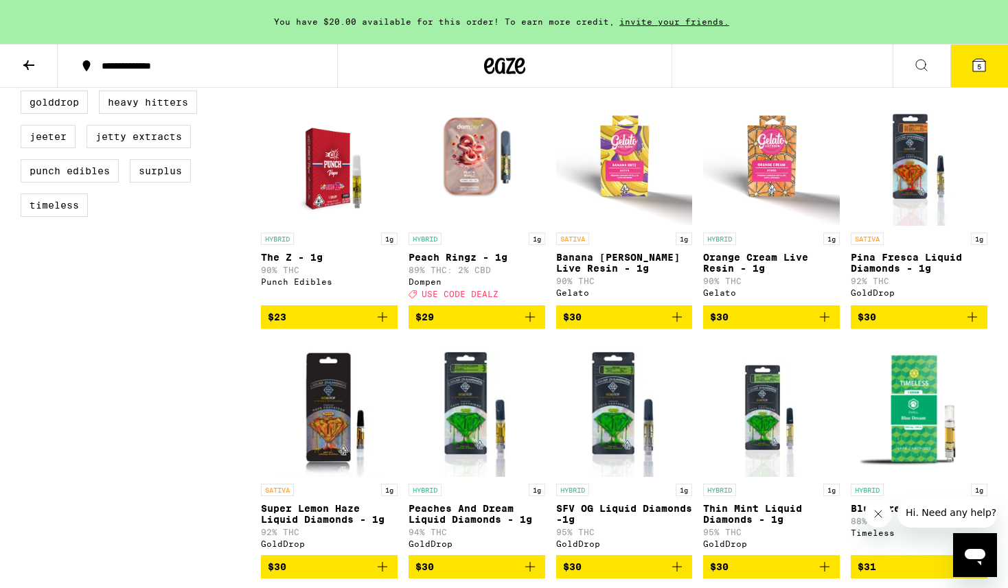
scroll to position [636, 0]
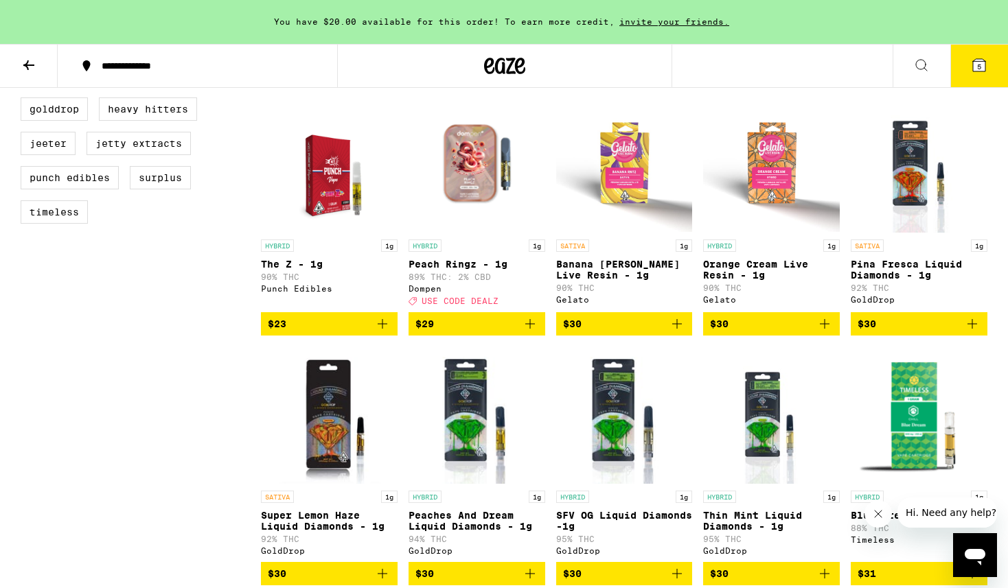
click at [831, 332] on icon "Add to bag" at bounding box center [824, 324] width 16 height 16
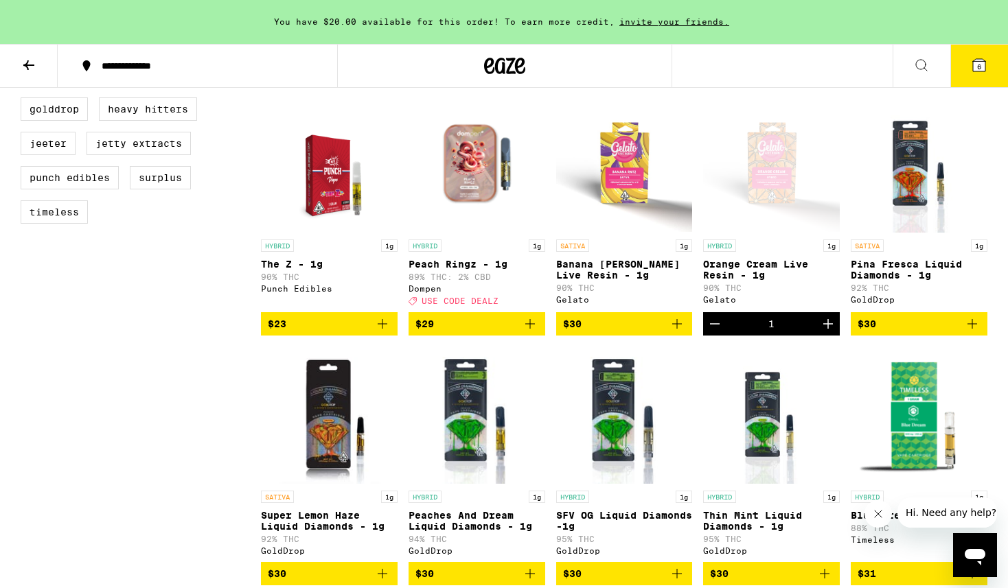
click at [968, 75] on button "6" at bounding box center [979, 66] width 58 height 43
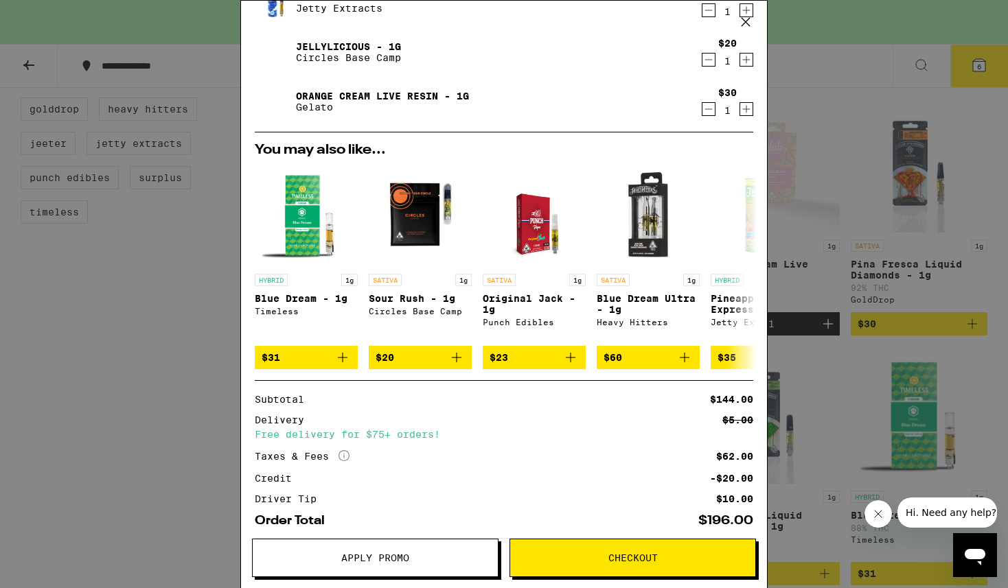
scroll to position [331, 0]
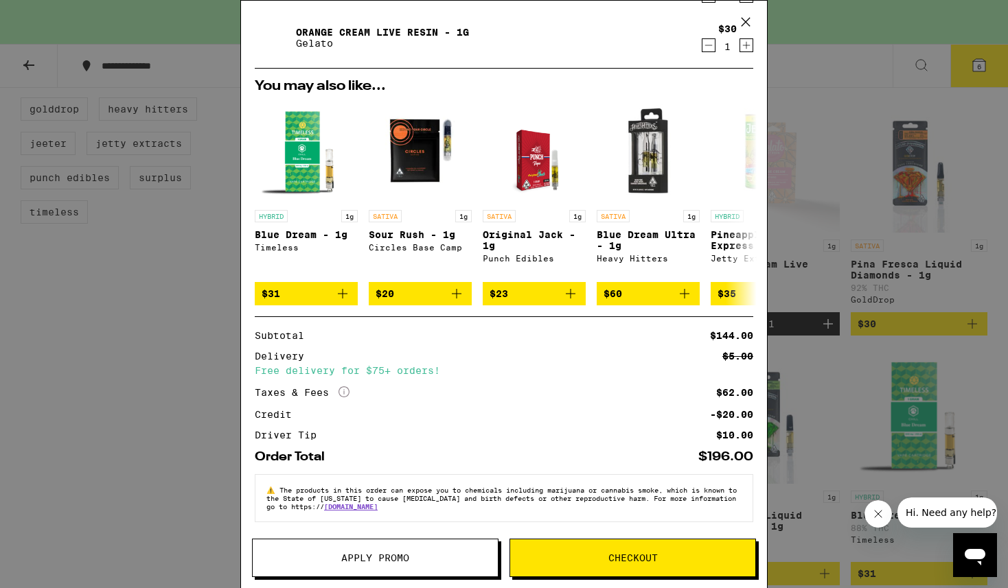
click at [593, 563] on button "Checkout" at bounding box center [632, 558] width 246 height 38
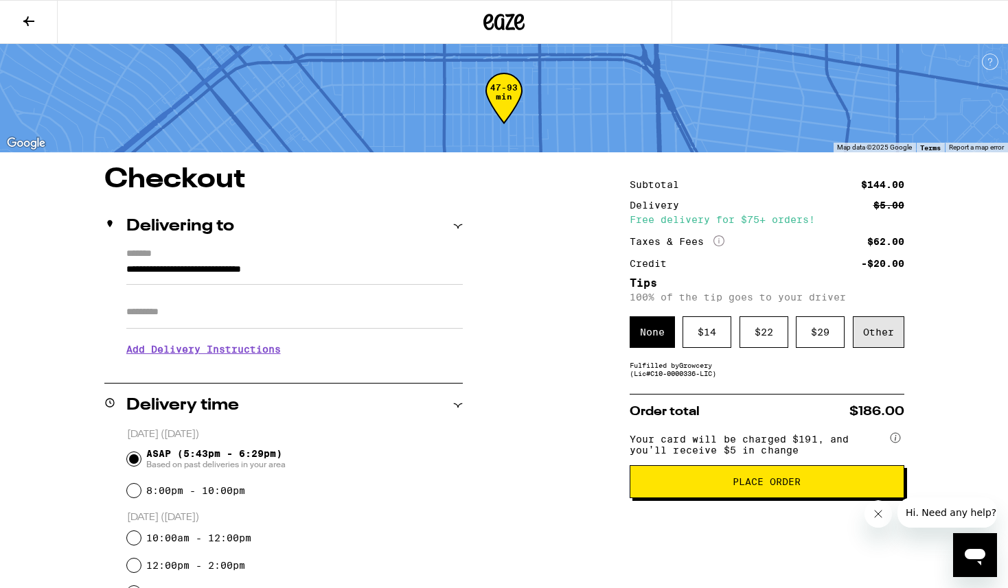
click at [870, 321] on div "Other" at bounding box center [877, 332] width 51 height 32
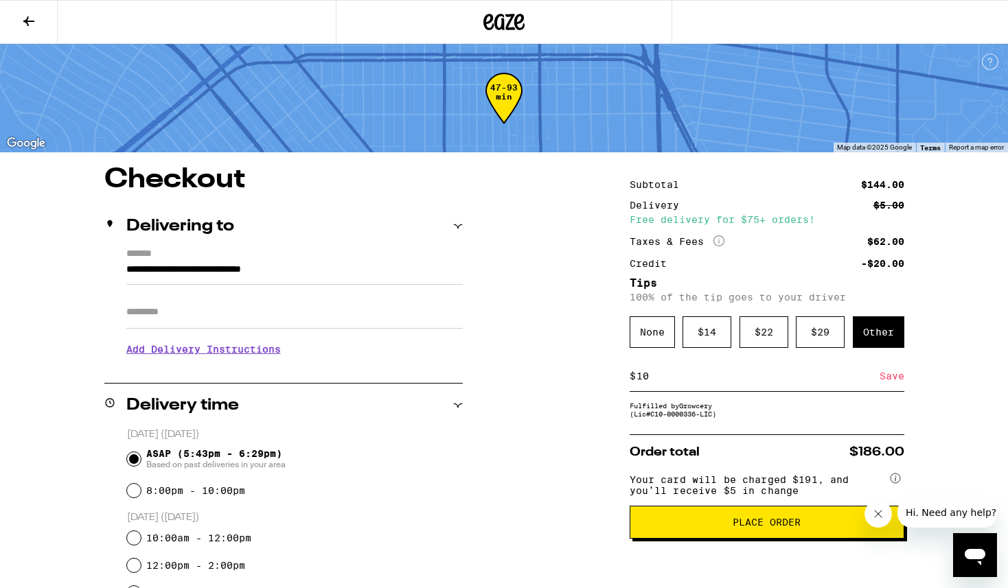
click at [887, 386] on div "Save" at bounding box center [891, 376] width 25 height 30
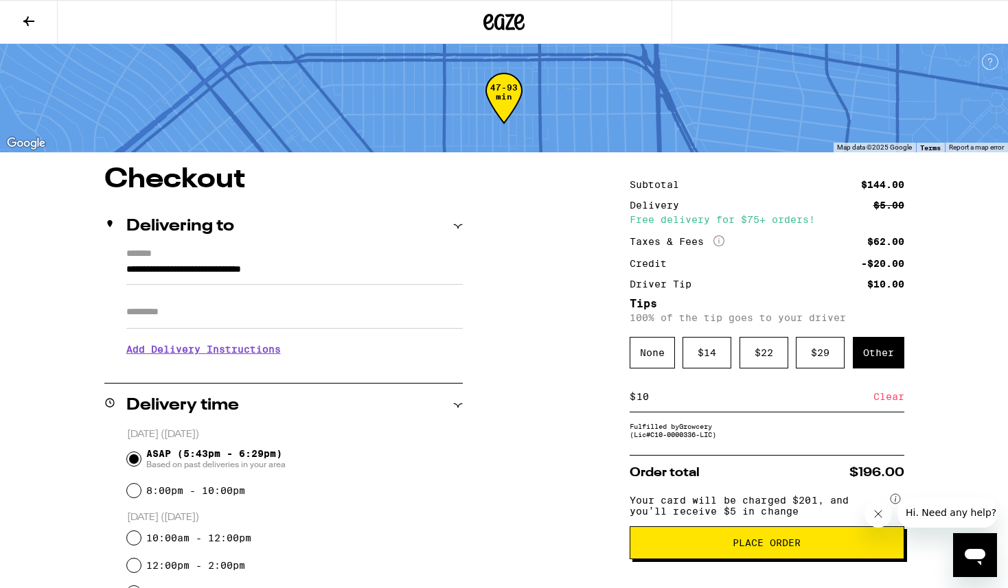
drag, startPoint x: 653, startPoint y: 406, endPoint x: 620, endPoint y: 408, distance: 33.0
type input "1"
type input "9"
click at [892, 395] on div "Save" at bounding box center [891, 397] width 25 height 30
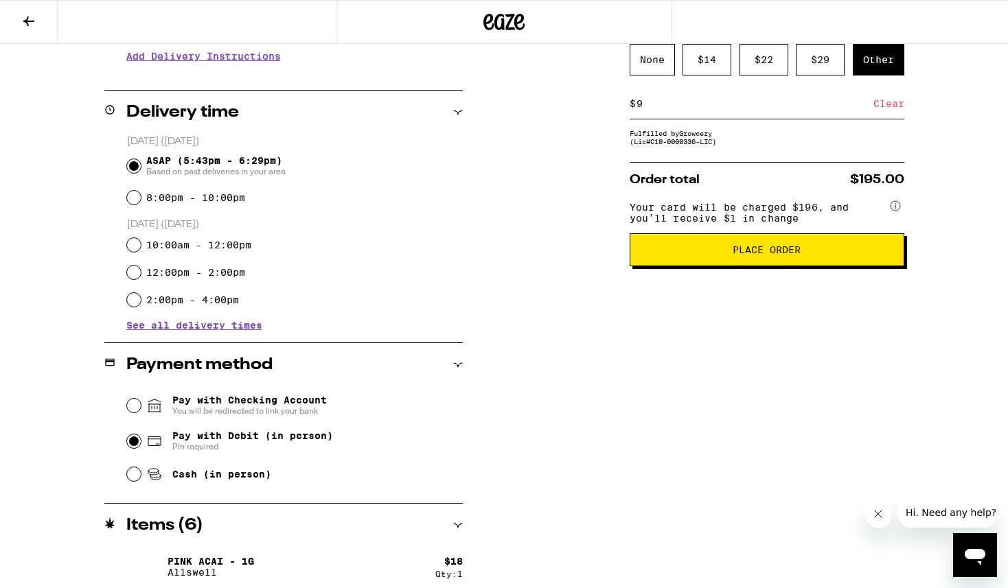
scroll to position [244, 0]
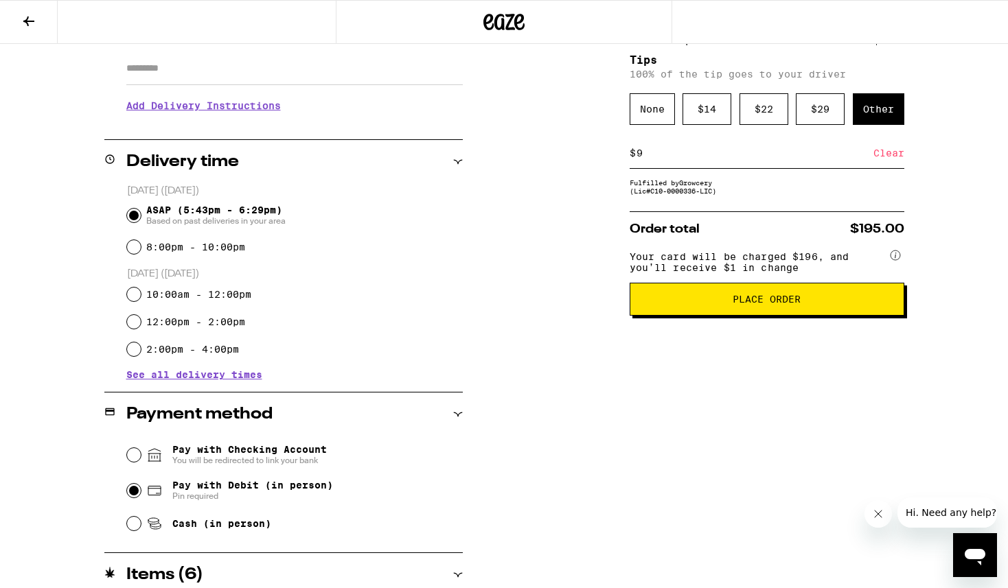
click at [718, 304] on span "Place Order" at bounding box center [766, 299] width 251 height 10
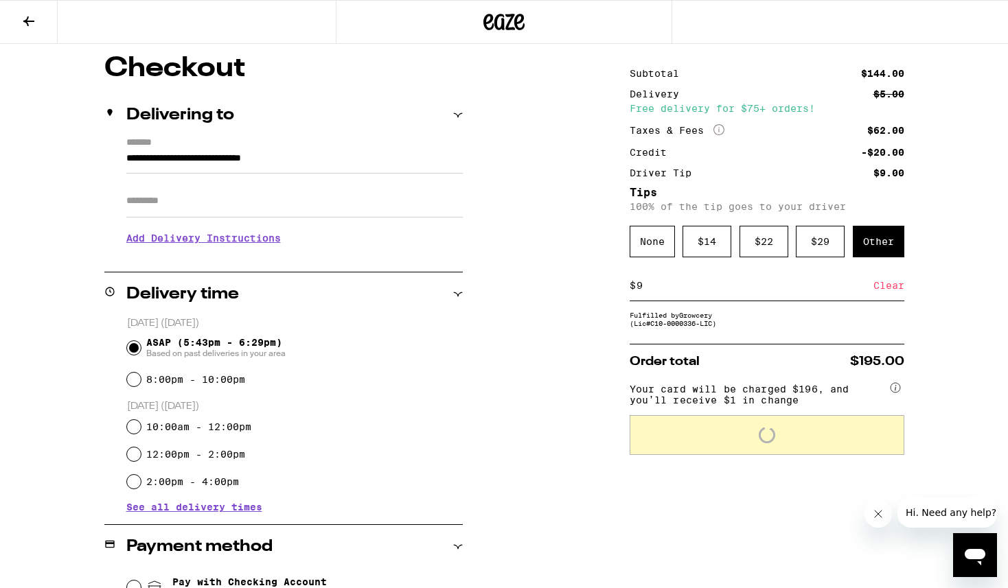
scroll to position [0, 0]
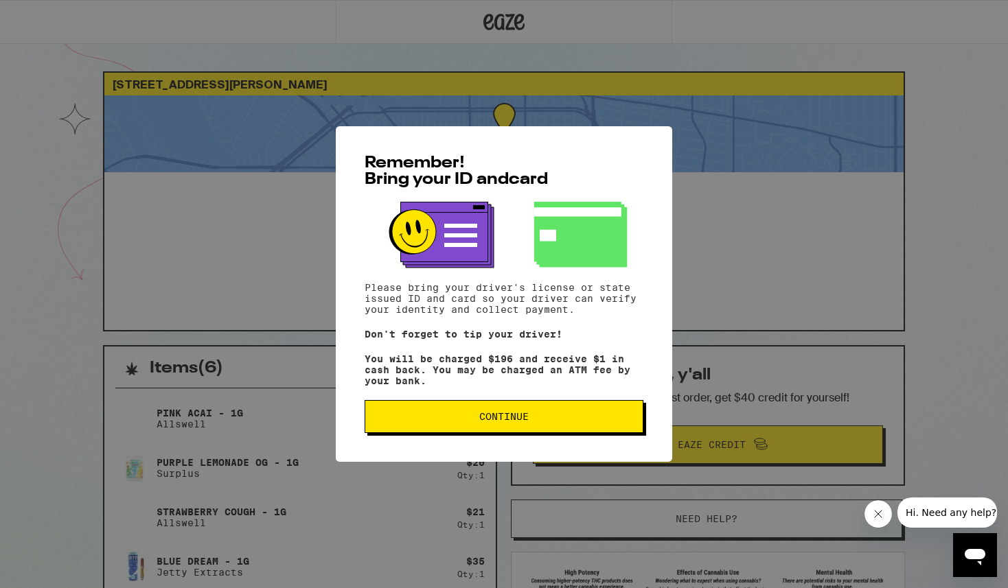
click at [492, 421] on span "Continue" at bounding box center [503, 417] width 49 height 10
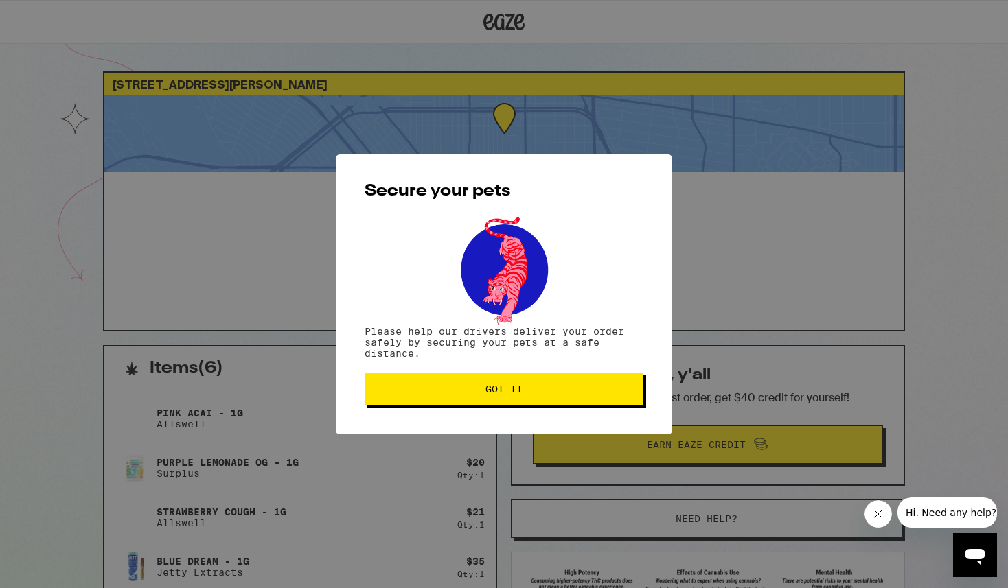
click at [476, 384] on button "Got it" at bounding box center [503, 389] width 279 height 33
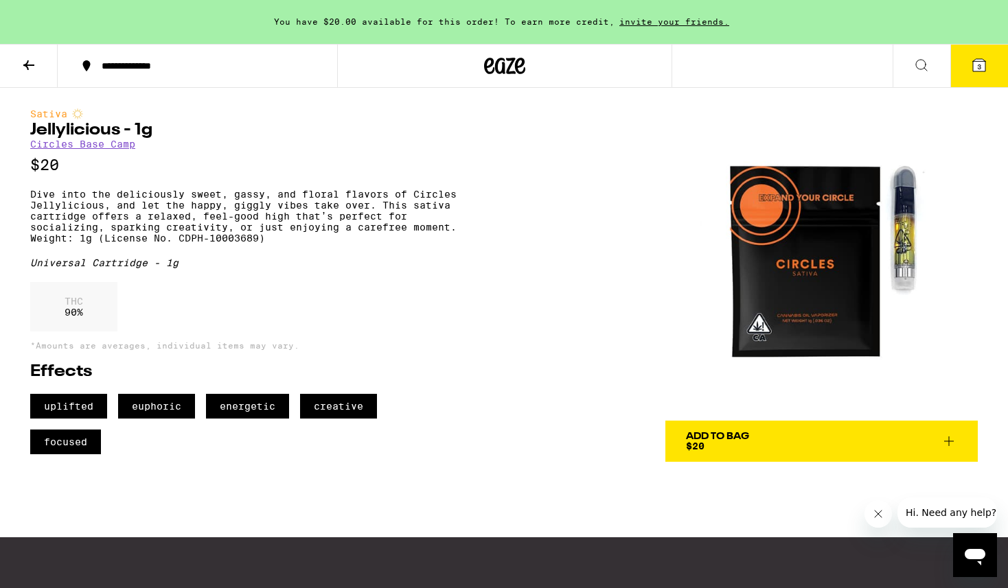
click at [826, 441] on span "Add To Bag $20" at bounding box center [821, 441] width 271 height 19
